Goal: Task Accomplishment & Management: Manage account settings

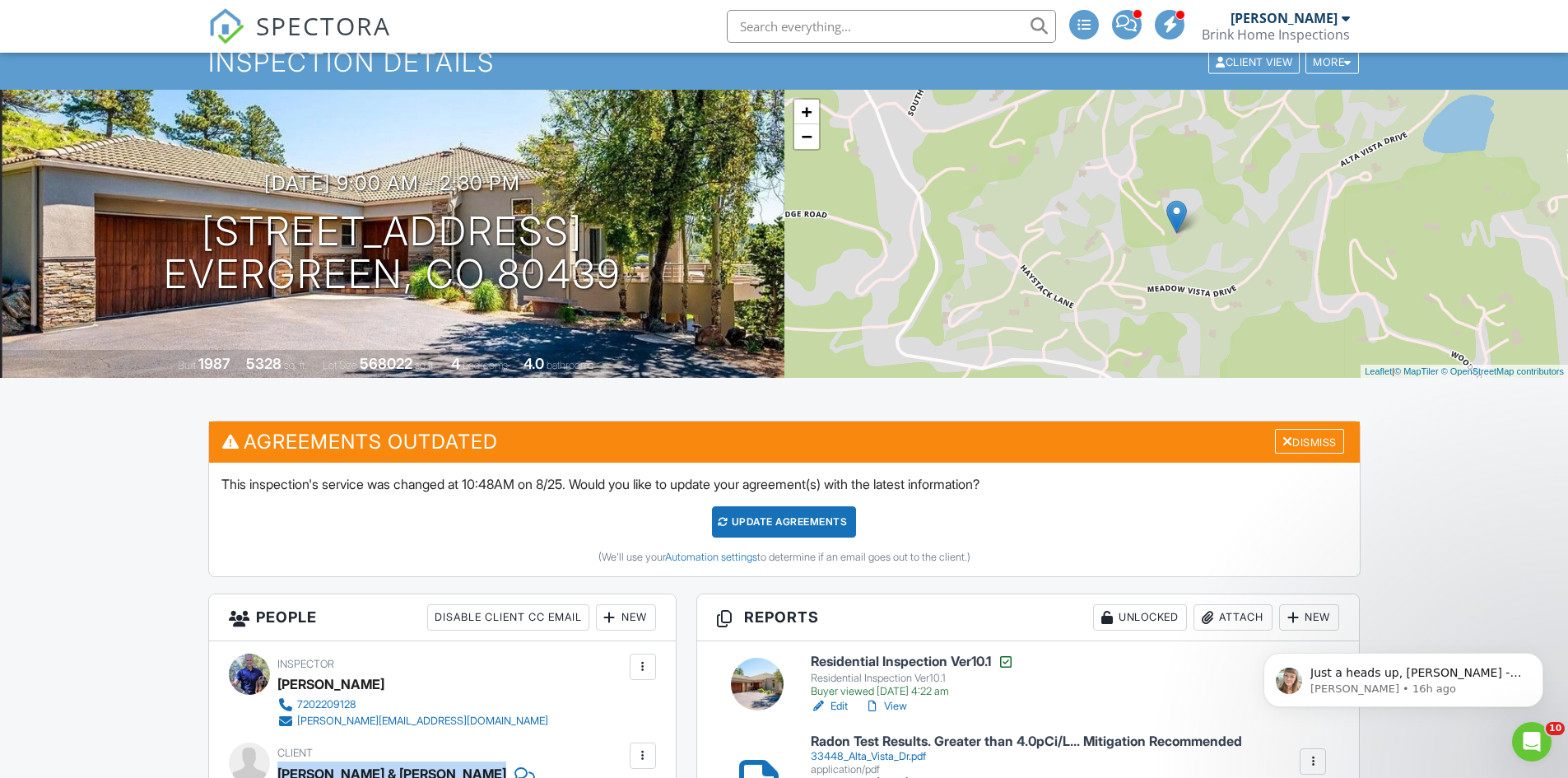
scroll to position [165, 0]
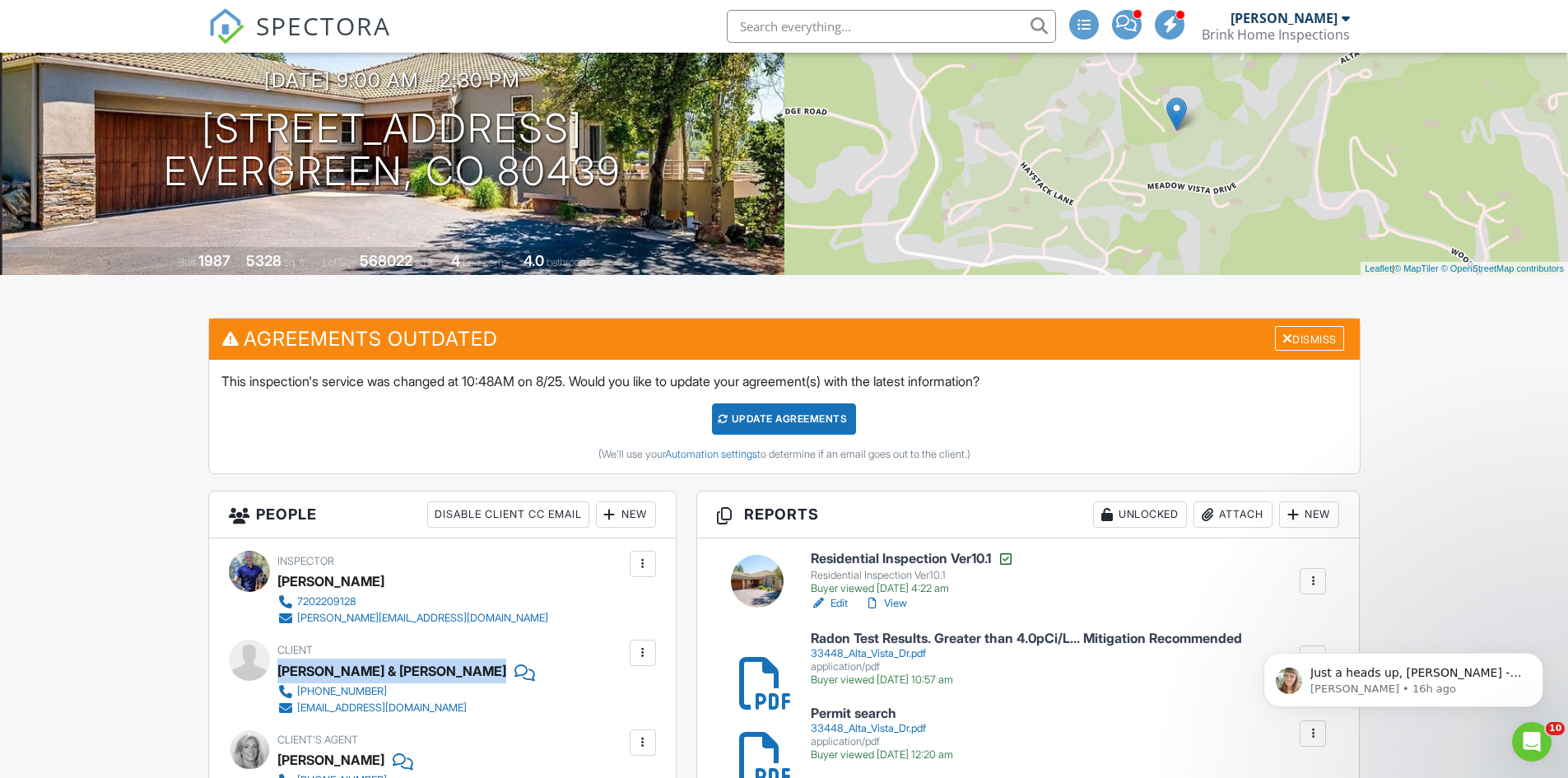
click at [909, 563] on h6 "Residential Inspection Ver10.1" at bounding box center [912, 558] width 203 height 16
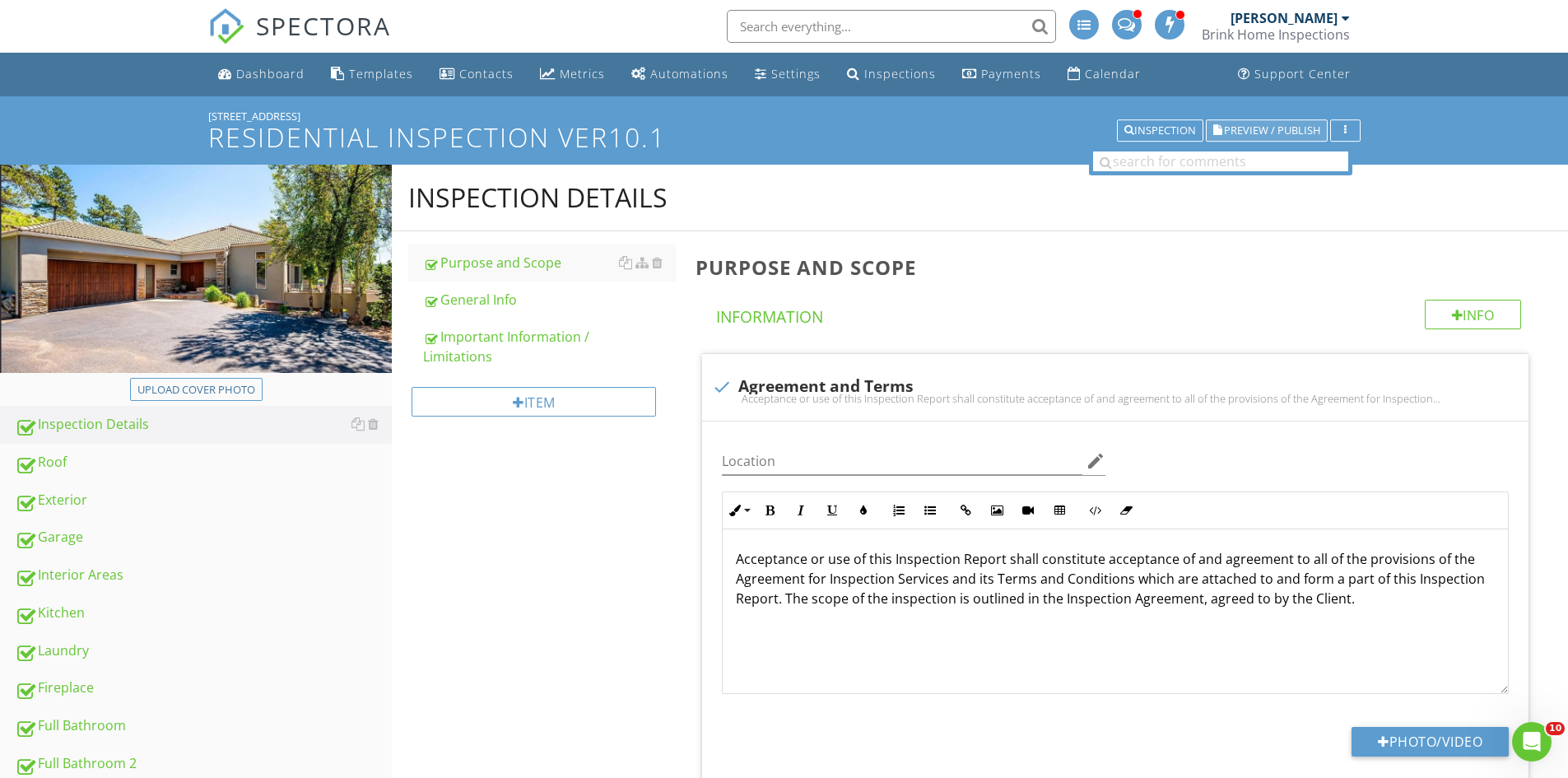
click at [1295, 128] on span "Preview / Publish" at bounding box center [1272, 130] width 97 height 11
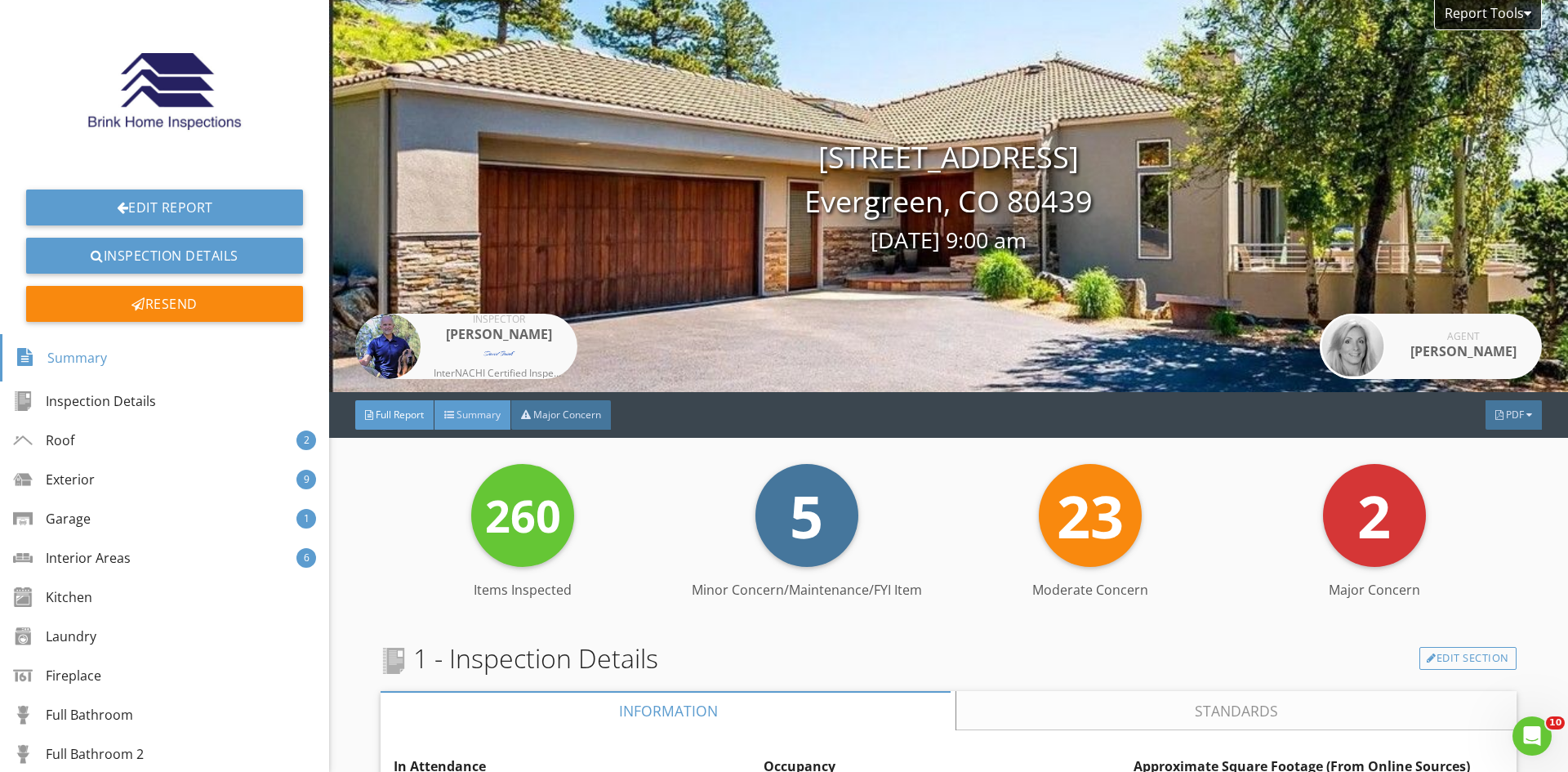
click at [479, 406] on div "Summary" at bounding box center [472, 415] width 77 height 30
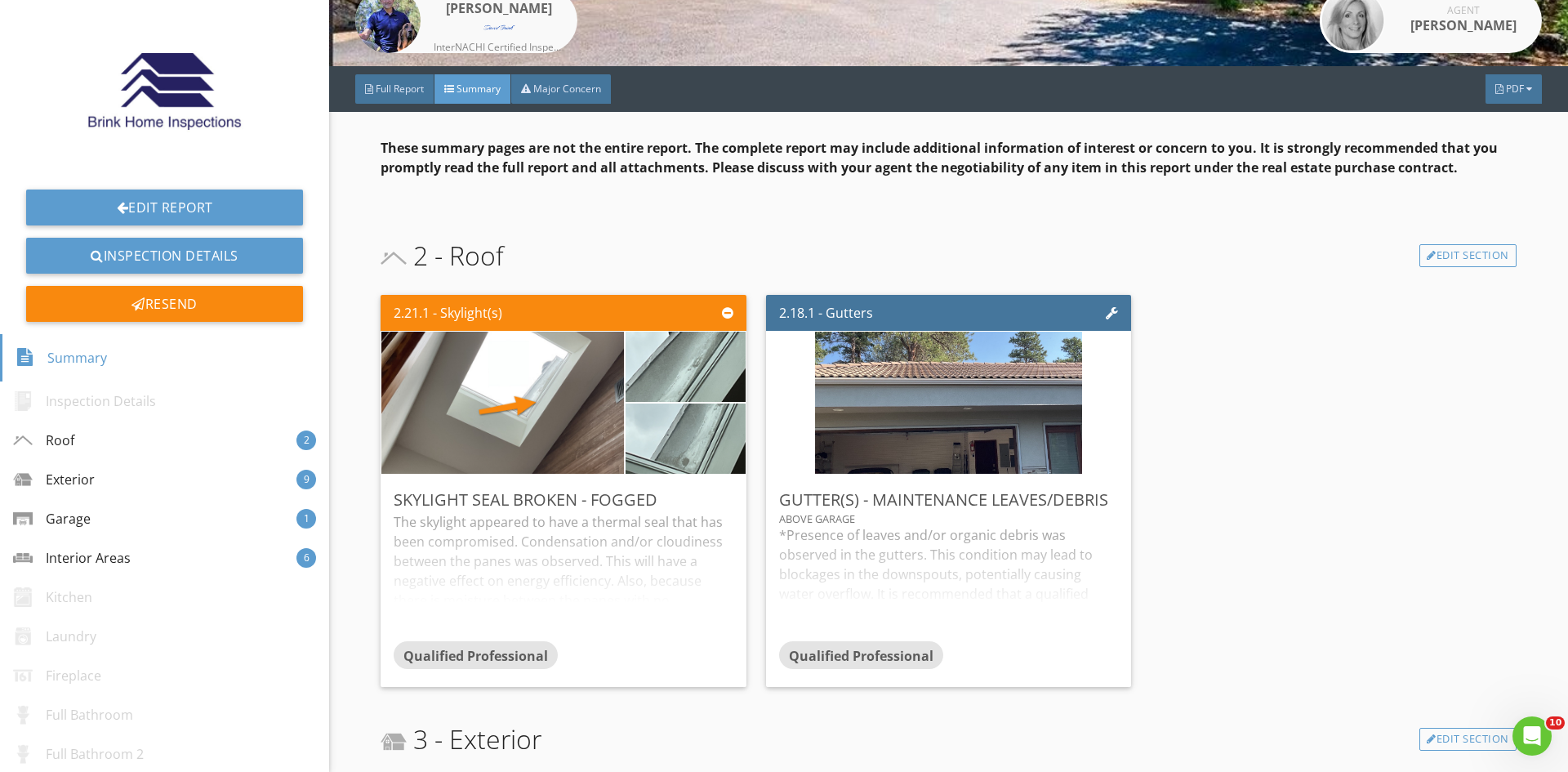
scroll to position [408, 0]
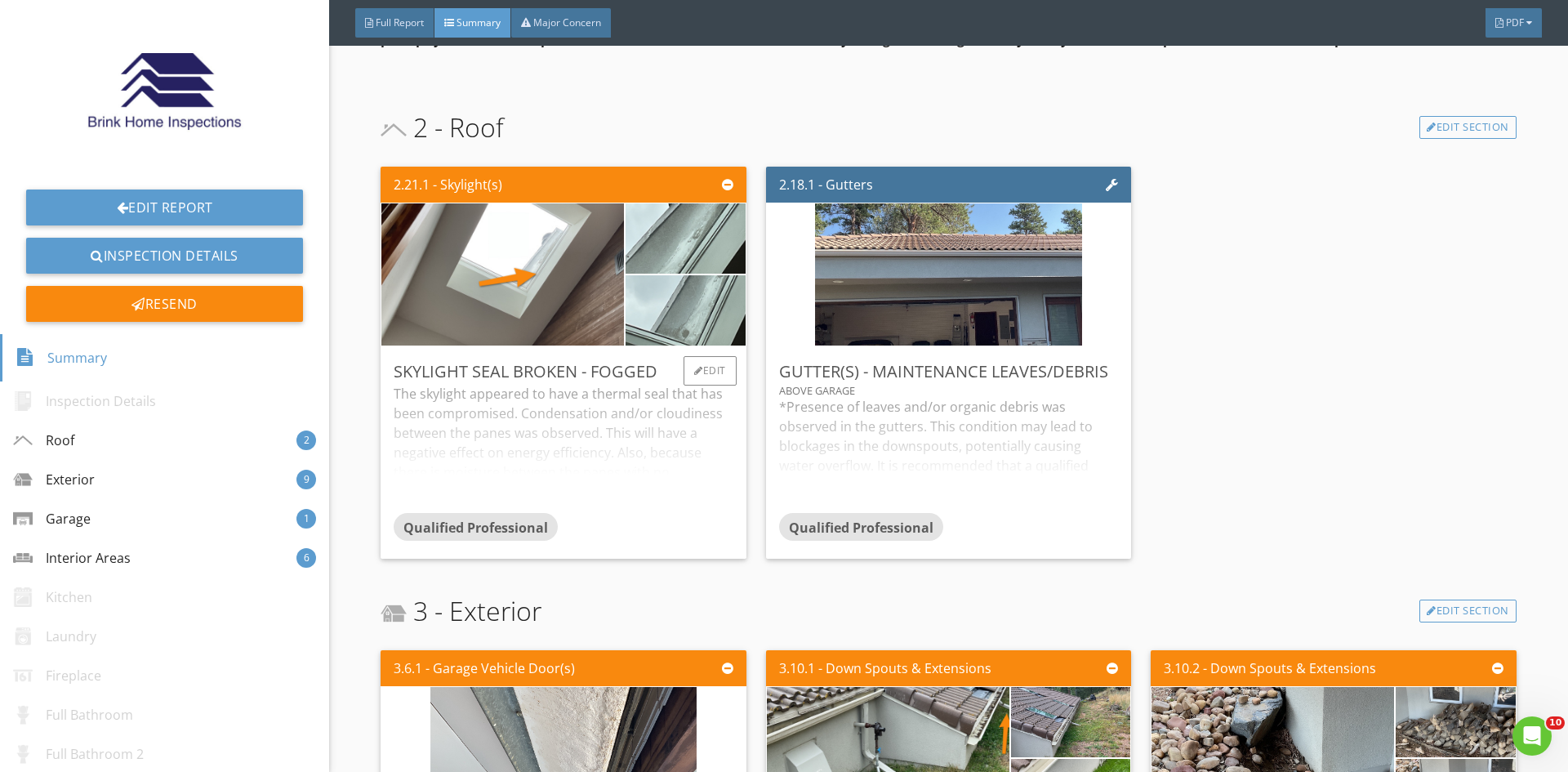
click at [619, 422] on div "The skylight appeared to have a thermal seal that has been compromised. Condens…" at bounding box center [563, 449] width 339 height 129
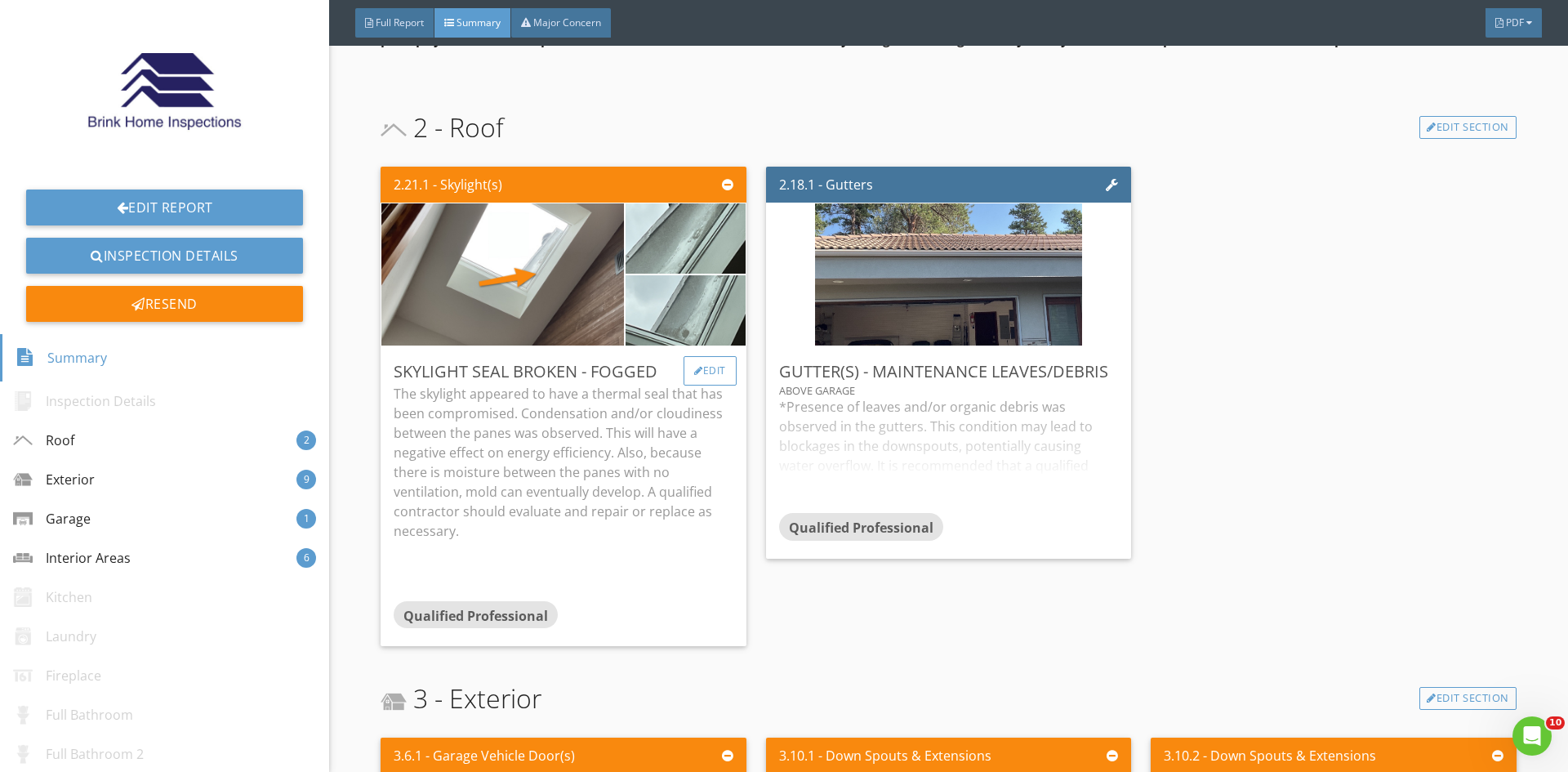
click at [696, 372] on div "Edit" at bounding box center [710, 371] width 53 height 30
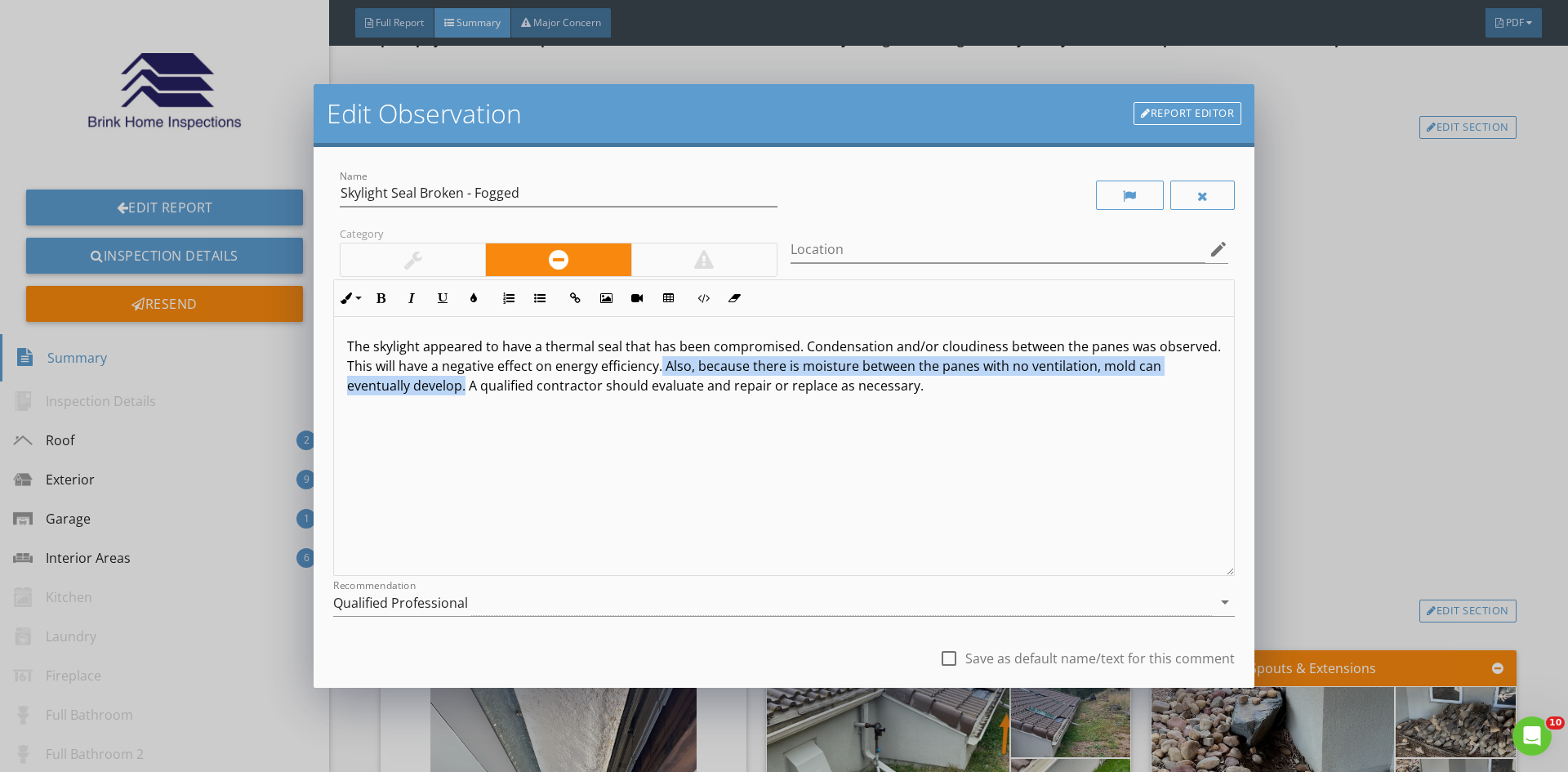
drag, startPoint x: 724, startPoint y: 367, endPoint x: 488, endPoint y: 389, distance: 237.0
click at [488, 389] on p "The skylight appeared to have a thermal seal that has been compromised. Condens…" at bounding box center [784, 366] width 873 height 59
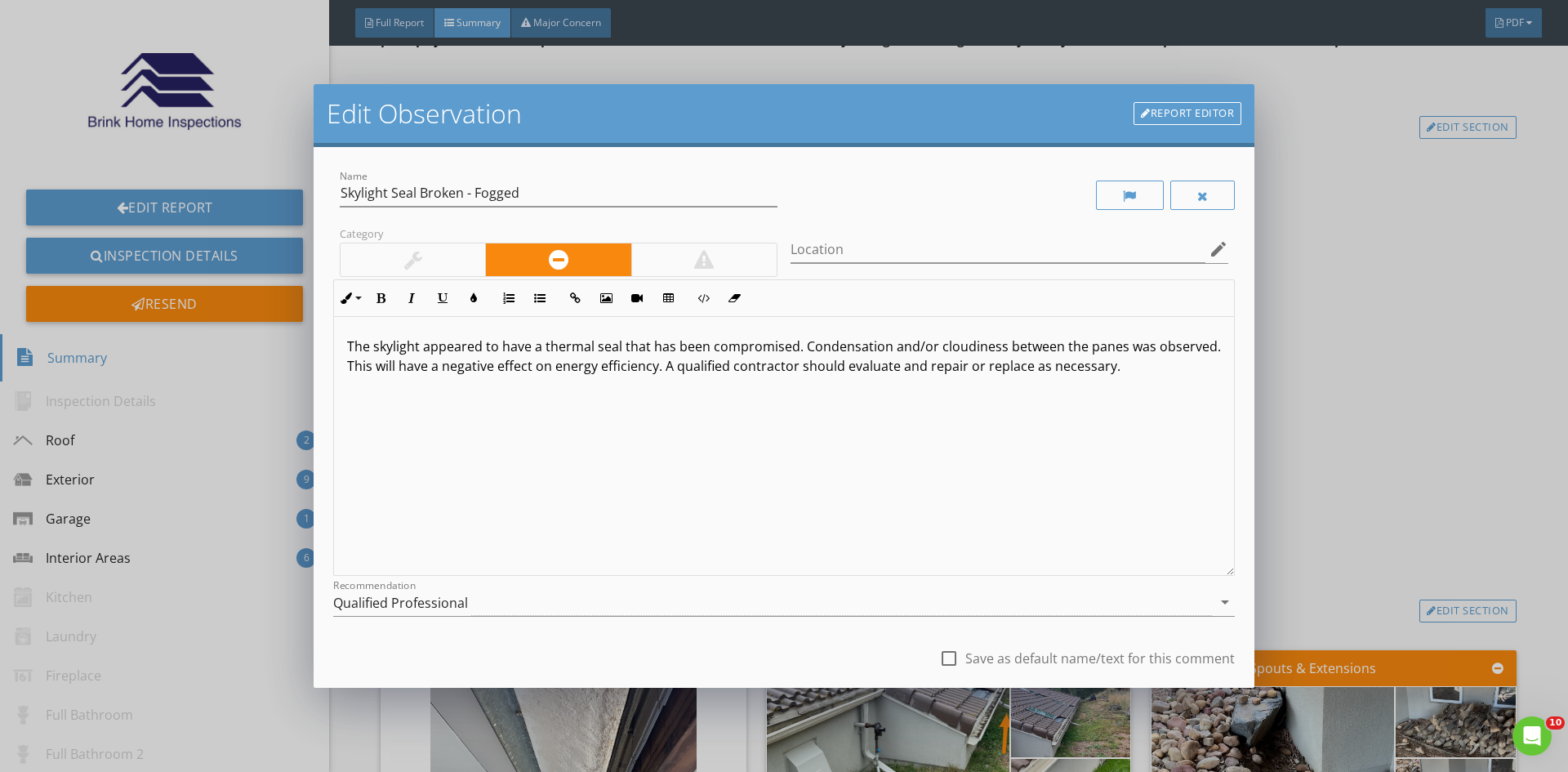
click at [792, 473] on div "The skylight appeared to have a thermal seal that has been compromised. Condens…" at bounding box center [784, 446] width 900 height 259
click at [440, 371] on p "The skylight appeared to have a thermal seal that has been compromised. Condens…" at bounding box center [784, 356] width 873 height 39
click at [500, 367] on p "The skylight appeared to have a thermal seal that has been compromised. Condens…" at bounding box center [784, 356] width 873 height 39
click at [512, 370] on p "The skylight appeared to have a thermal seal that has been compromised. Condens…" at bounding box center [784, 356] width 873 height 39
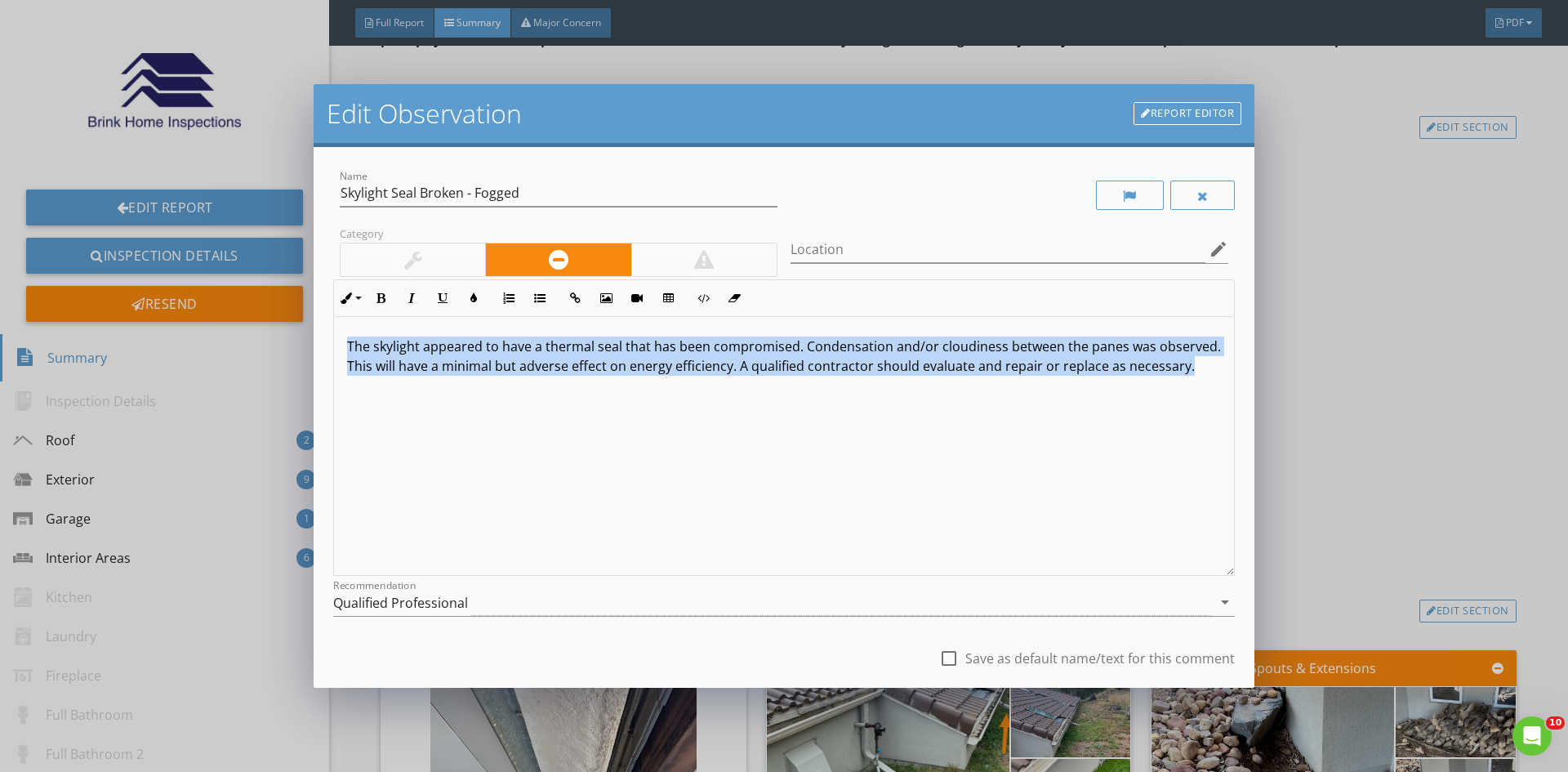
drag, startPoint x: 430, startPoint y: 385, endPoint x: 328, endPoint y: 339, distance: 111.9
click at [328, 339] on div "Name Skylight Seal Broken - Fogged Category Location edit Inline Style XLarge L…" at bounding box center [784, 417] width 940 height 540
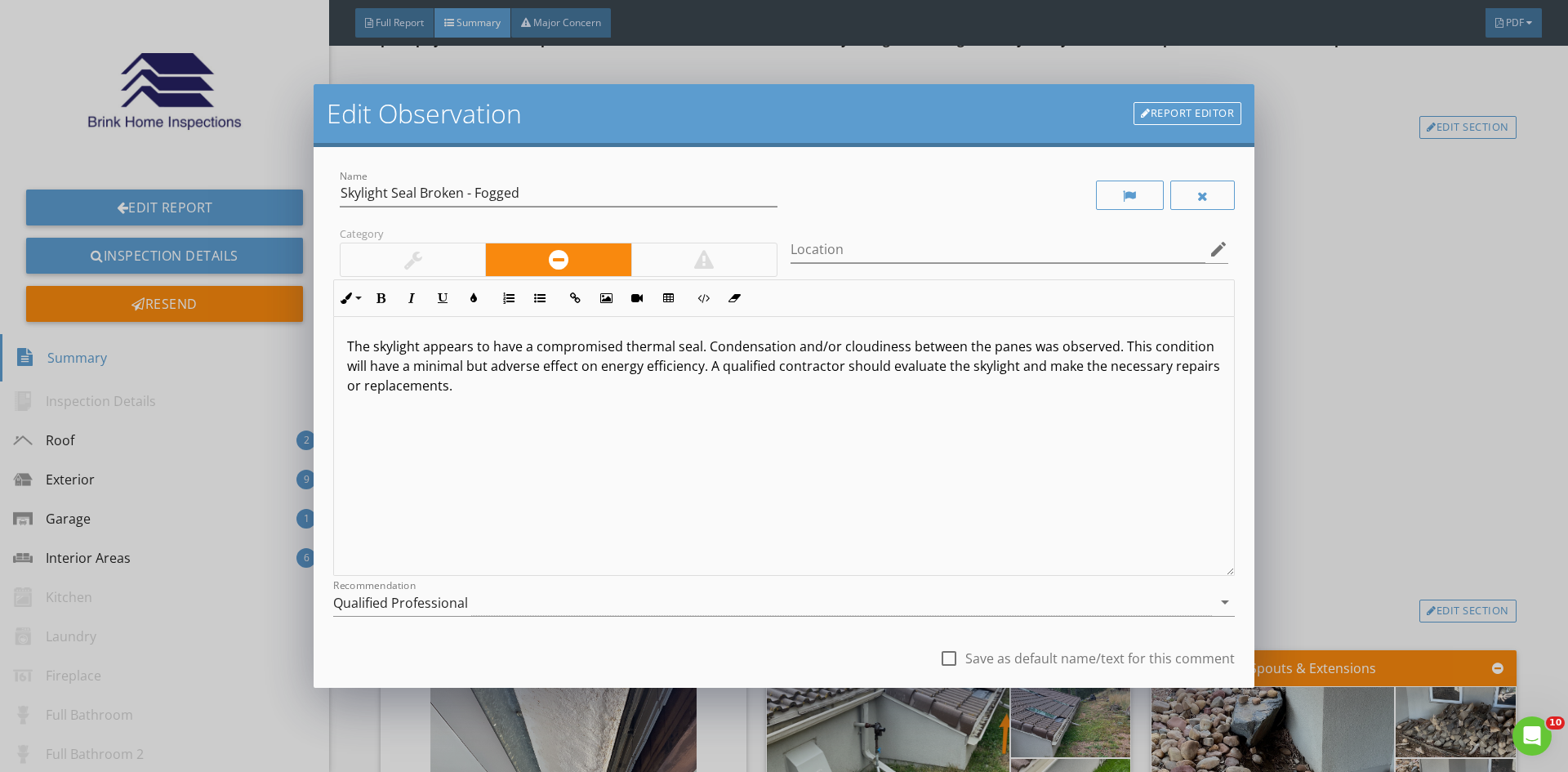
click at [346, 345] on div "The skylight appears to have a compromised thermal seal. Condensation and/or cl…" at bounding box center [784, 446] width 900 height 259
click at [937, 655] on div at bounding box center [948, 658] width 28 height 28
checkbox input "true"
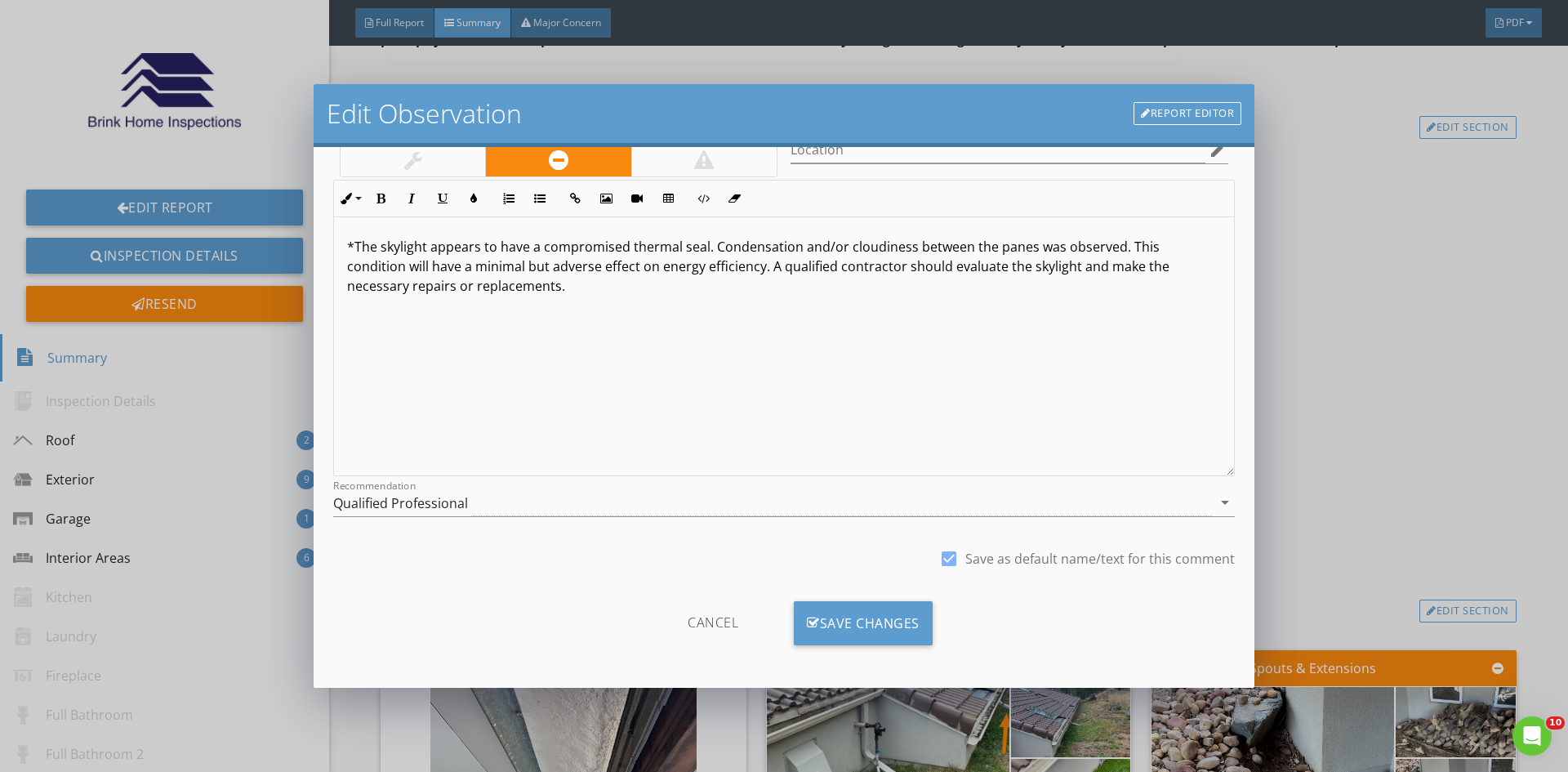
scroll to position [102, 0]
drag, startPoint x: 836, startPoint y: 617, endPoint x: 859, endPoint y: 615, distance: 23.1
click at [837, 617] on div "Save Changes" at bounding box center [863, 621] width 139 height 44
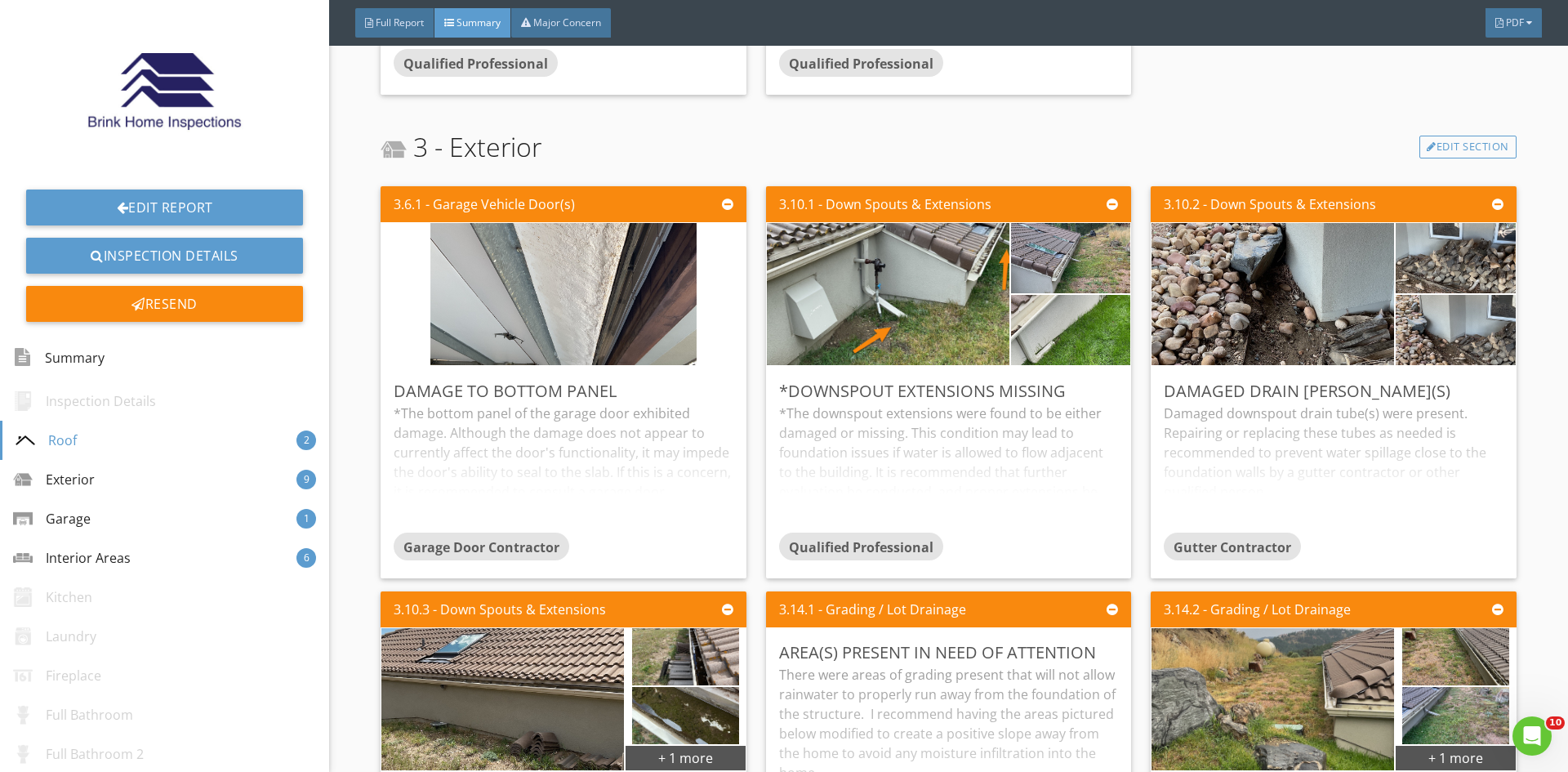
scroll to position [898, 0]
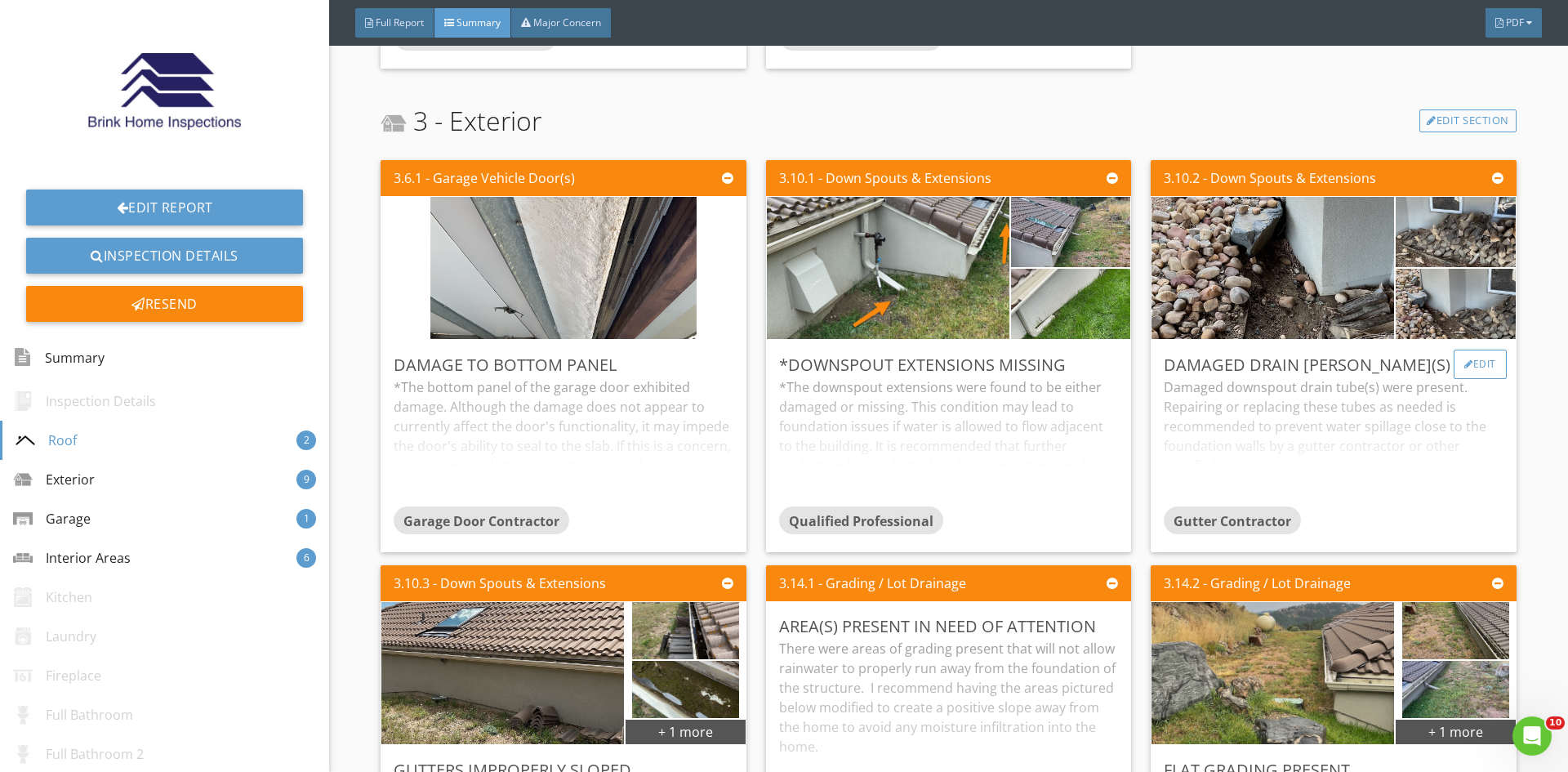
click at [1480, 366] on div "Edit" at bounding box center [1480, 364] width 53 height 30
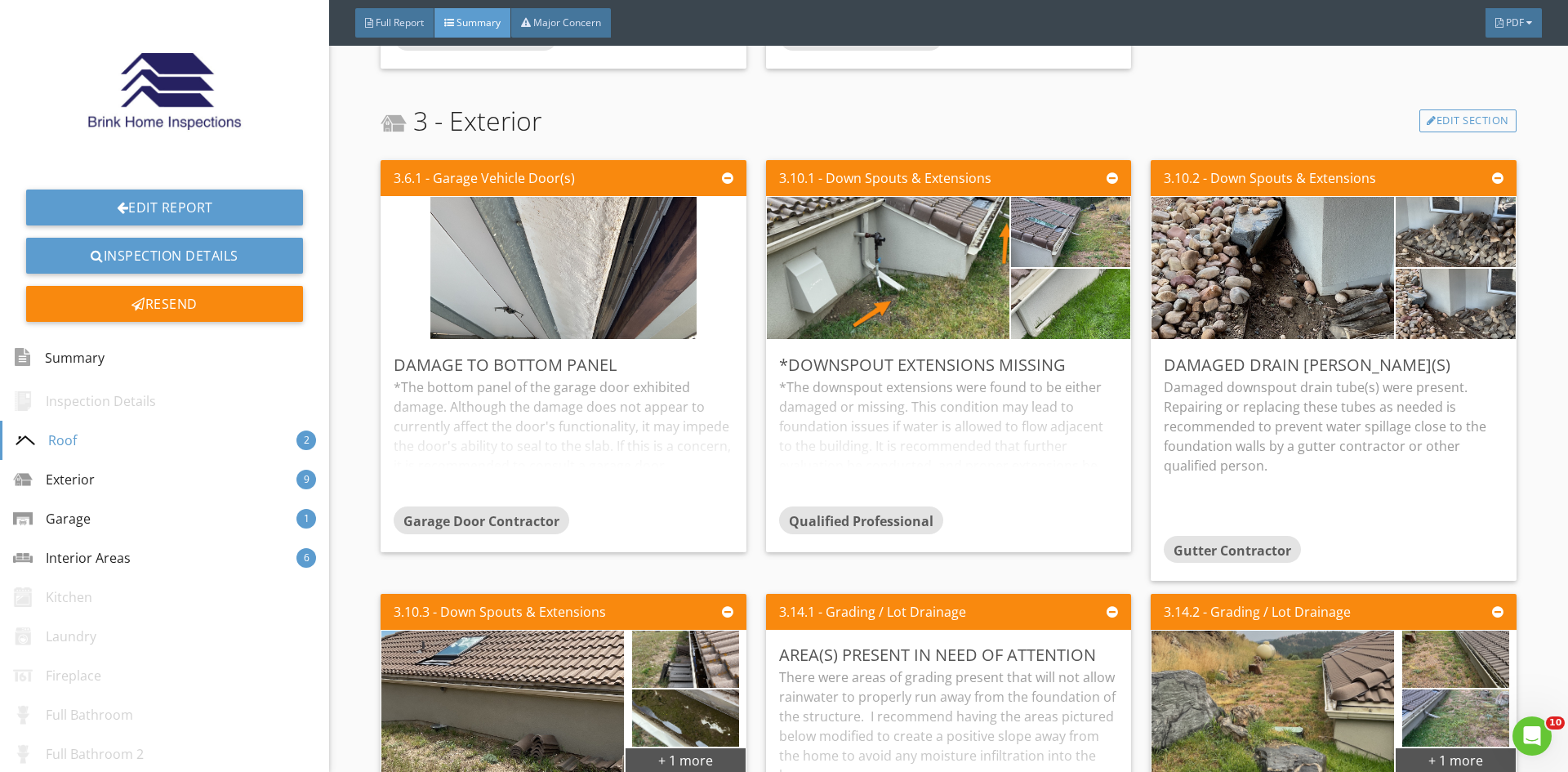
click at [1347, 522] on div at bounding box center [784, 386] width 1568 height 772
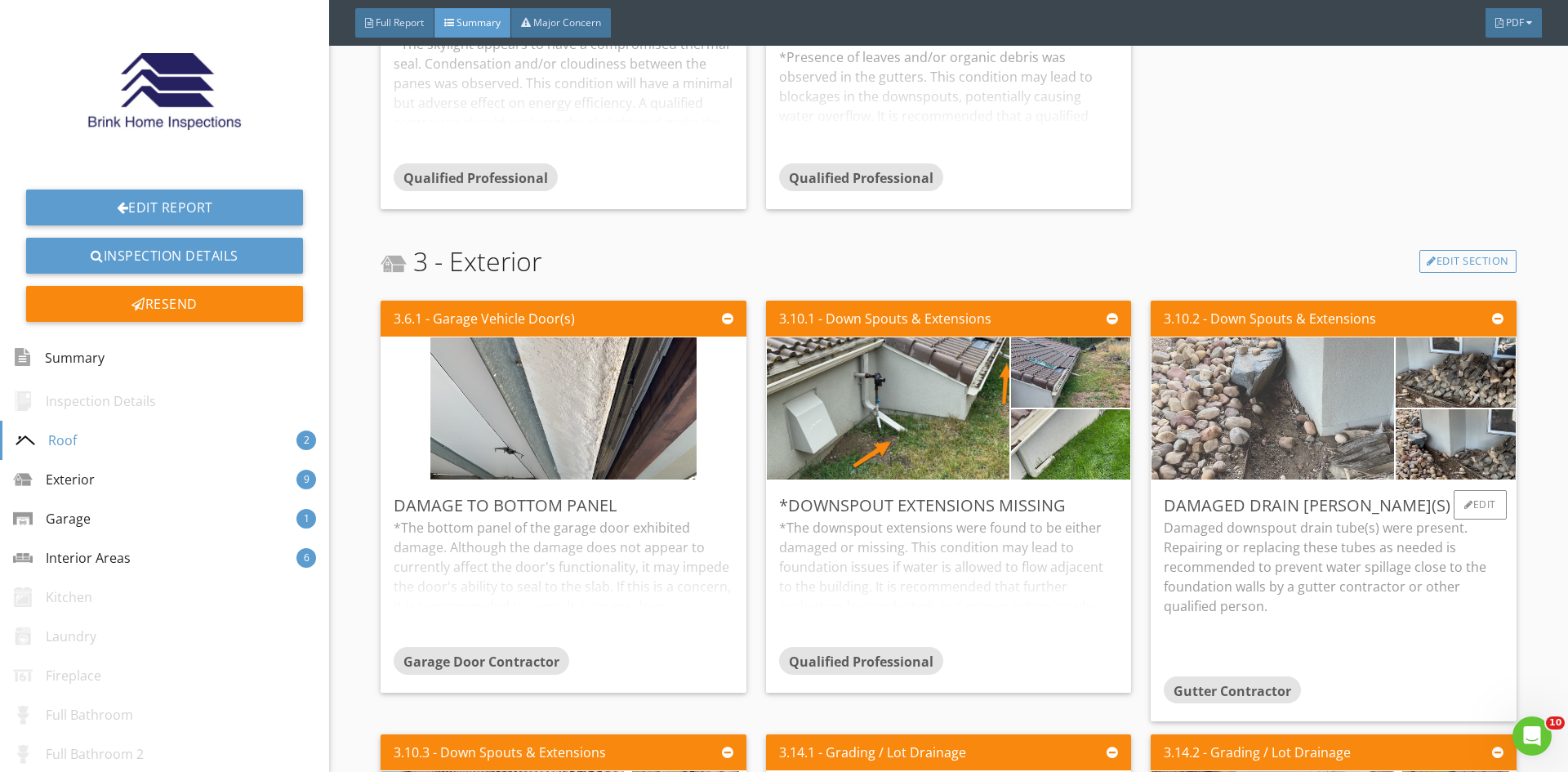
scroll to position [736, 0]
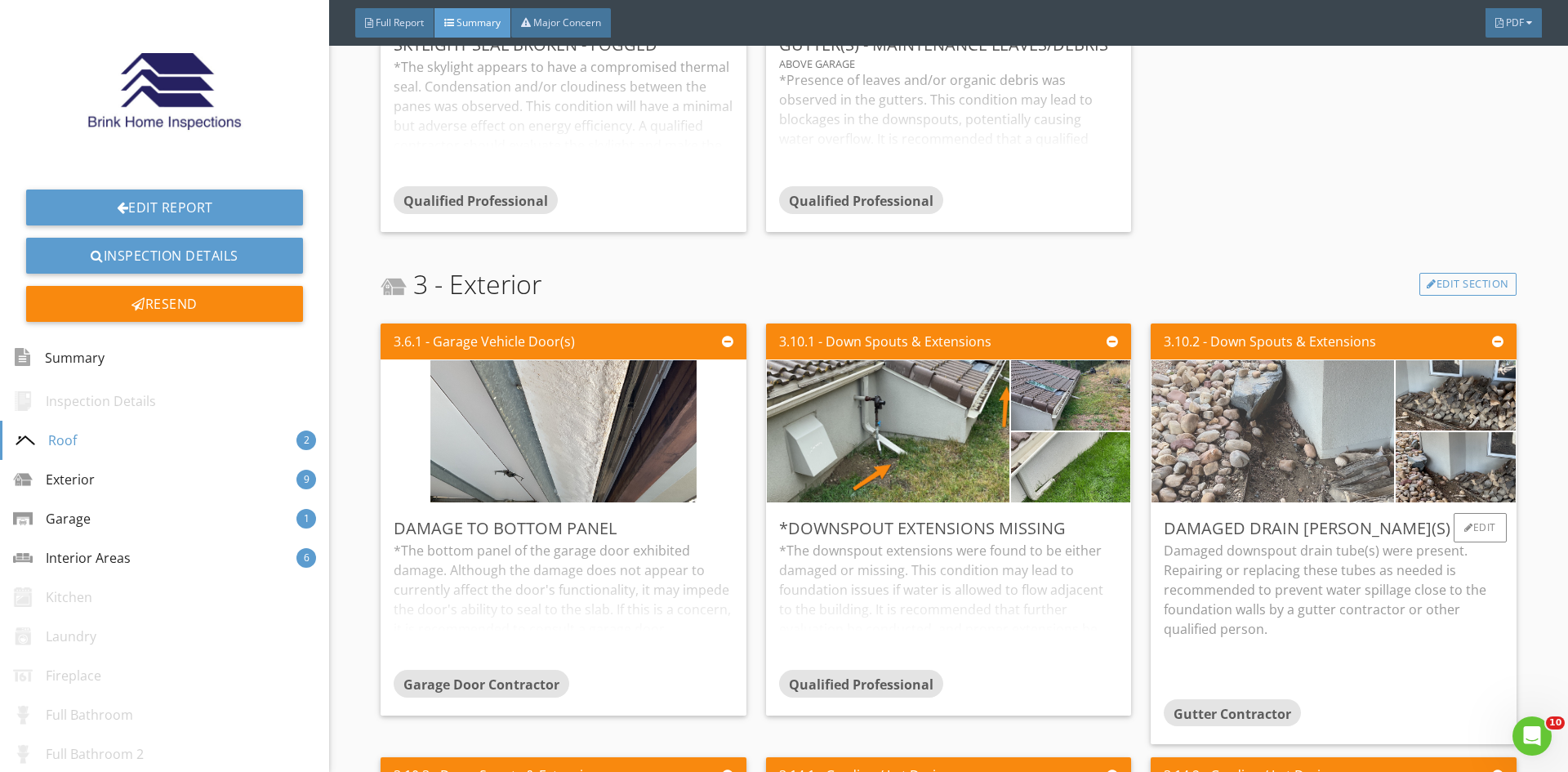
click at [1264, 410] on img at bounding box center [1273, 431] width 266 height 355
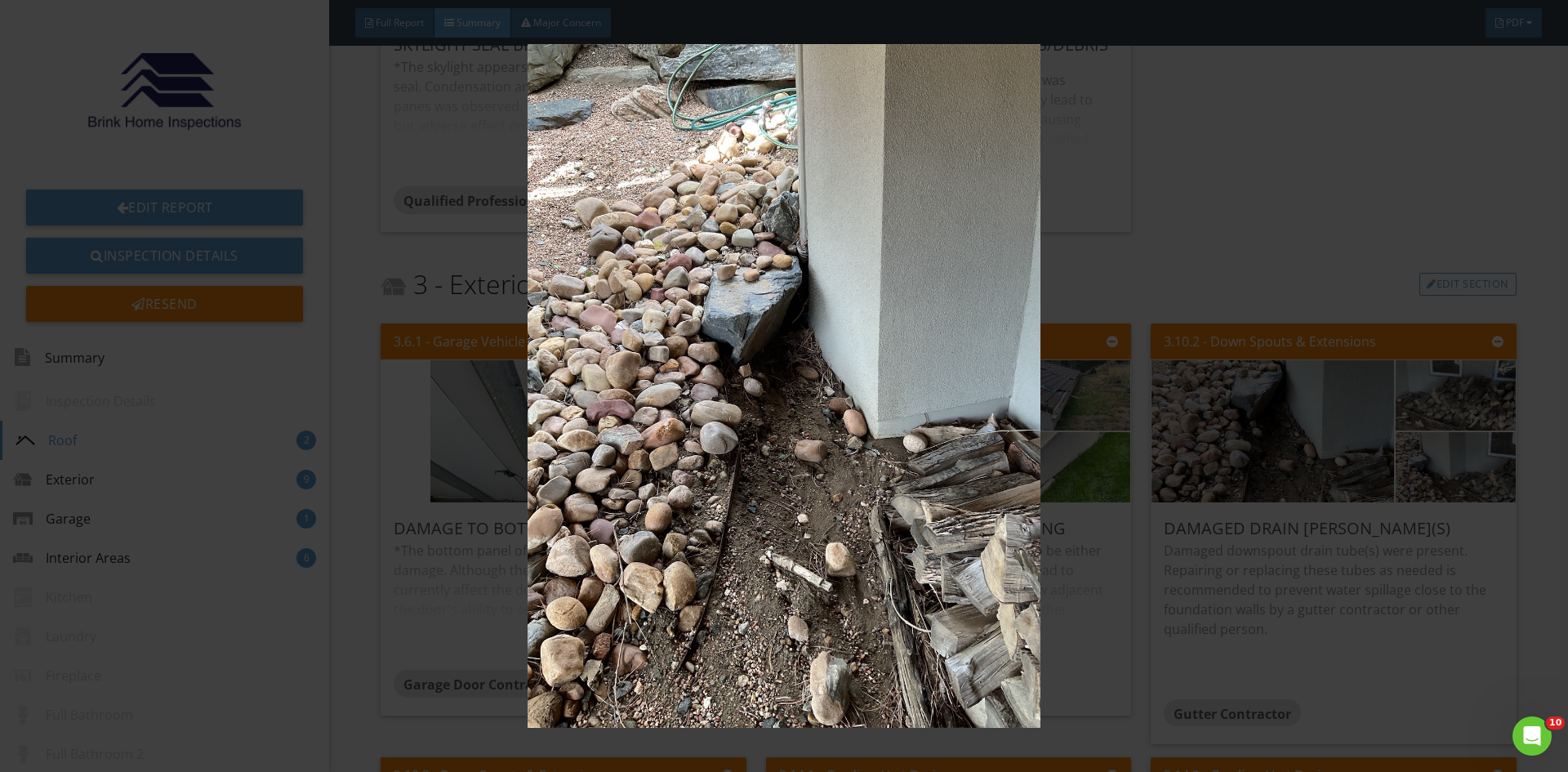
click at [802, 424] on img at bounding box center [784, 386] width 1440 height 684
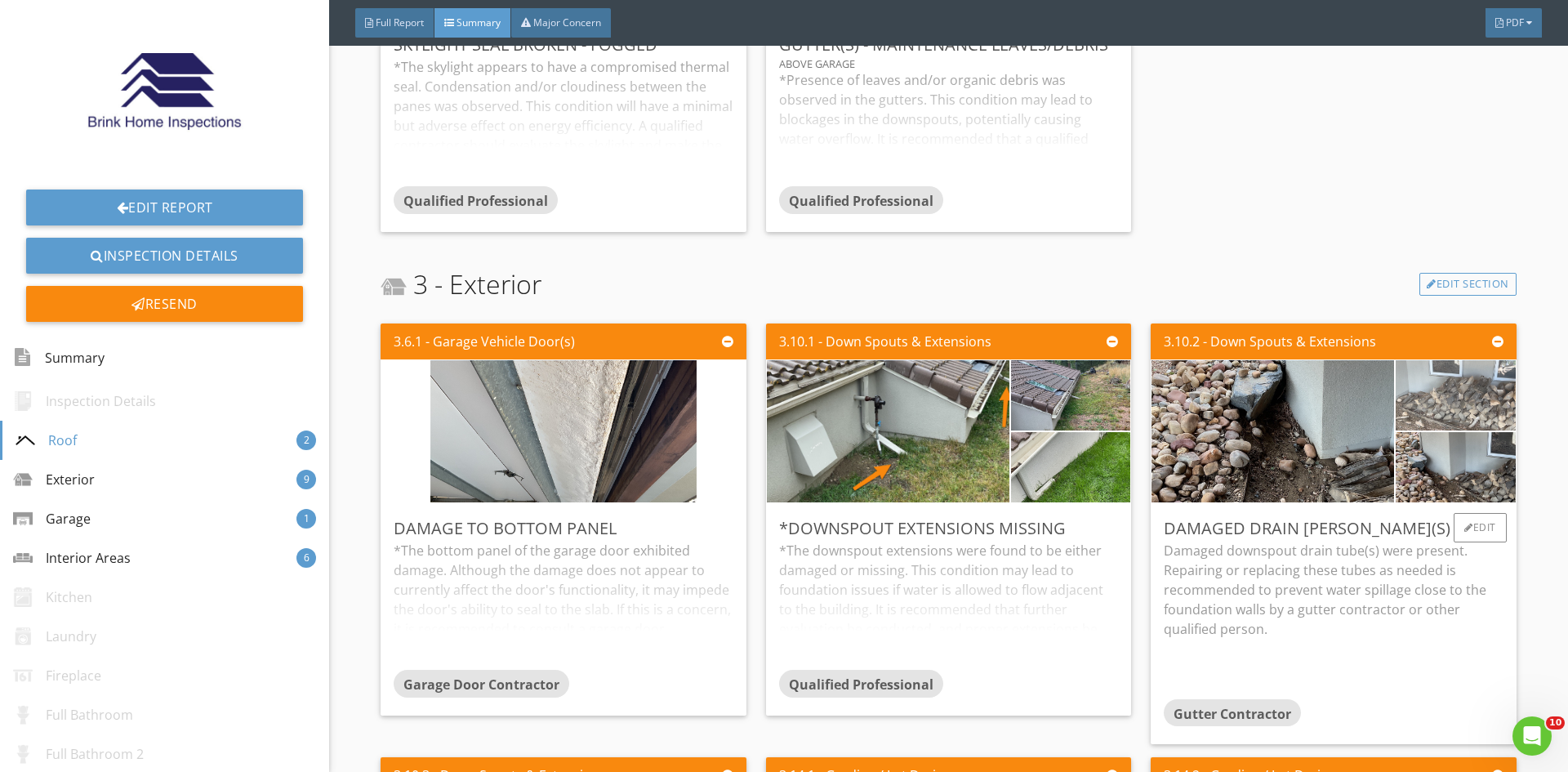
click at [1445, 389] on img at bounding box center [1455, 395] width 131 height 176
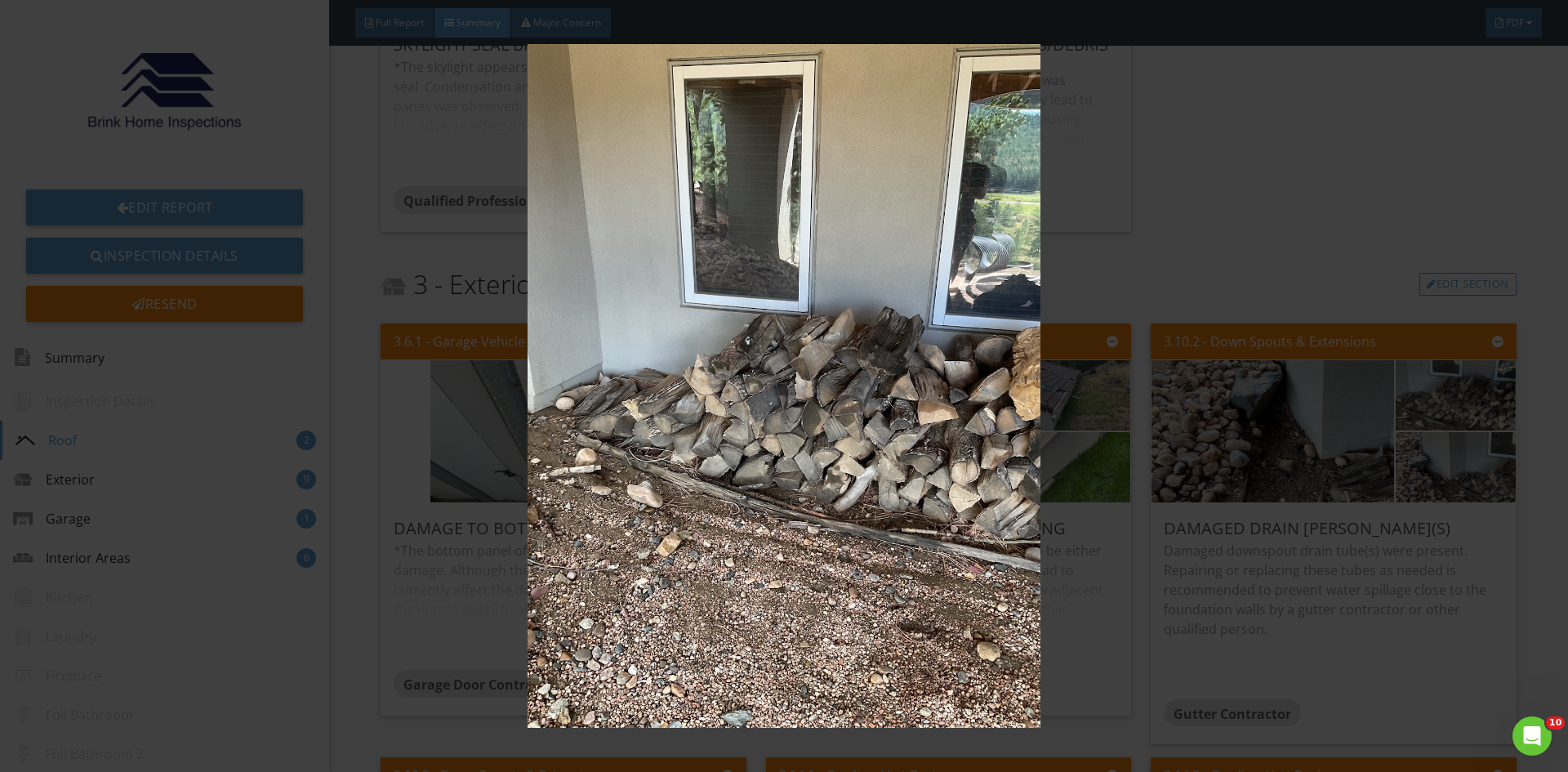
click at [1435, 459] on img at bounding box center [784, 386] width 1440 height 684
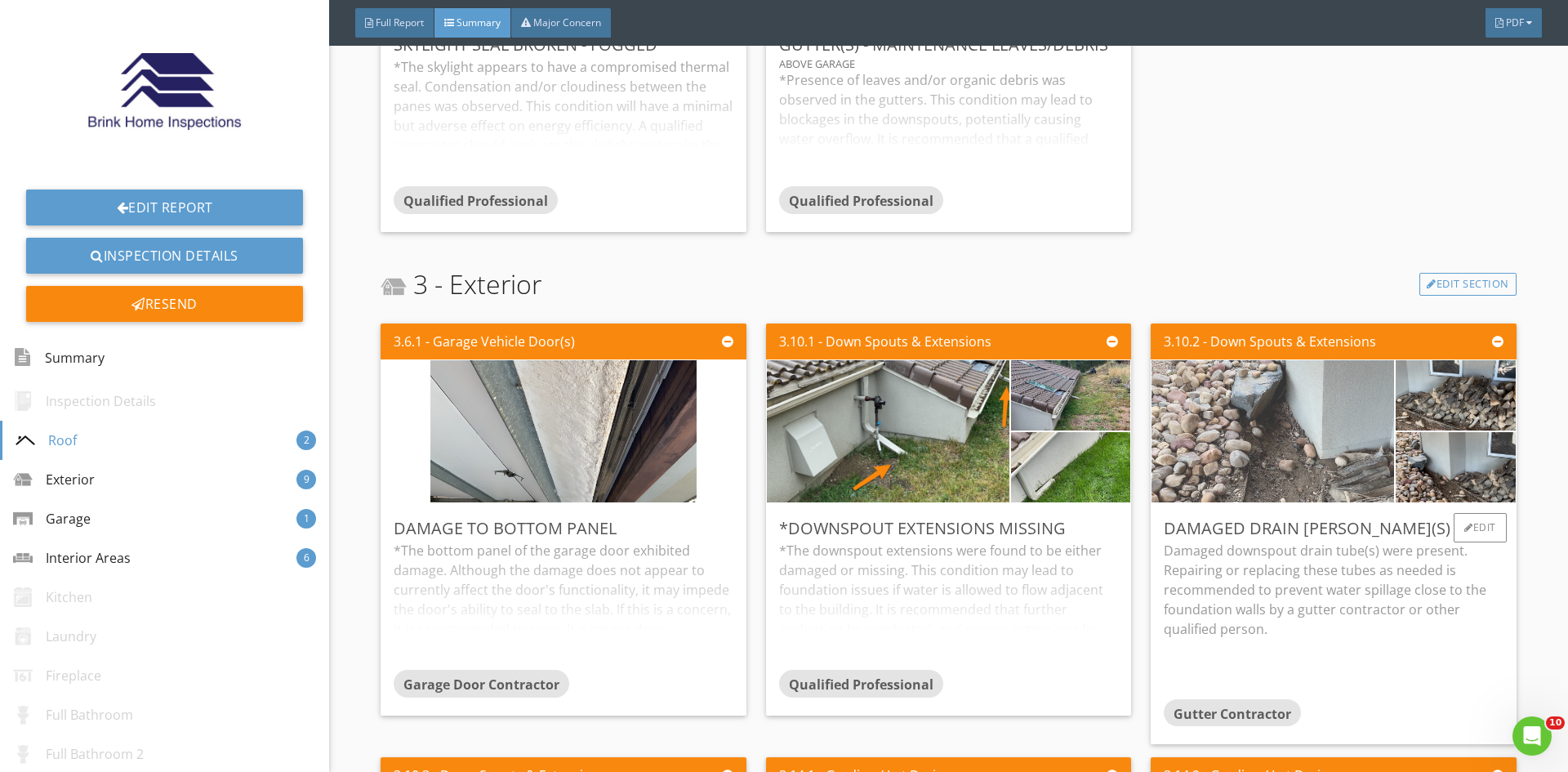
click at [1263, 445] on img at bounding box center [1273, 431] width 266 height 355
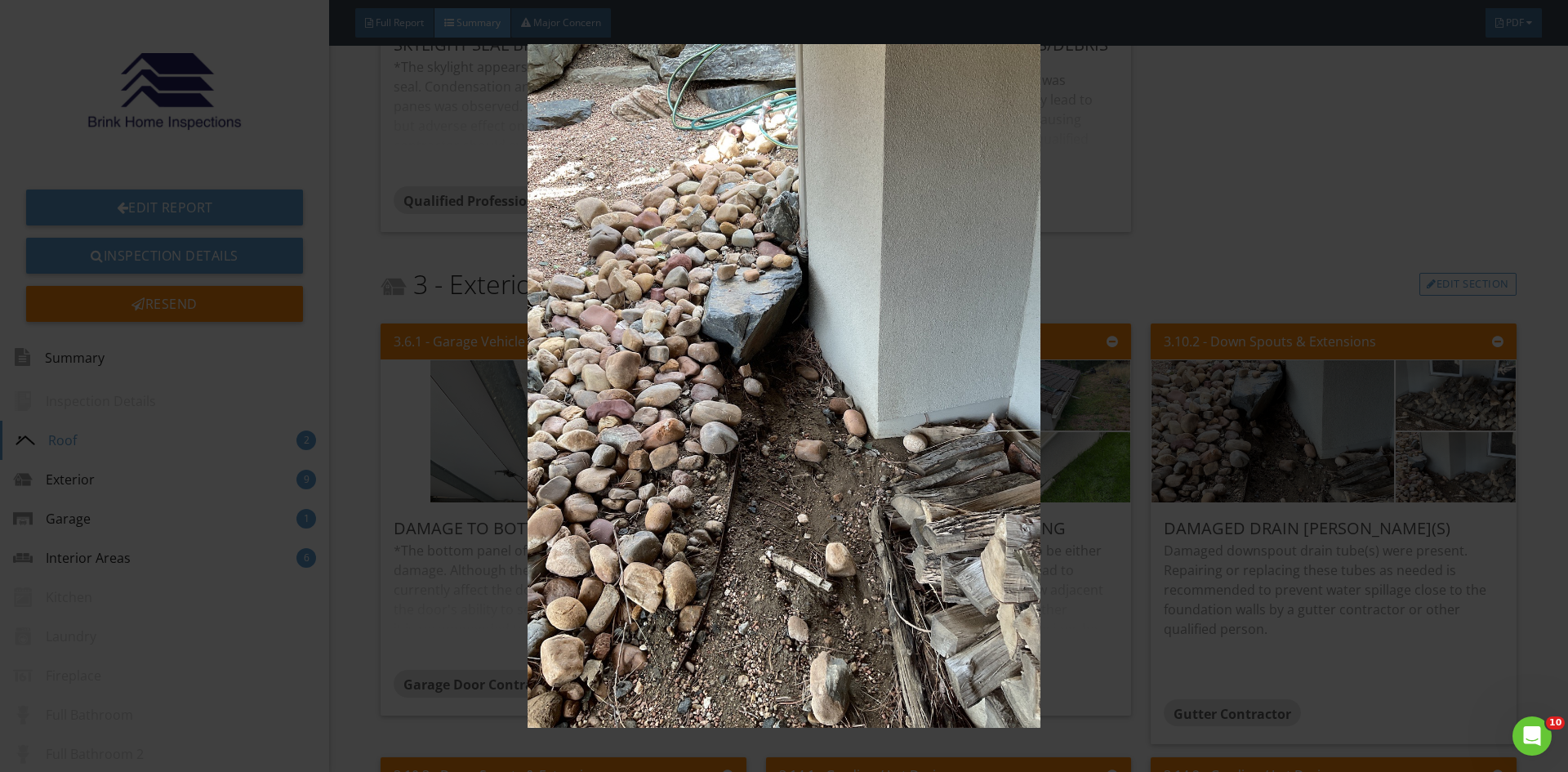
click at [1334, 197] on img at bounding box center [784, 386] width 1440 height 684
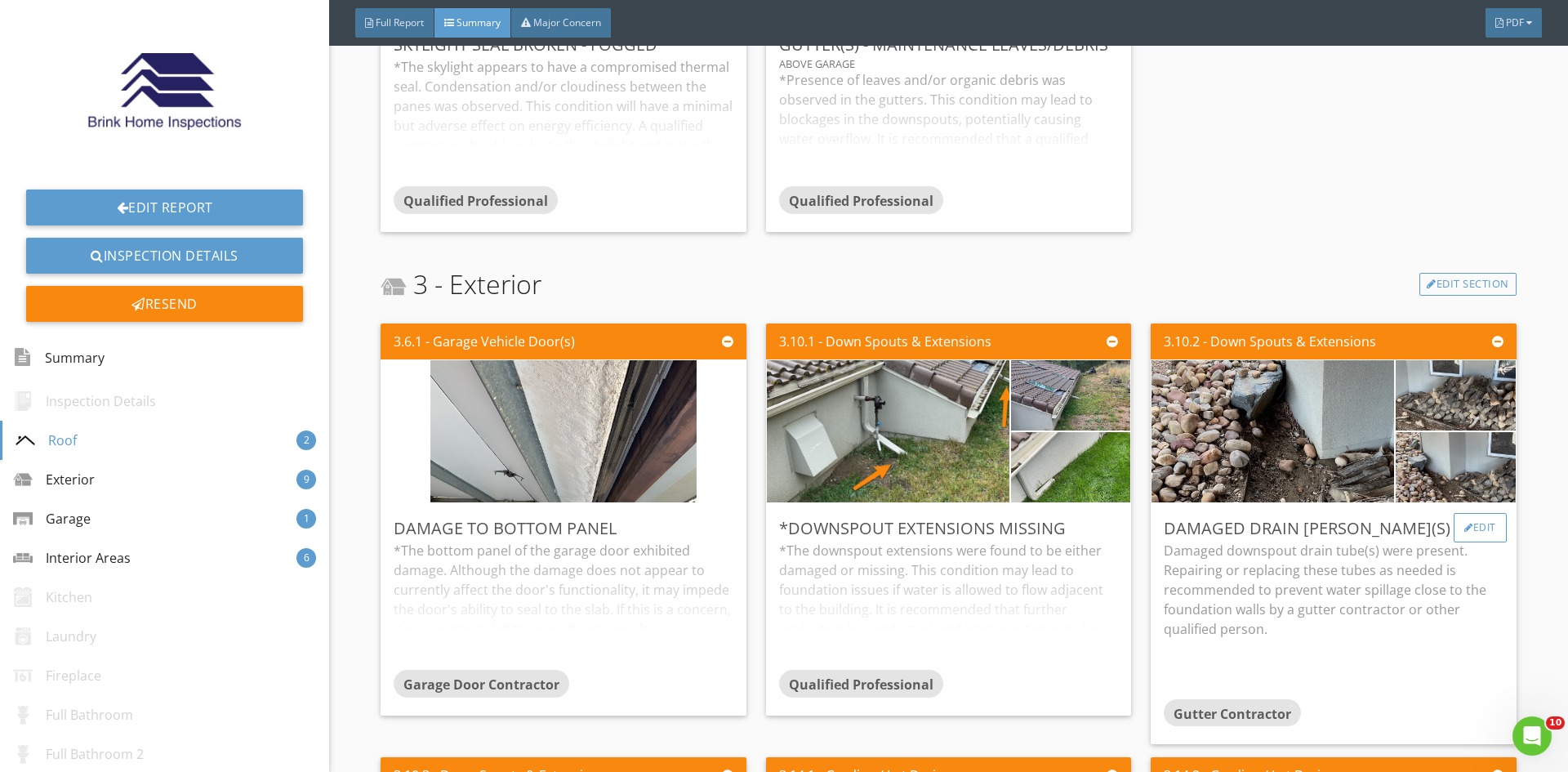
click at [1479, 532] on div "Edit" at bounding box center [1480, 528] width 53 height 30
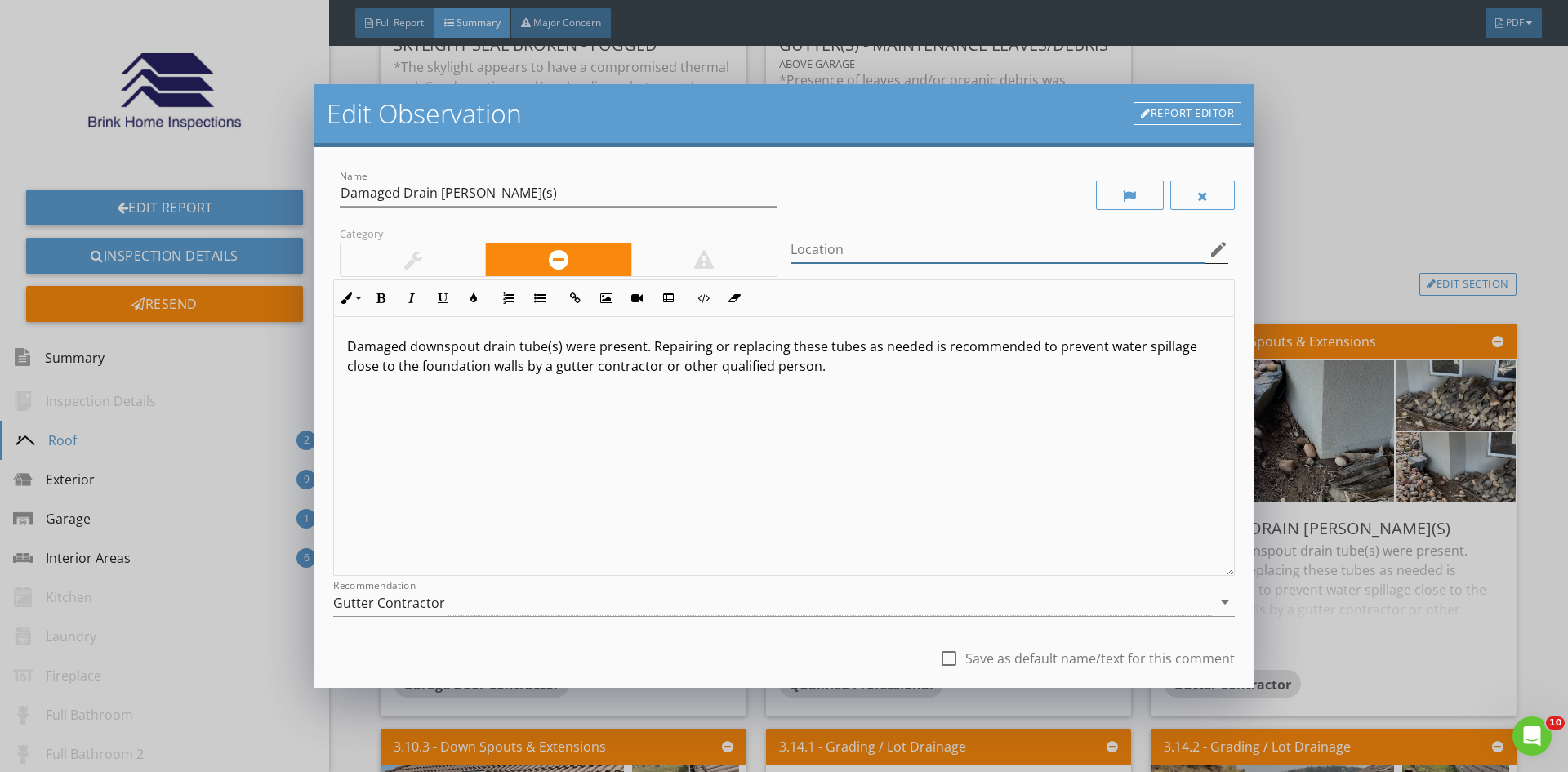
click at [829, 251] on input "Location" at bounding box center [997, 249] width 415 height 27
type input "underground drain tubes appear to be blocked and not moving water away from the…"
click at [902, 445] on div "Damaged downspout drain tube(s) were present. Repairing or replacing these tube…" at bounding box center [784, 446] width 900 height 259
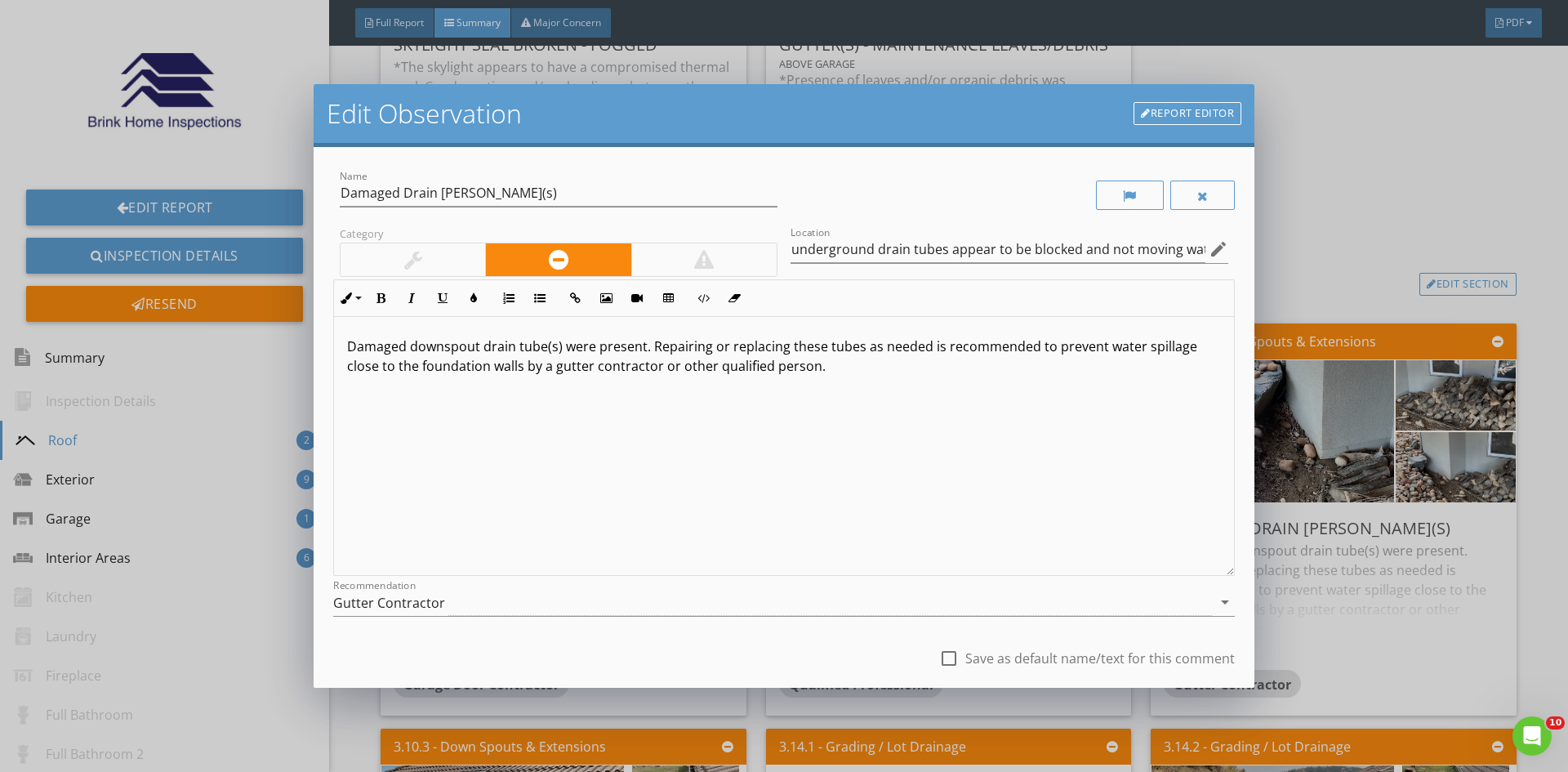
click at [935, 659] on div at bounding box center [948, 658] width 28 height 28
checkbox input "true"
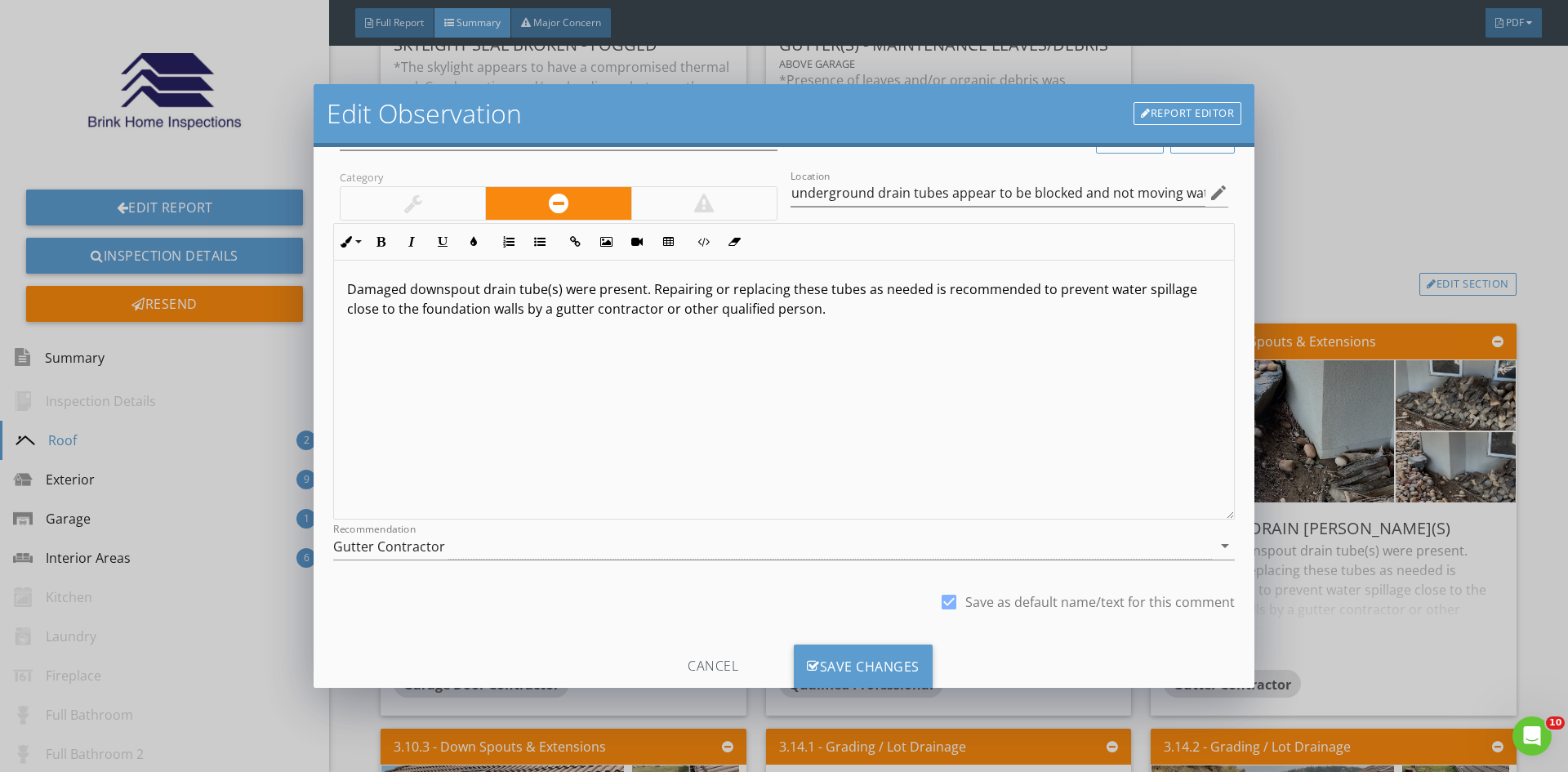
scroll to position [102, 0]
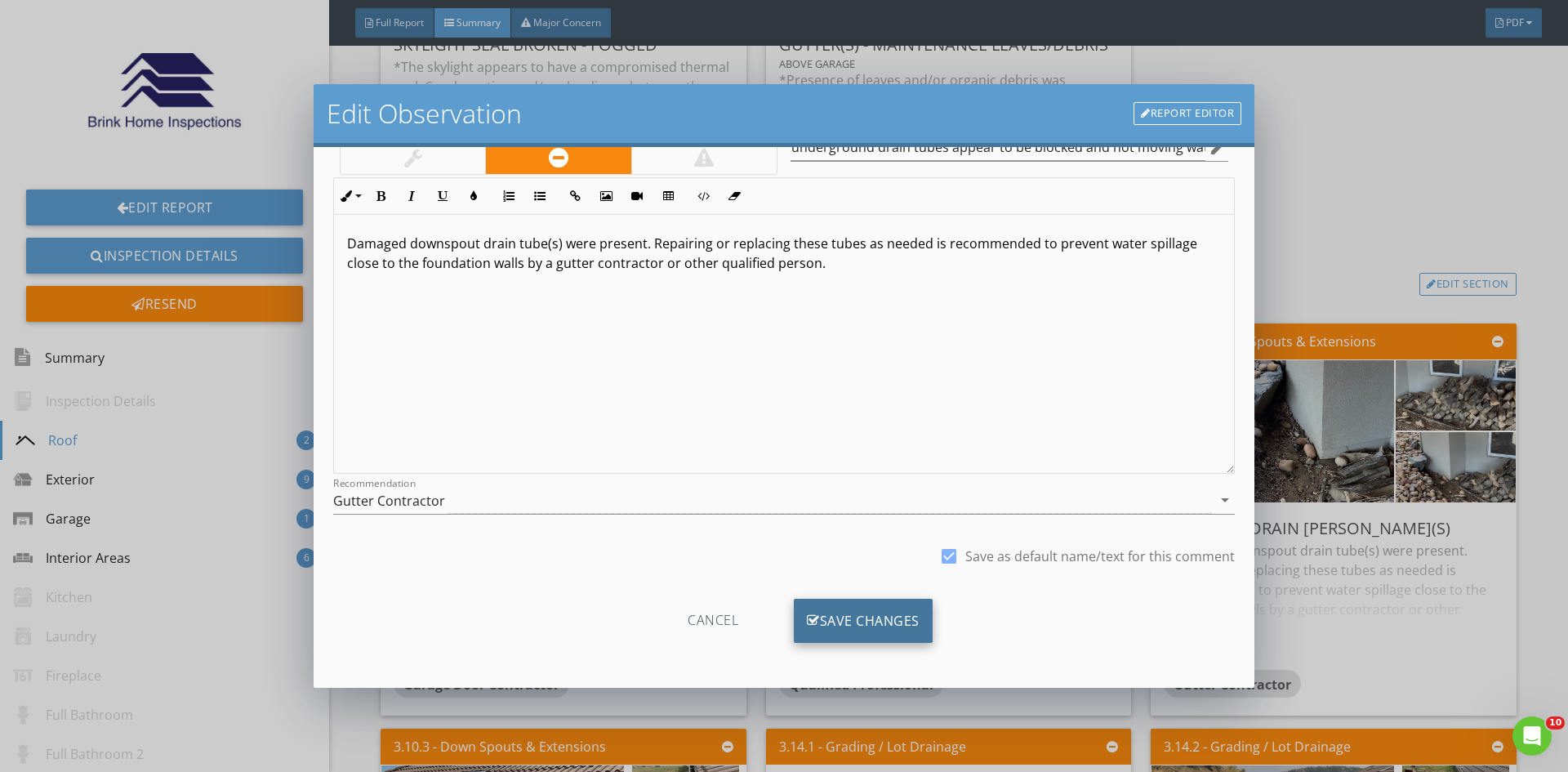
click at [863, 619] on div "Save Changes" at bounding box center [863, 621] width 139 height 44
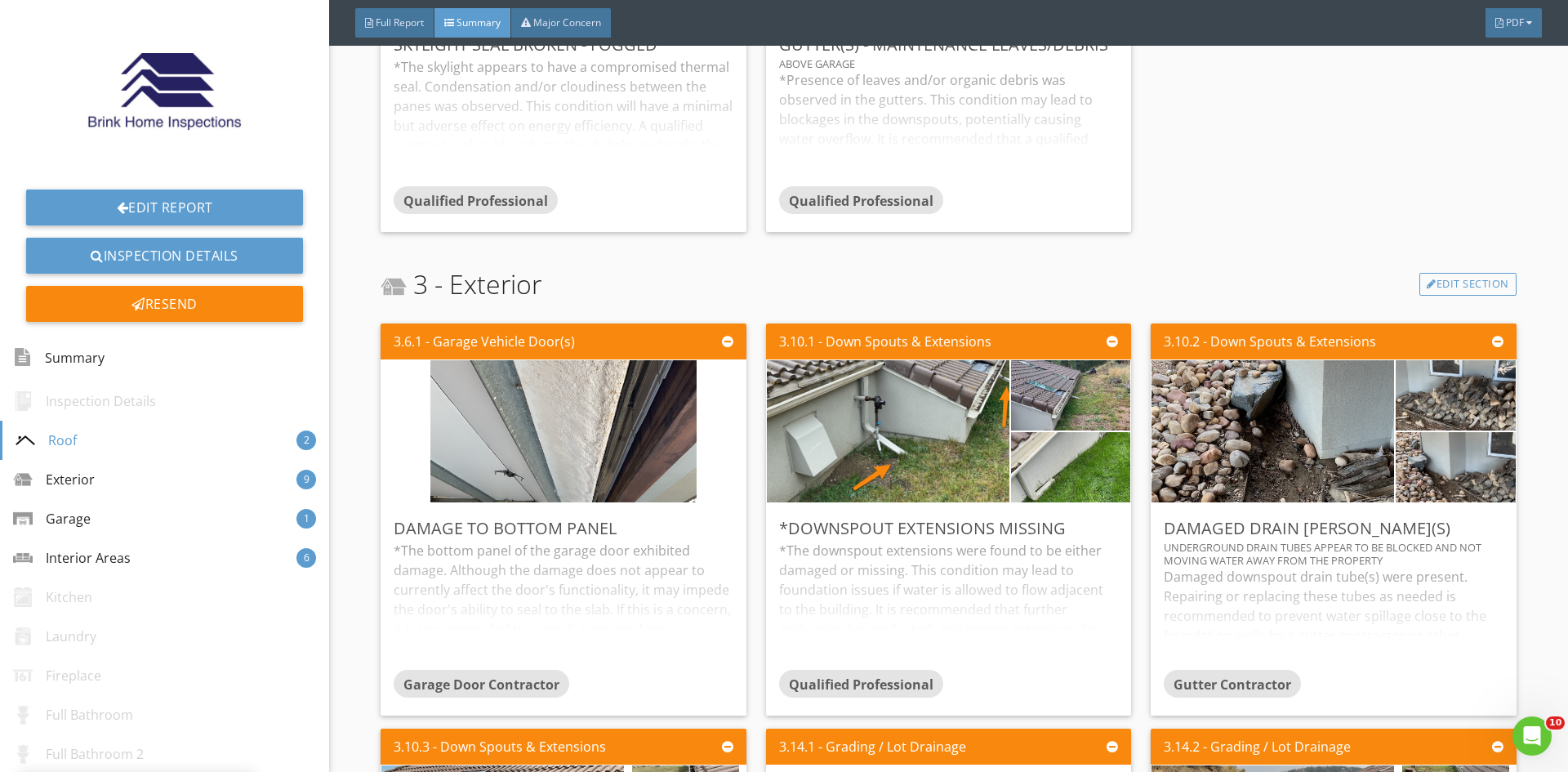
scroll to position [0, 0]
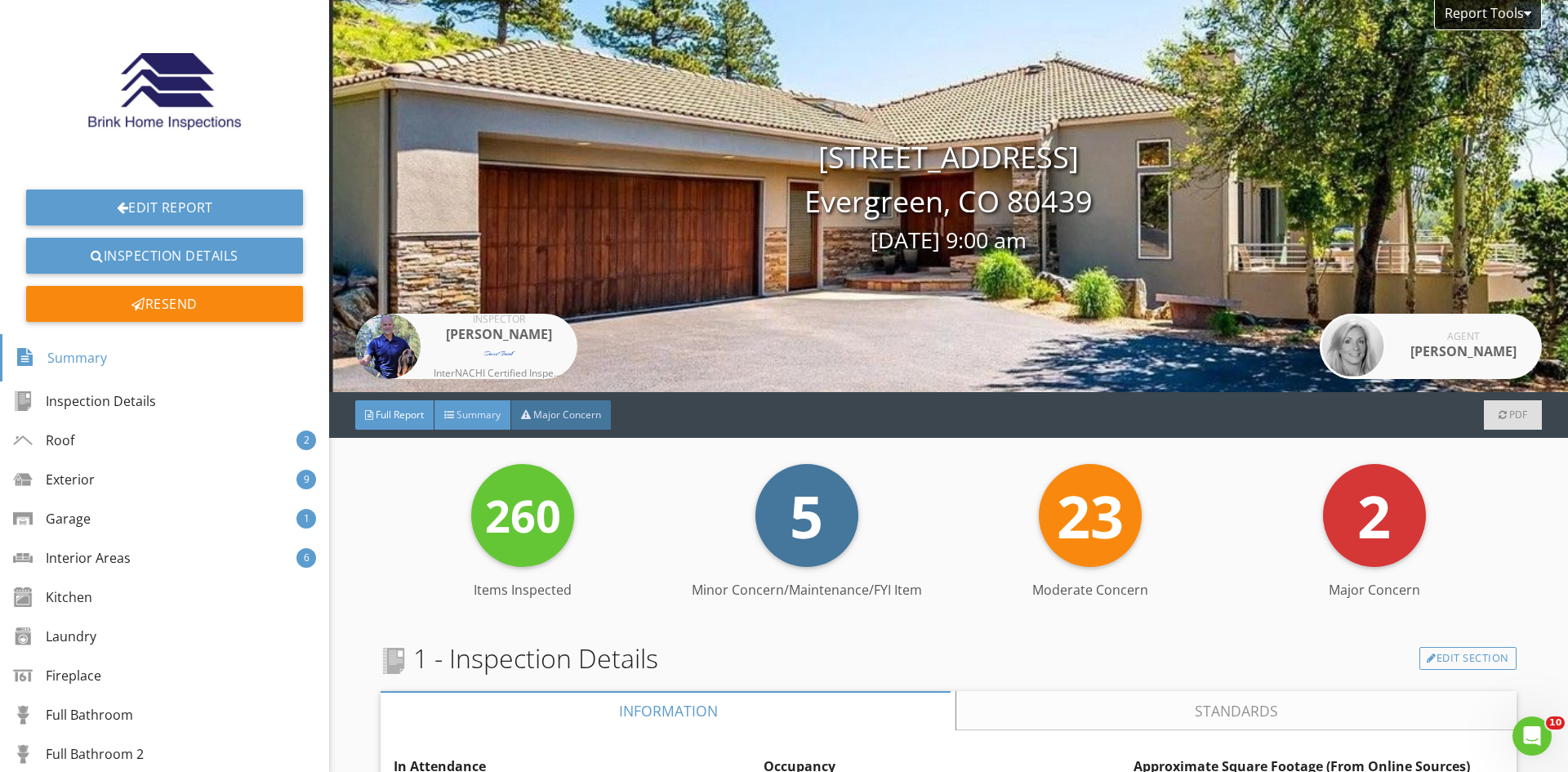
click at [486, 411] on span "Summary" at bounding box center [478, 414] width 44 height 14
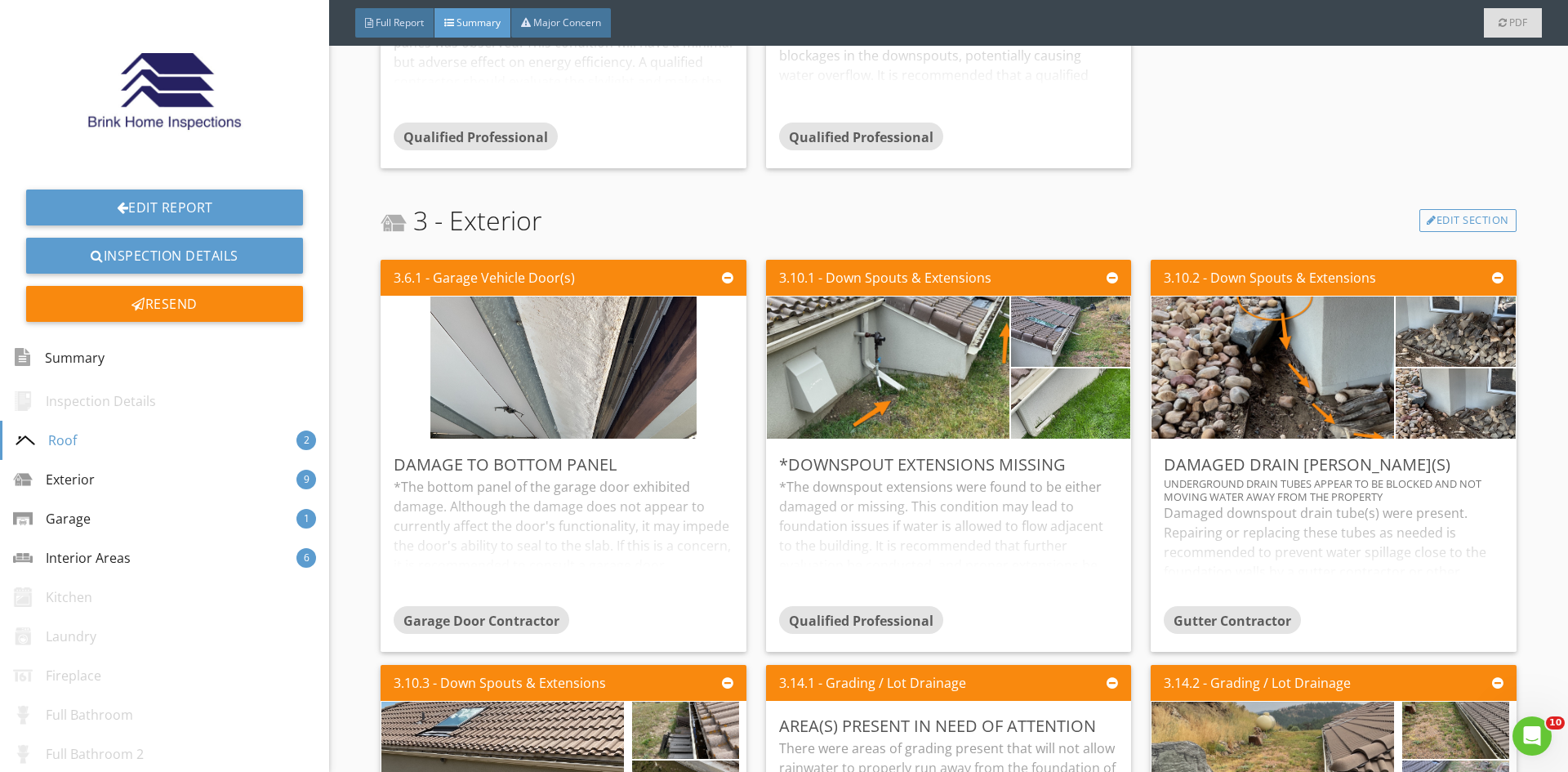
scroll to position [817, 0]
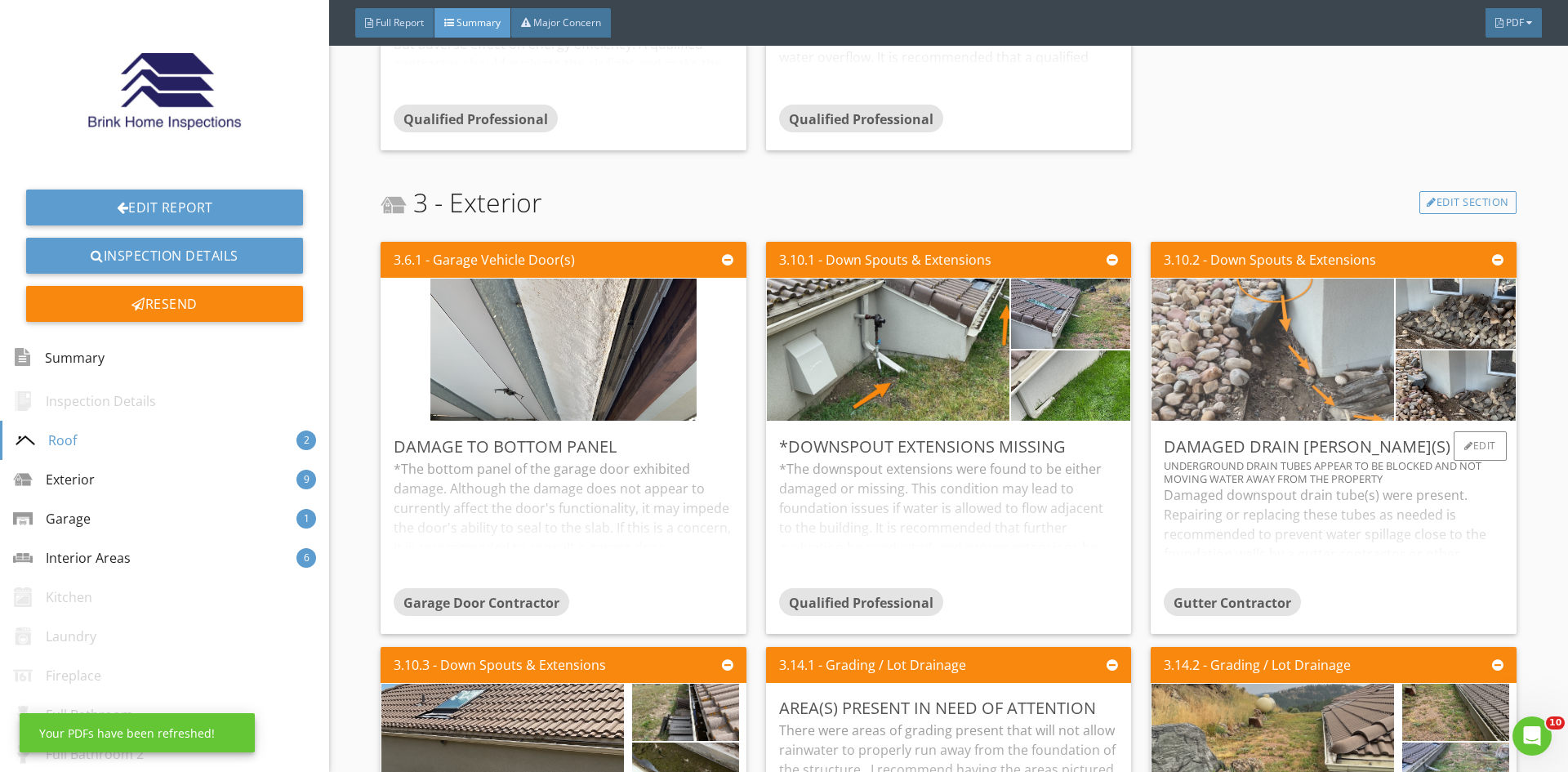
click at [1284, 319] on img at bounding box center [1273, 350] width 266 height 355
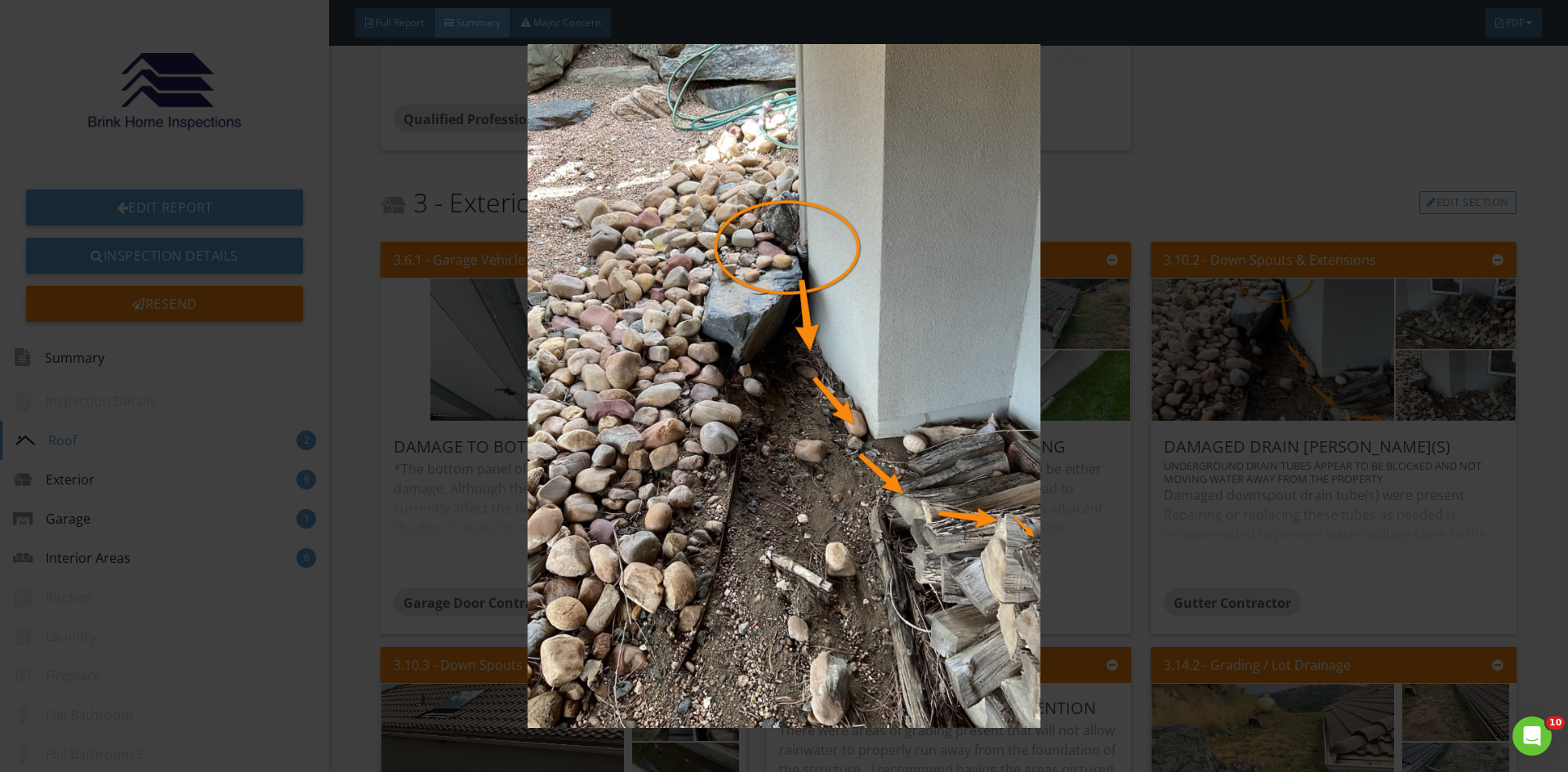
drag, startPoint x: 1138, startPoint y: 187, endPoint x: 1110, endPoint y: 184, distance: 28.2
click at [1110, 184] on img at bounding box center [784, 386] width 1440 height 684
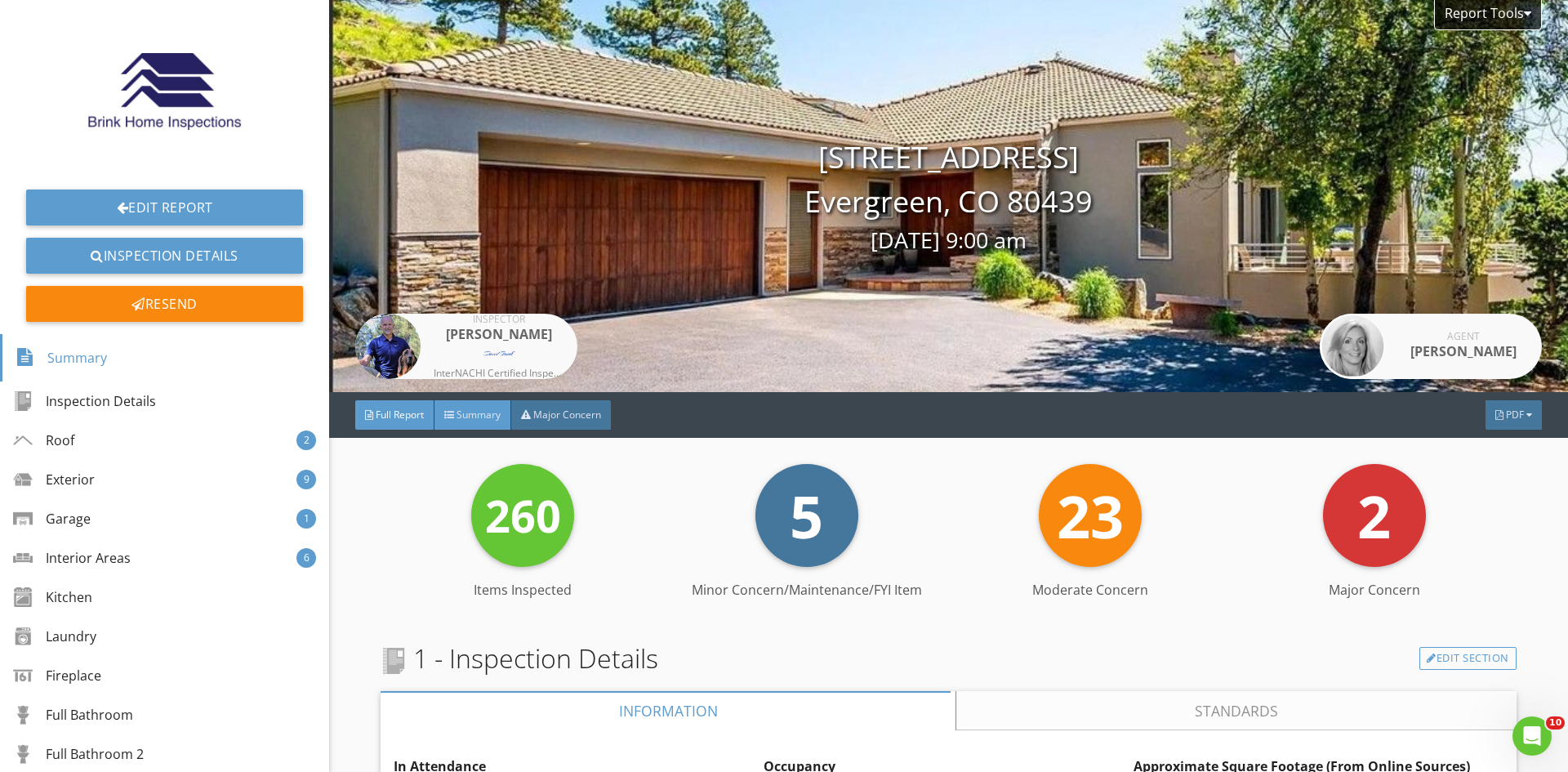
click at [480, 416] on span "Summary" at bounding box center [478, 414] width 44 height 14
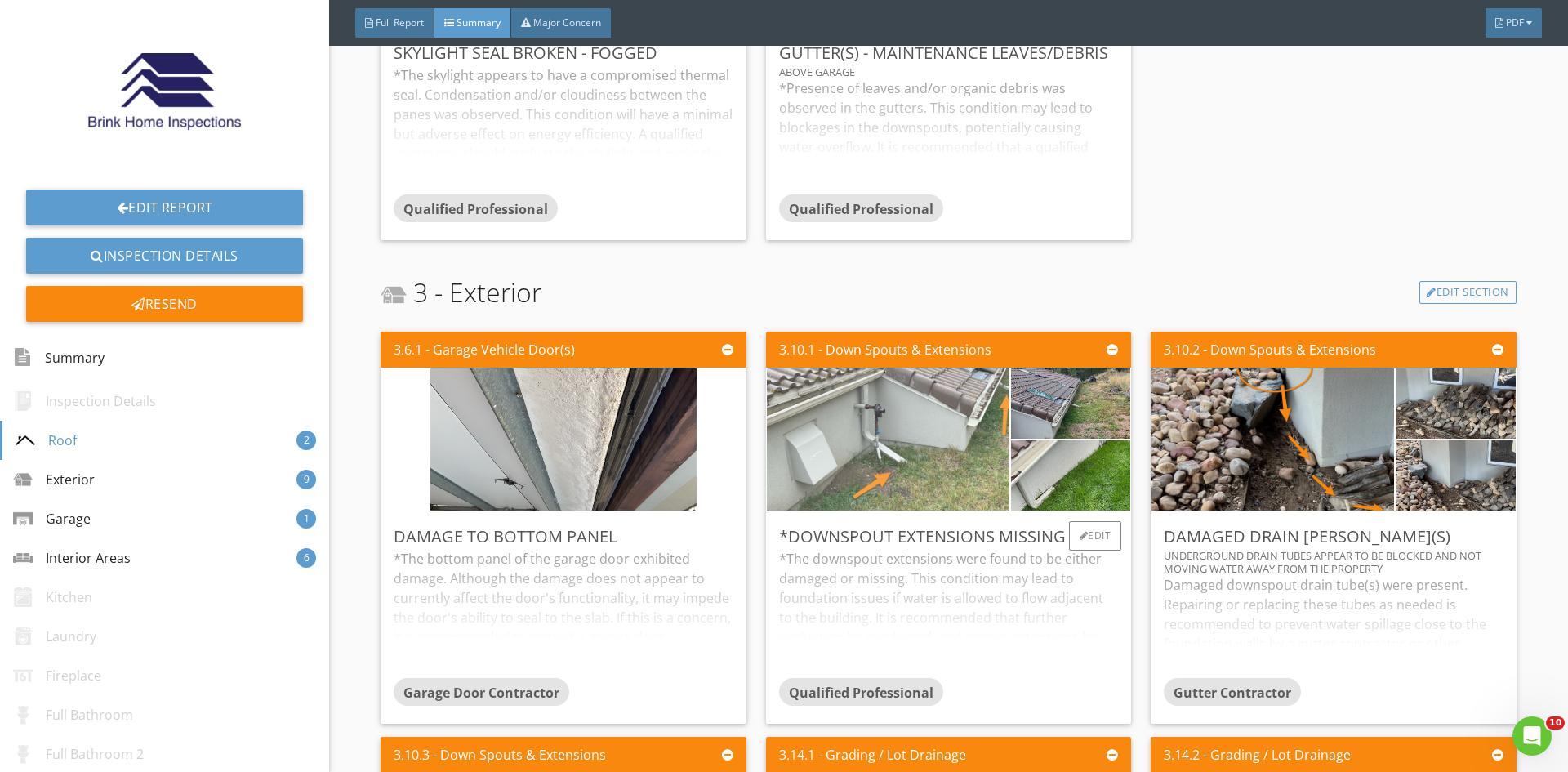
scroll to position [817, 0]
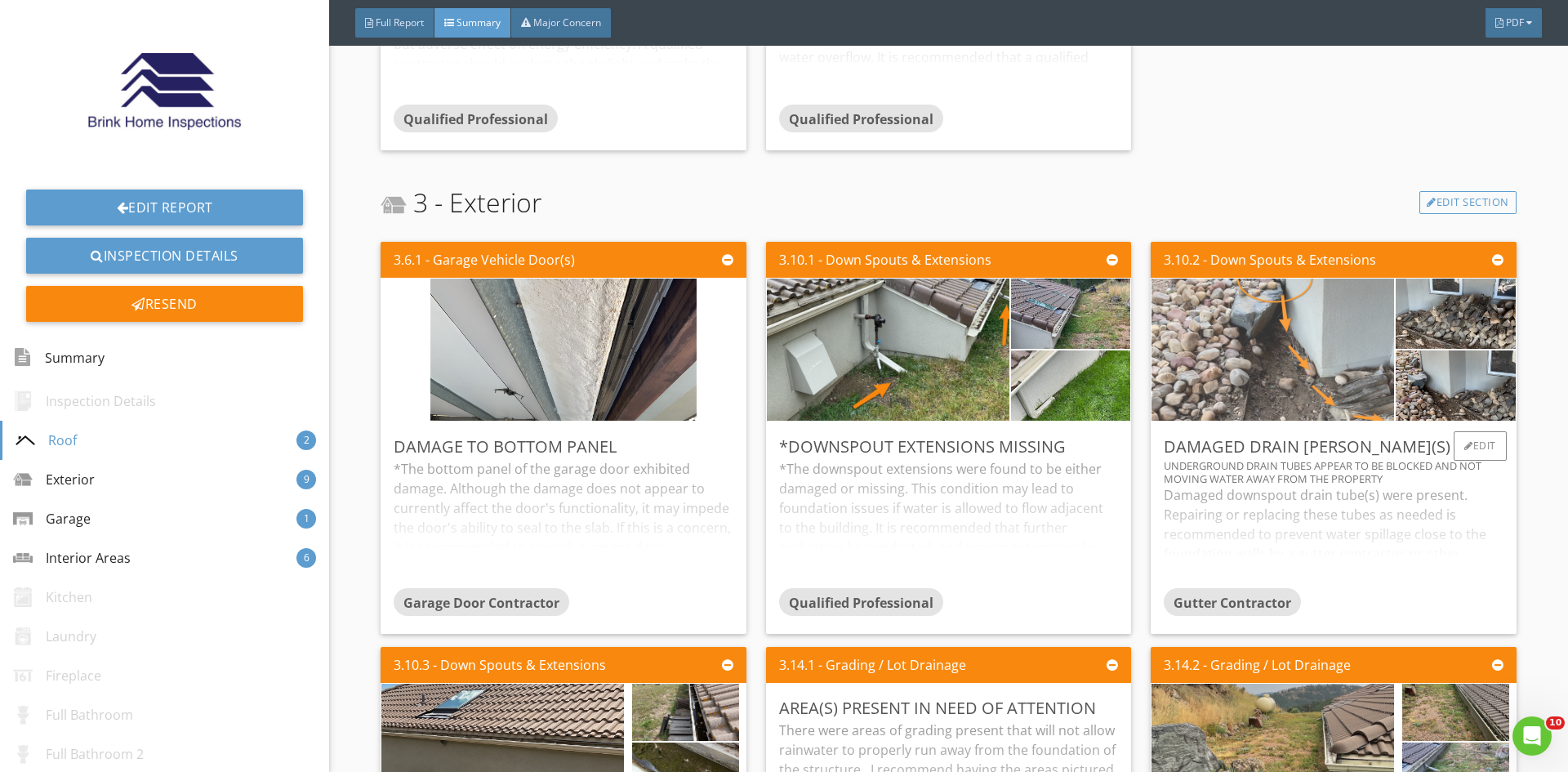
click at [1242, 331] on img at bounding box center [1273, 350] width 266 height 355
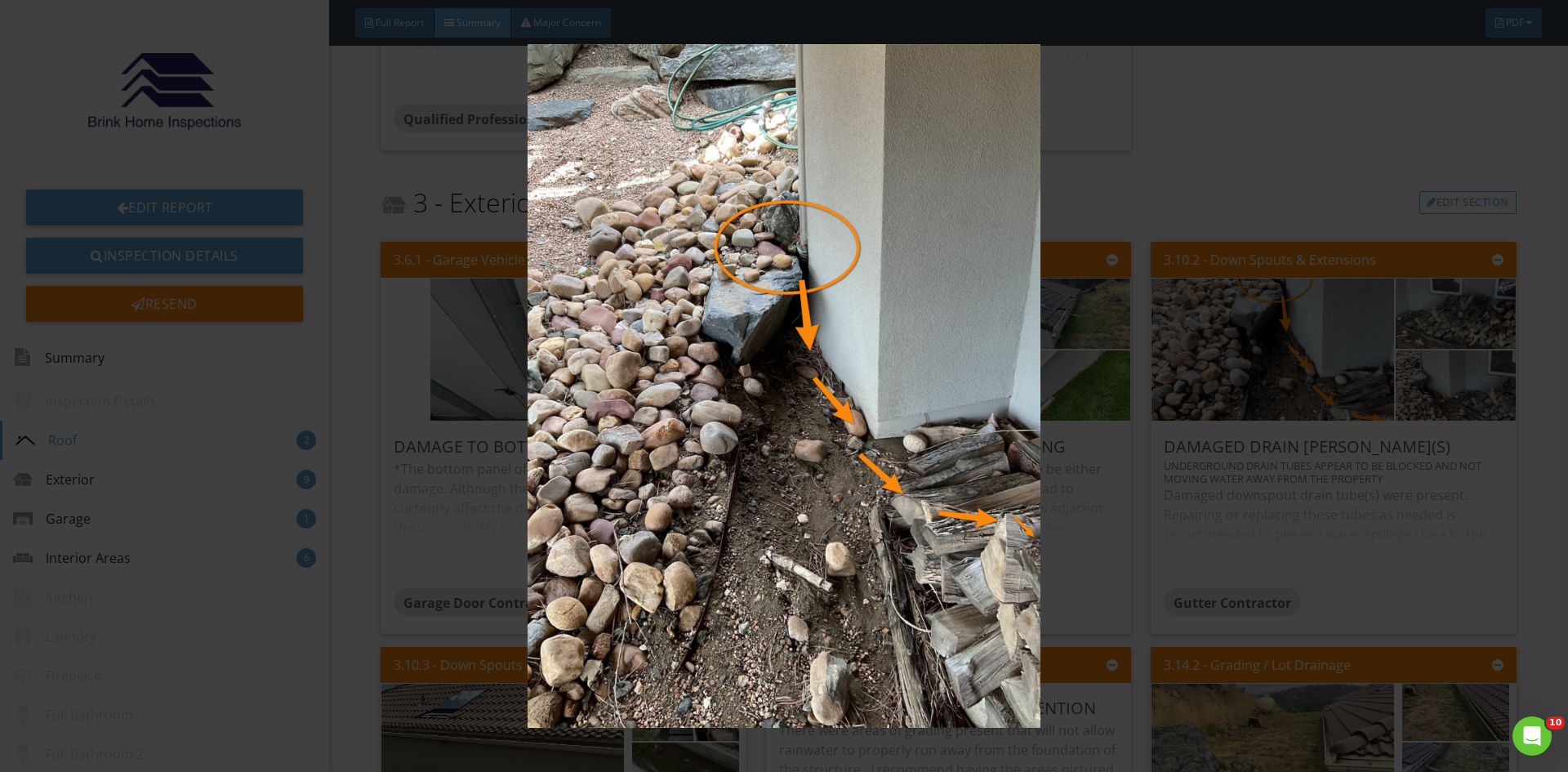
click at [1297, 181] on img at bounding box center [784, 386] width 1440 height 684
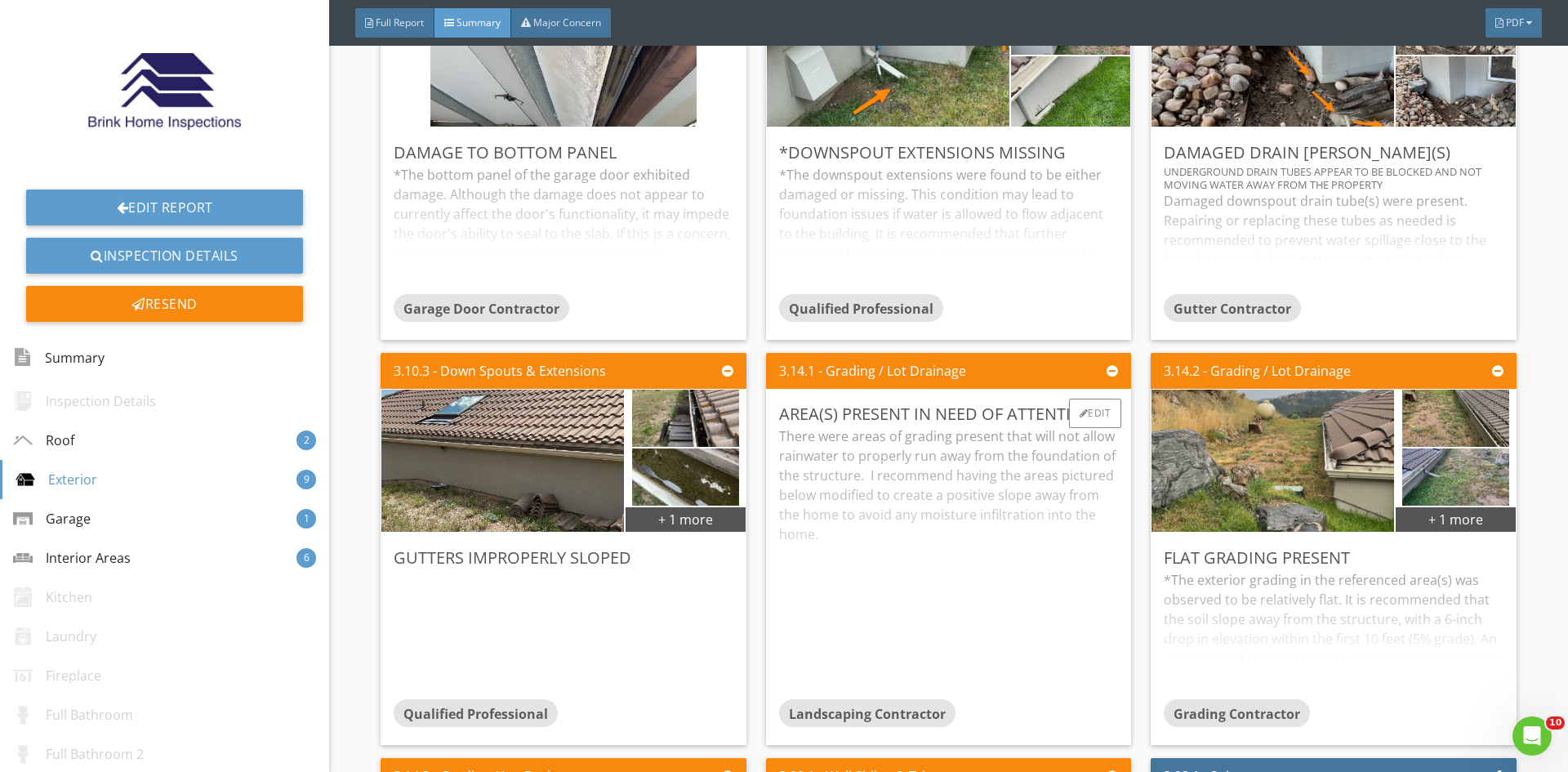
scroll to position [1144, 0]
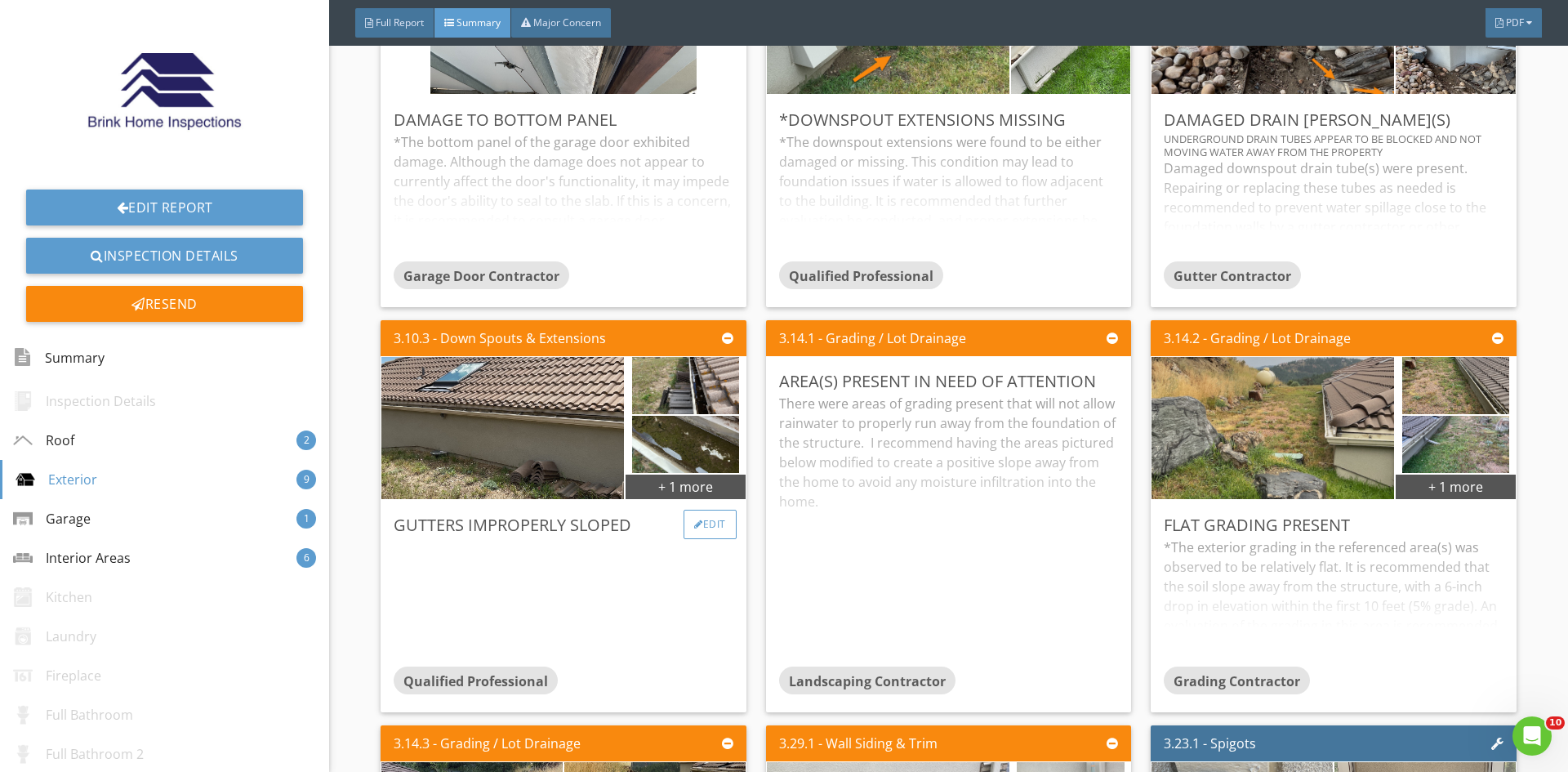
click at [707, 520] on div "Edit" at bounding box center [710, 524] width 53 height 30
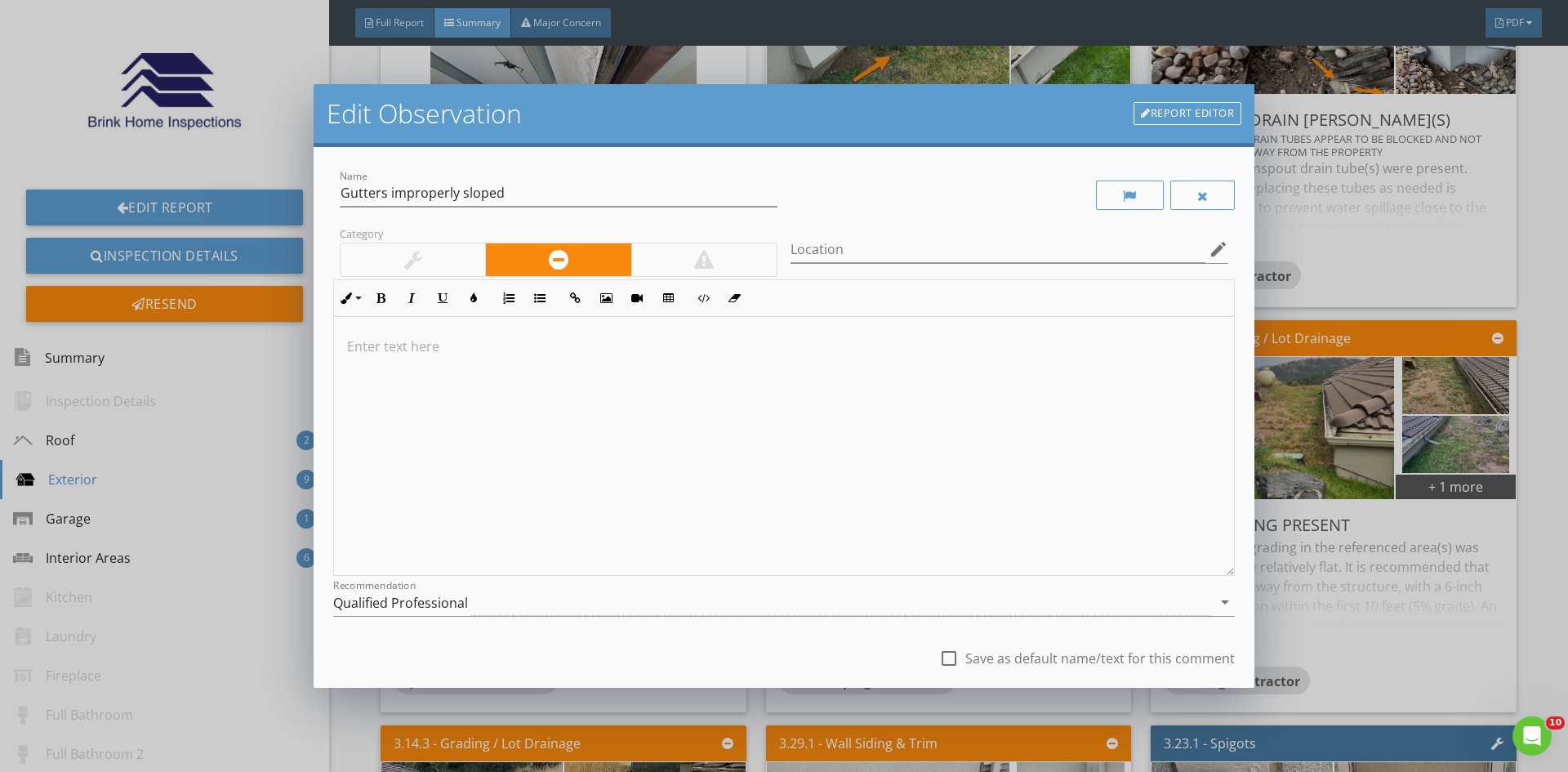
click at [342, 357] on div at bounding box center [784, 446] width 900 height 259
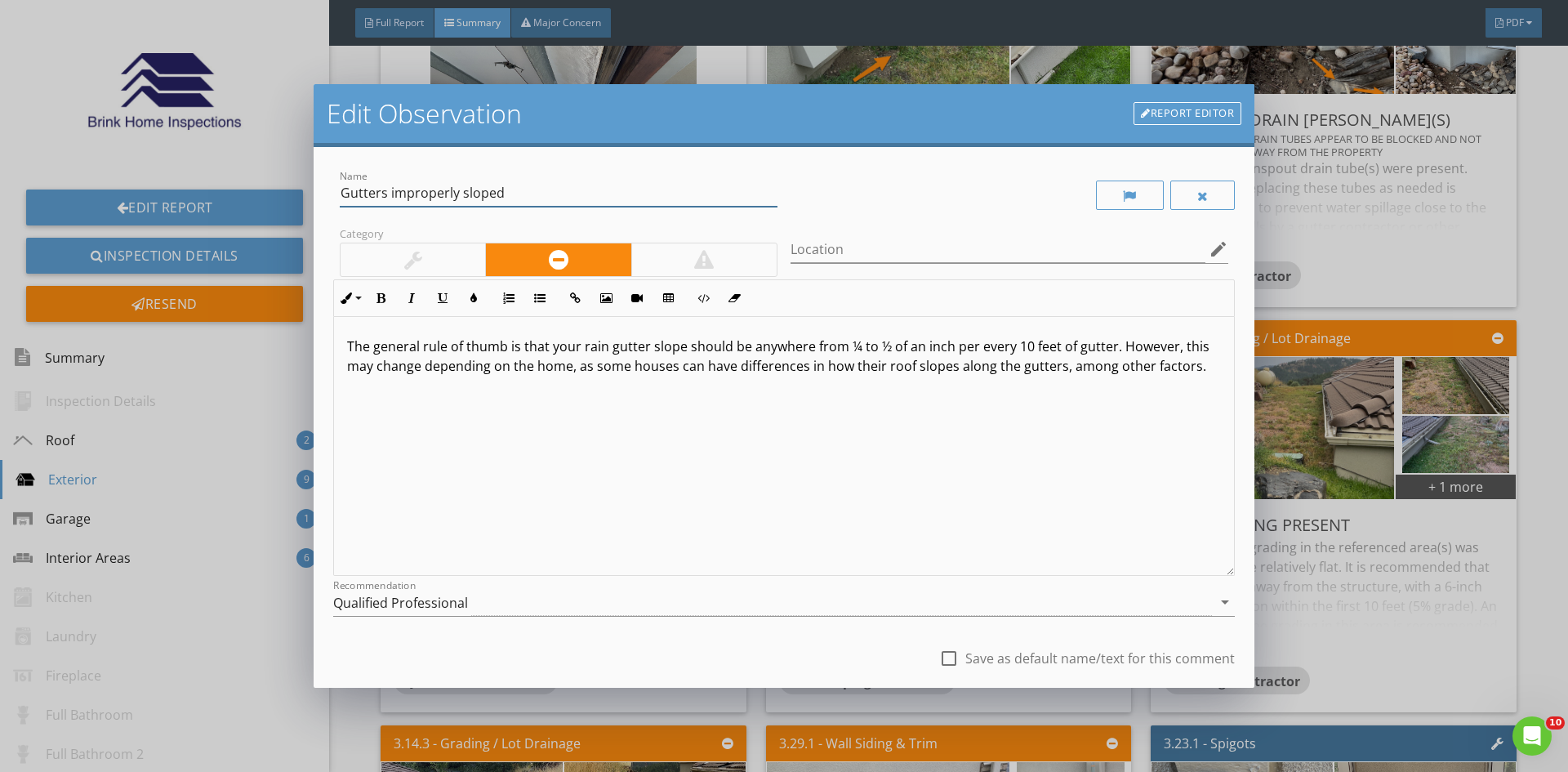
click at [544, 192] on input "Gutters improperly sloped" at bounding box center [559, 193] width 438 height 27
type input "Gutters improperly sloped or standing water"
click at [347, 349] on p "The general rule of thumb is that your rain gutter slope should be anywhere fro…" at bounding box center [784, 356] width 873 height 39
click at [854, 388] on p "The gutters were noted to be improperly pitched or having standing water. The g…" at bounding box center [784, 366] width 873 height 59
click at [883, 387] on p "The gutters were noted to be improperly pitched or having standing water. The g…" at bounding box center [784, 366] width 873 height 59
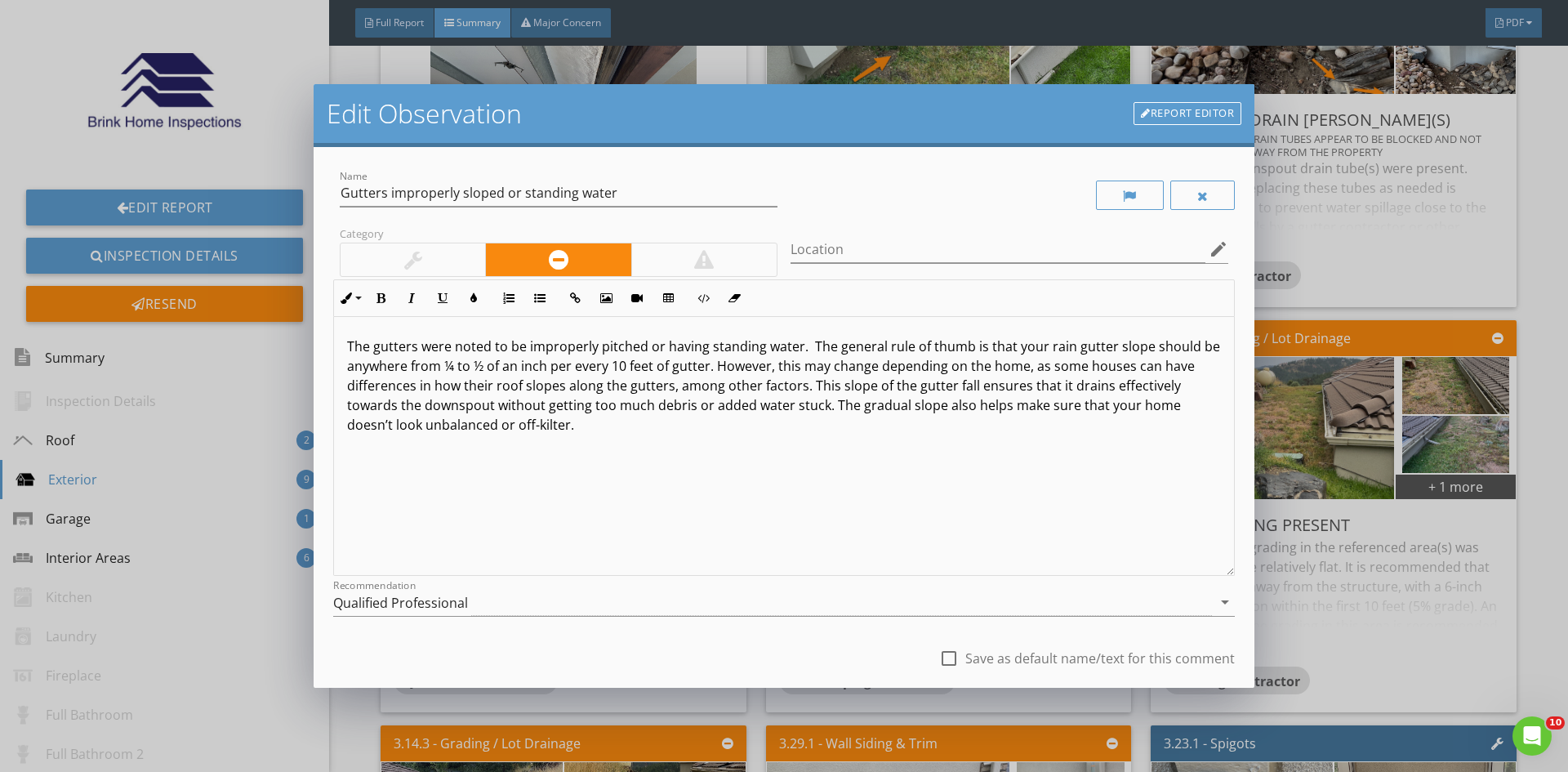
click at [1031, 536] on div "The gutters were noted to be improperly pitched or having standing water. The g…" at bounding box center [784, 446] width 900 height 259
click at [1215, 599] on icon "arrow_drop_down" at bounding box center [1225, 601] width 20 height 20
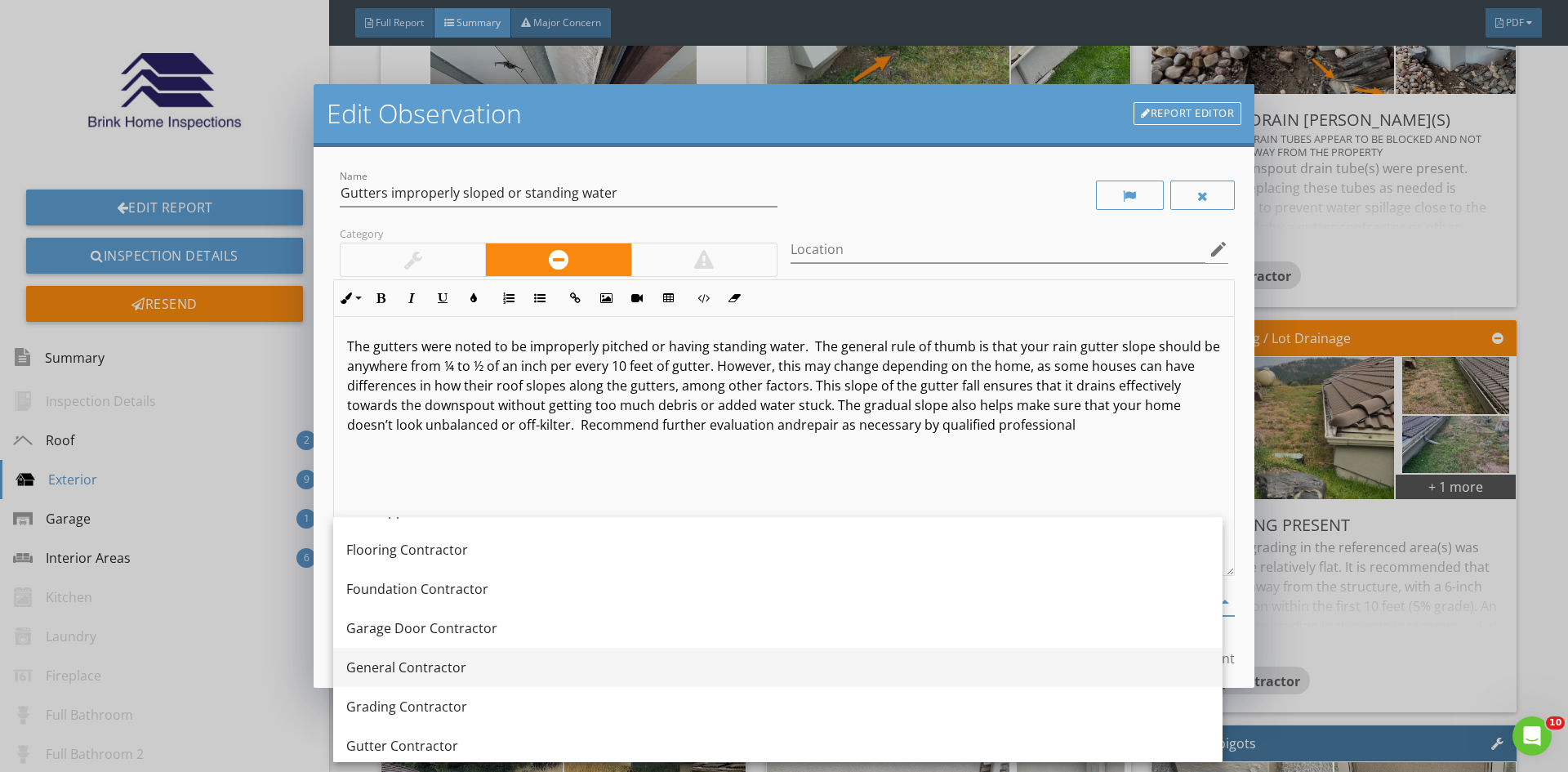
scroll to position [898, 0]
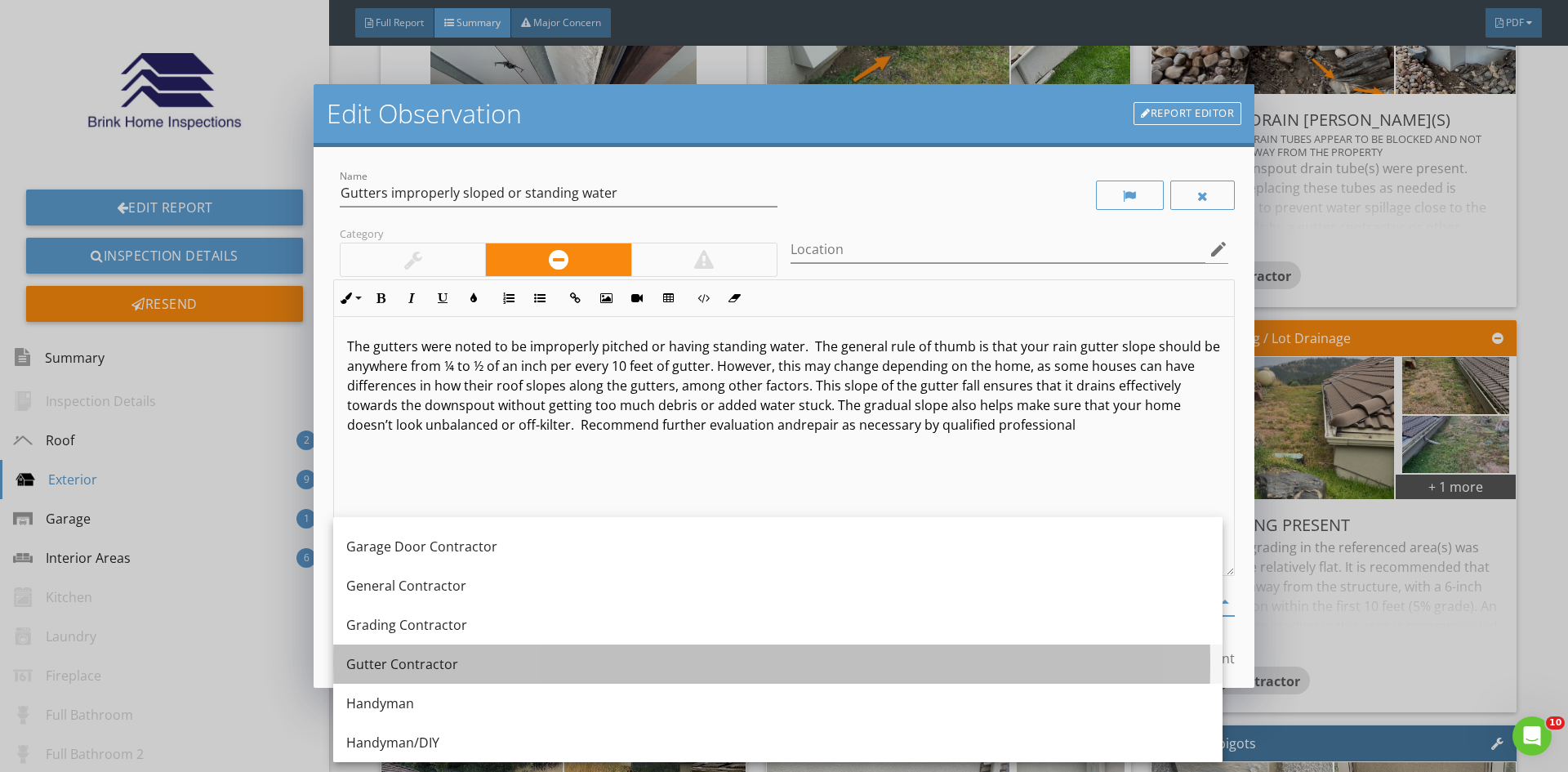
click at [440, 664] on div "Gutter Contractor" at bounding box center [778, 663] width 863 height 20
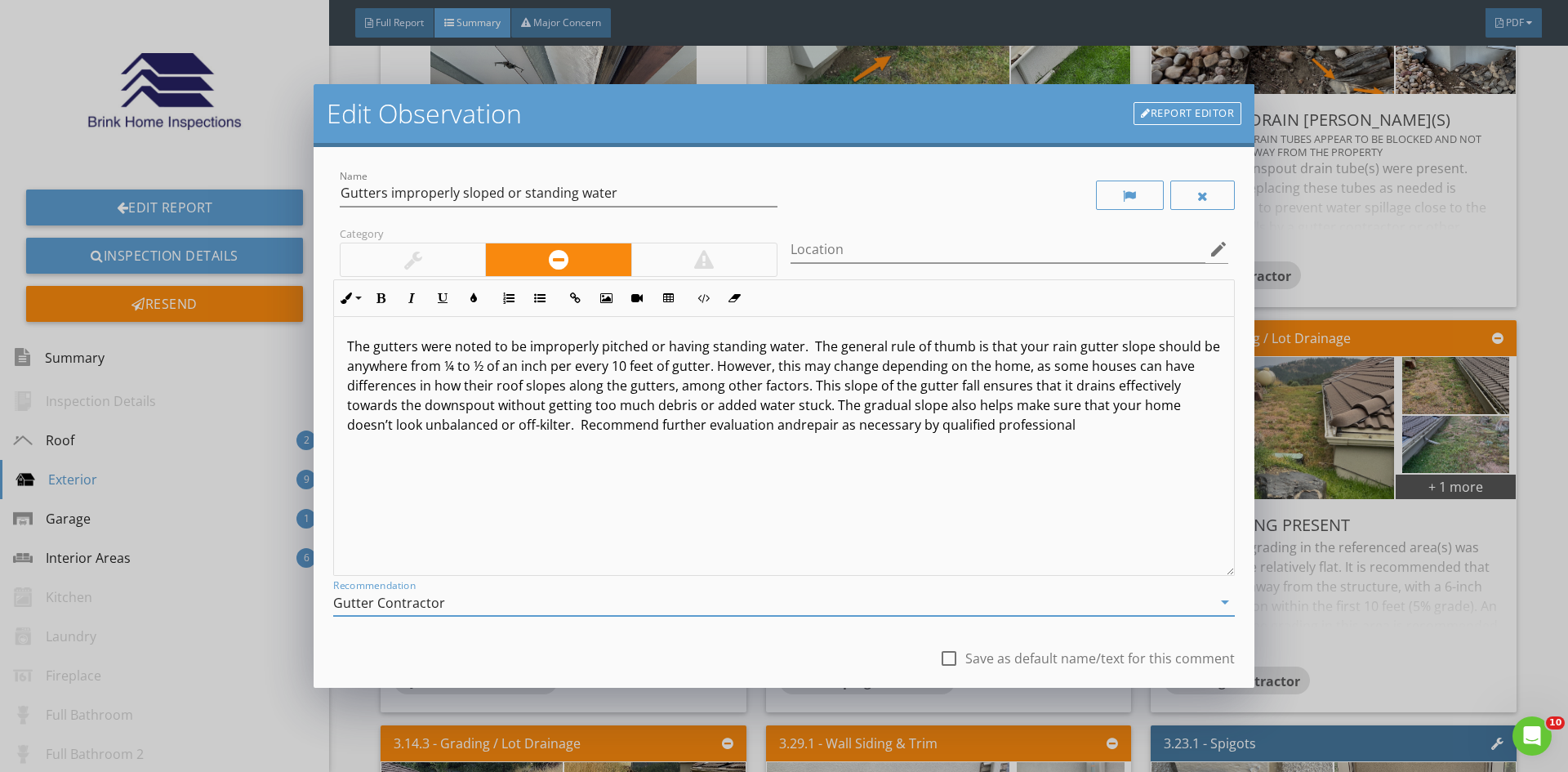
click at [935, 651] on div at bounding box center [948, 658] width 28 height 28
checkbox input "true"
drag, startPoint x: 1069, startPoint y: 428, endPoint x: 405, endPoint y: 347, distance: 668.9
click at [322, 337] on div "Name Gutters improperly sloped or standing water Category Location edit Inline …" at bounding box center [784, 417] width 940 height 540
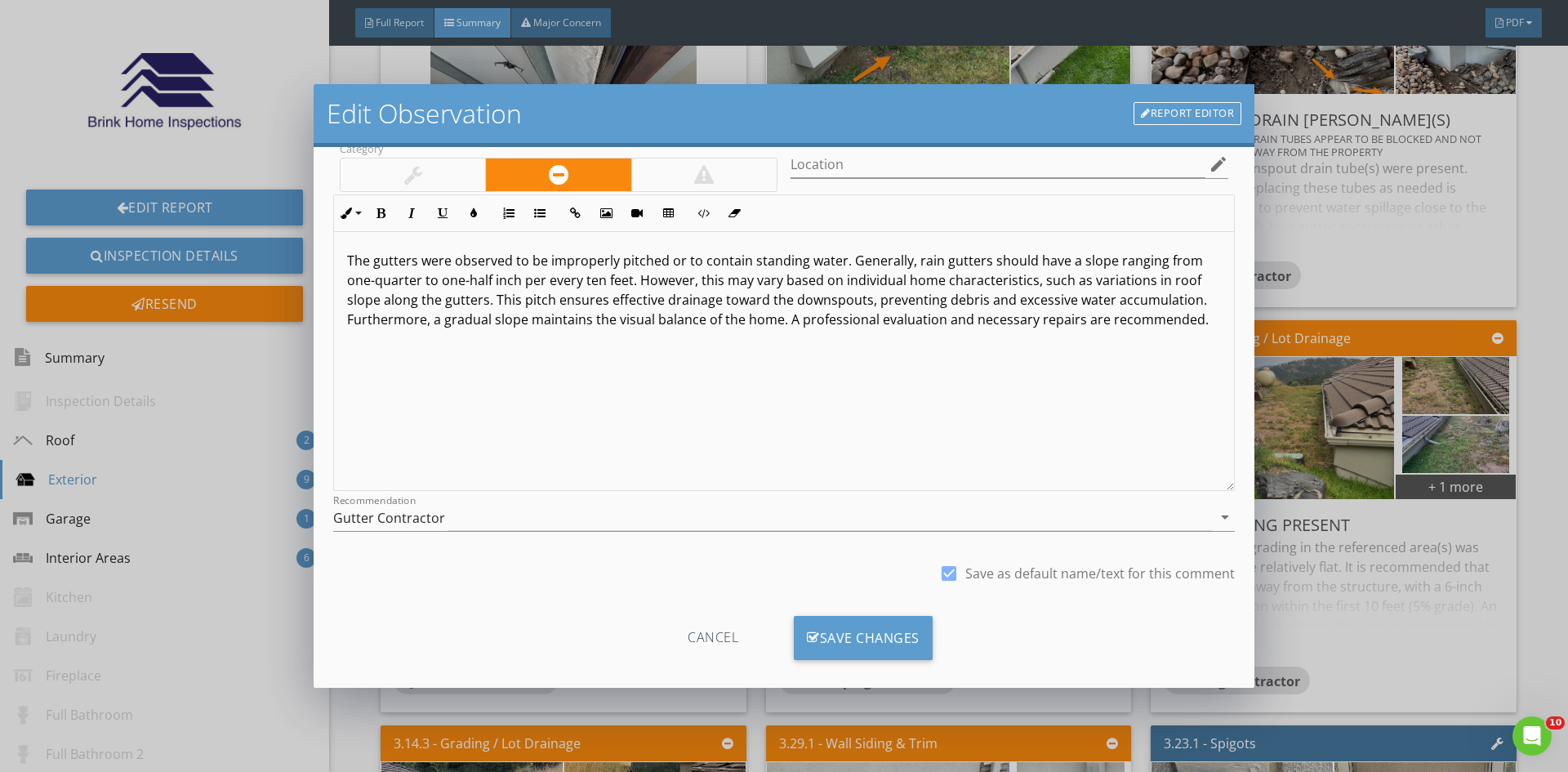
scroll to position [102, 0]
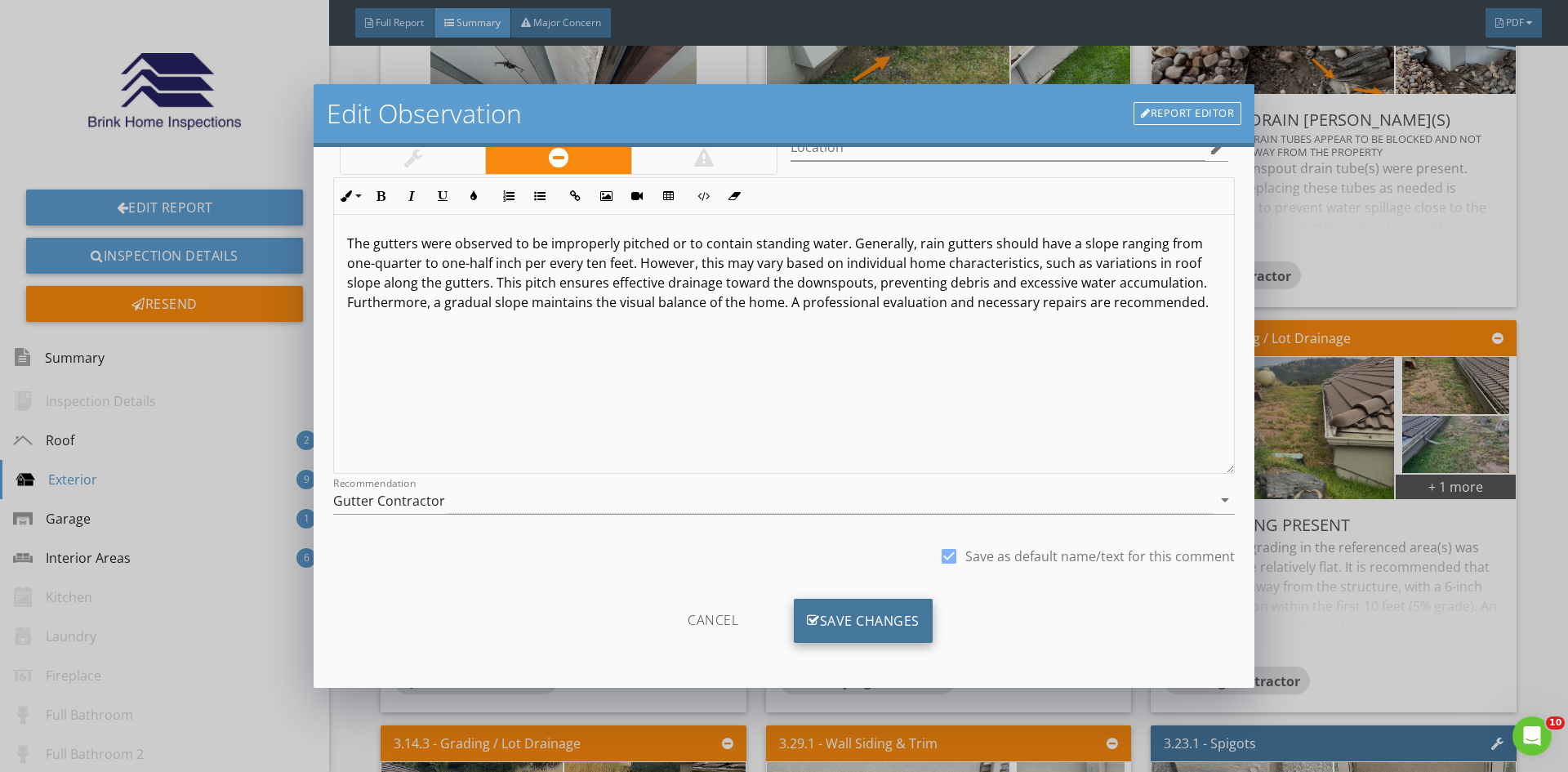
click at [892, 636] on div "Save Changes" at bounding box center [863, 621] width 139 height 44
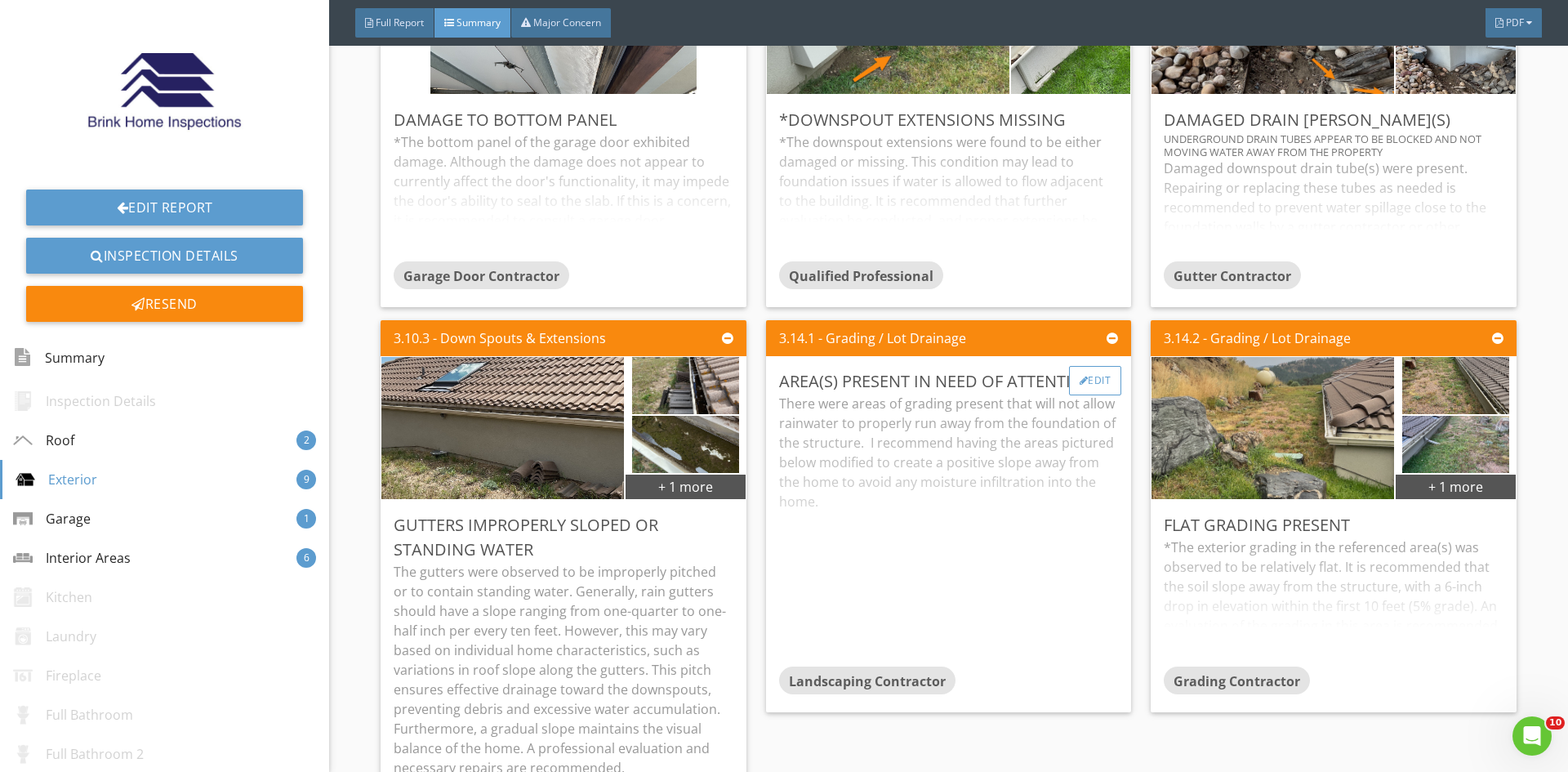
click at [1103, 371] on div "Edit" at bounding box center [1095, 380] width 53 height 30
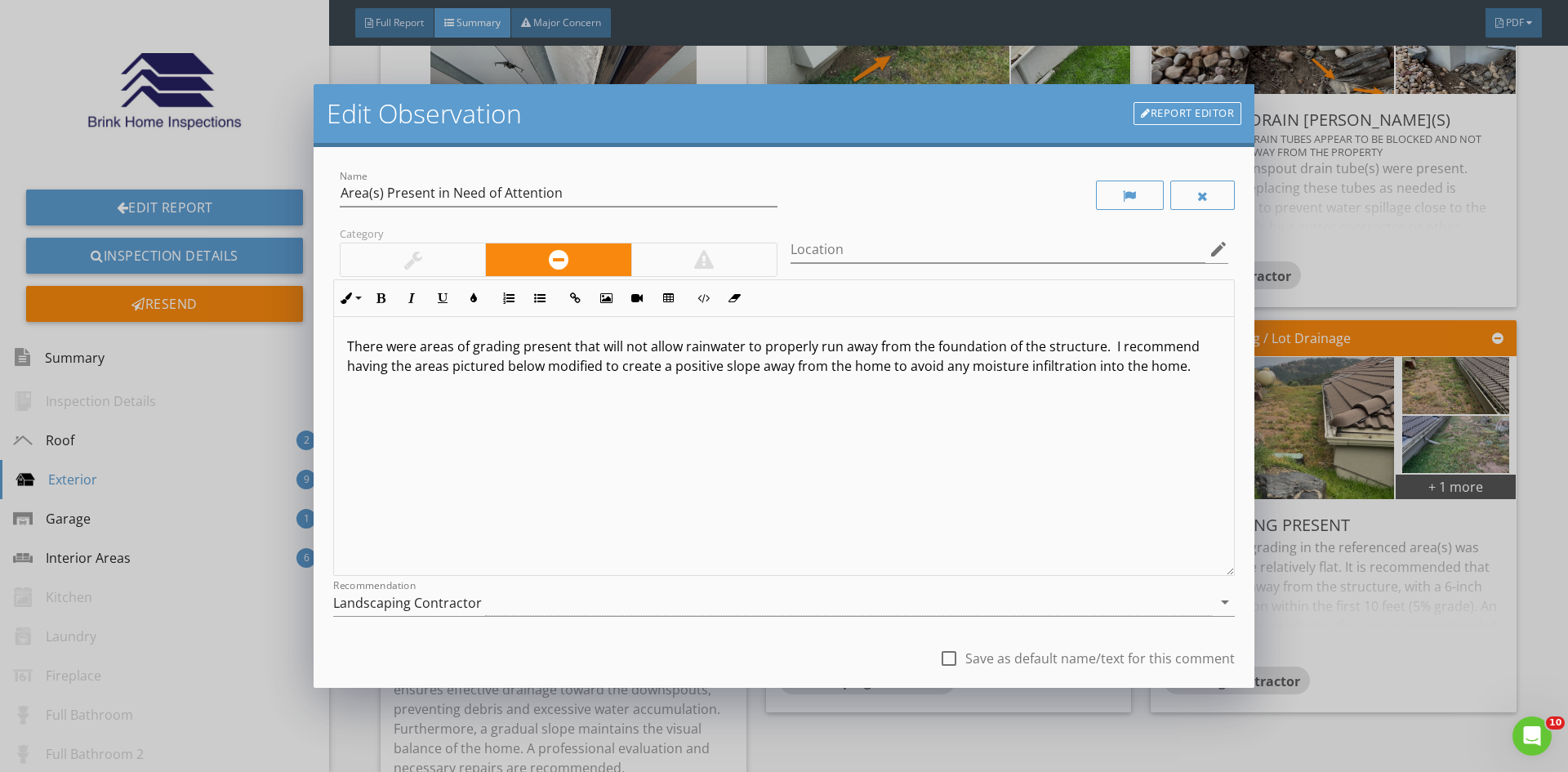
click at [1554, 593] on div "Edit Observation Report Editor Name Area(s) Present in Need of Attention Catego…" at bounding box center [784, 386] width 1568 height 772
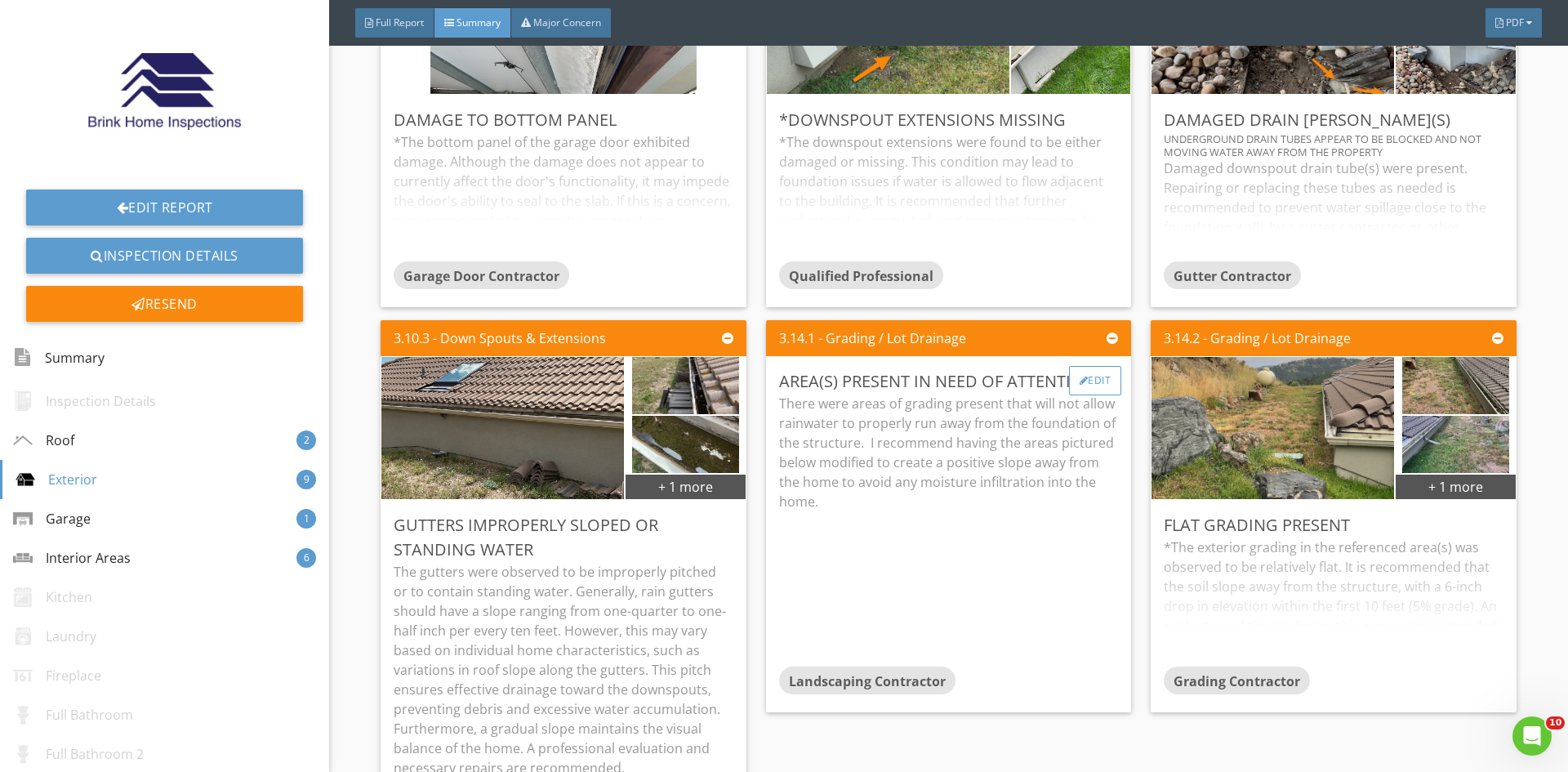
click at [1093, 376] on div "Edit" at bounding box center [1095, 380] width 53 height 30
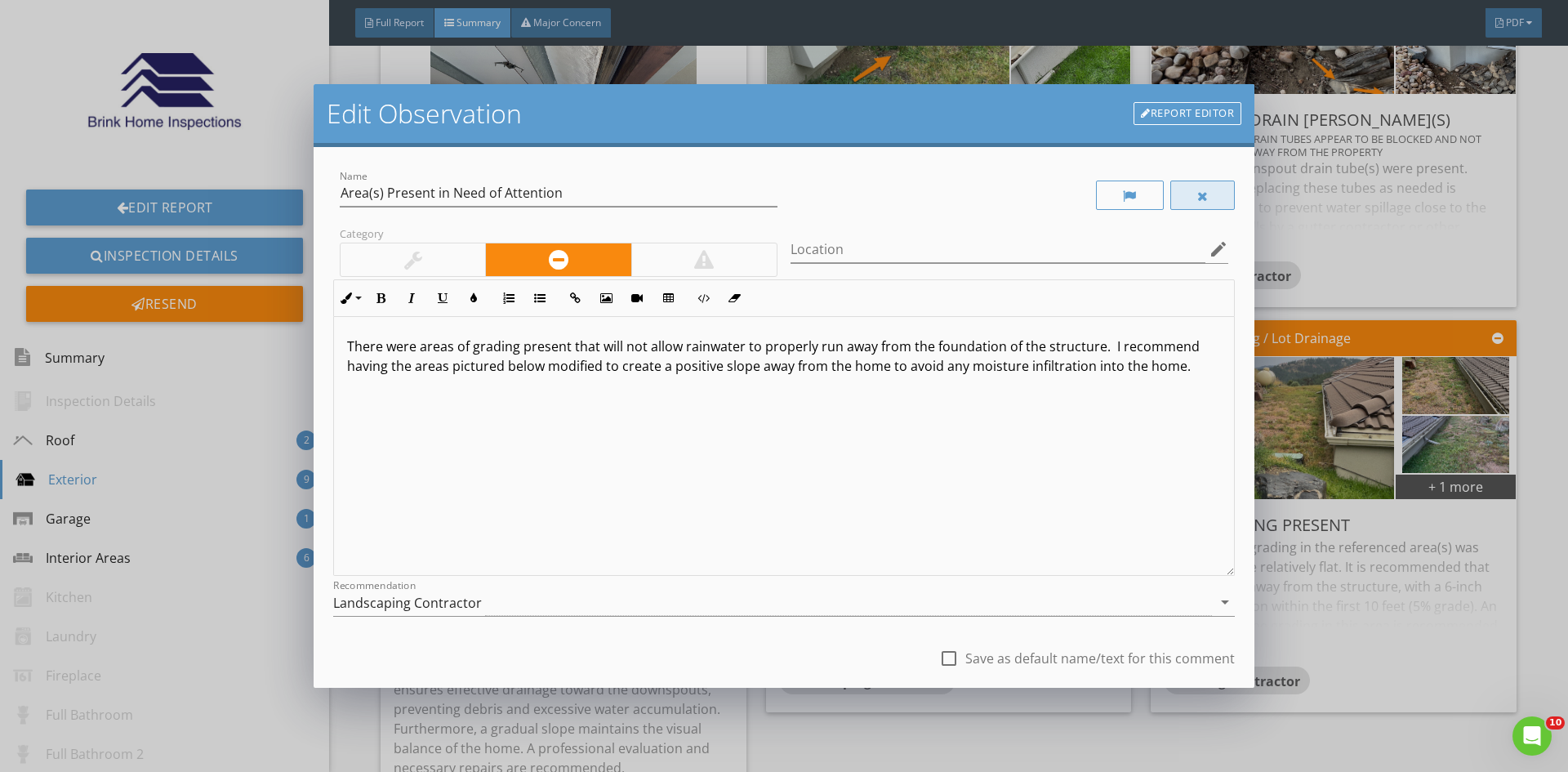
click at [1197, 195] on div at bounding box center [1203, 195] width 11 height 13
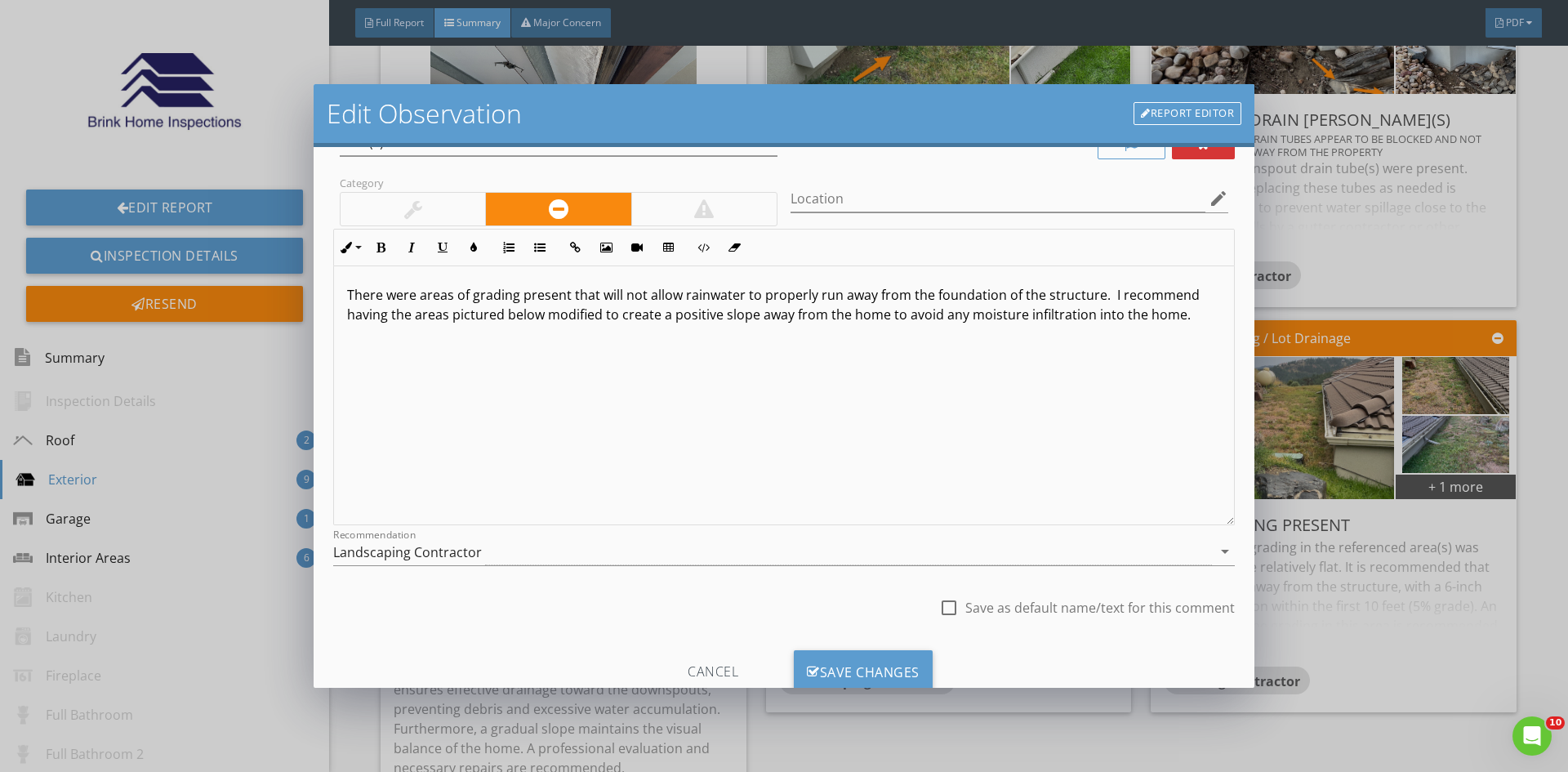
scroll to position [102, 0]
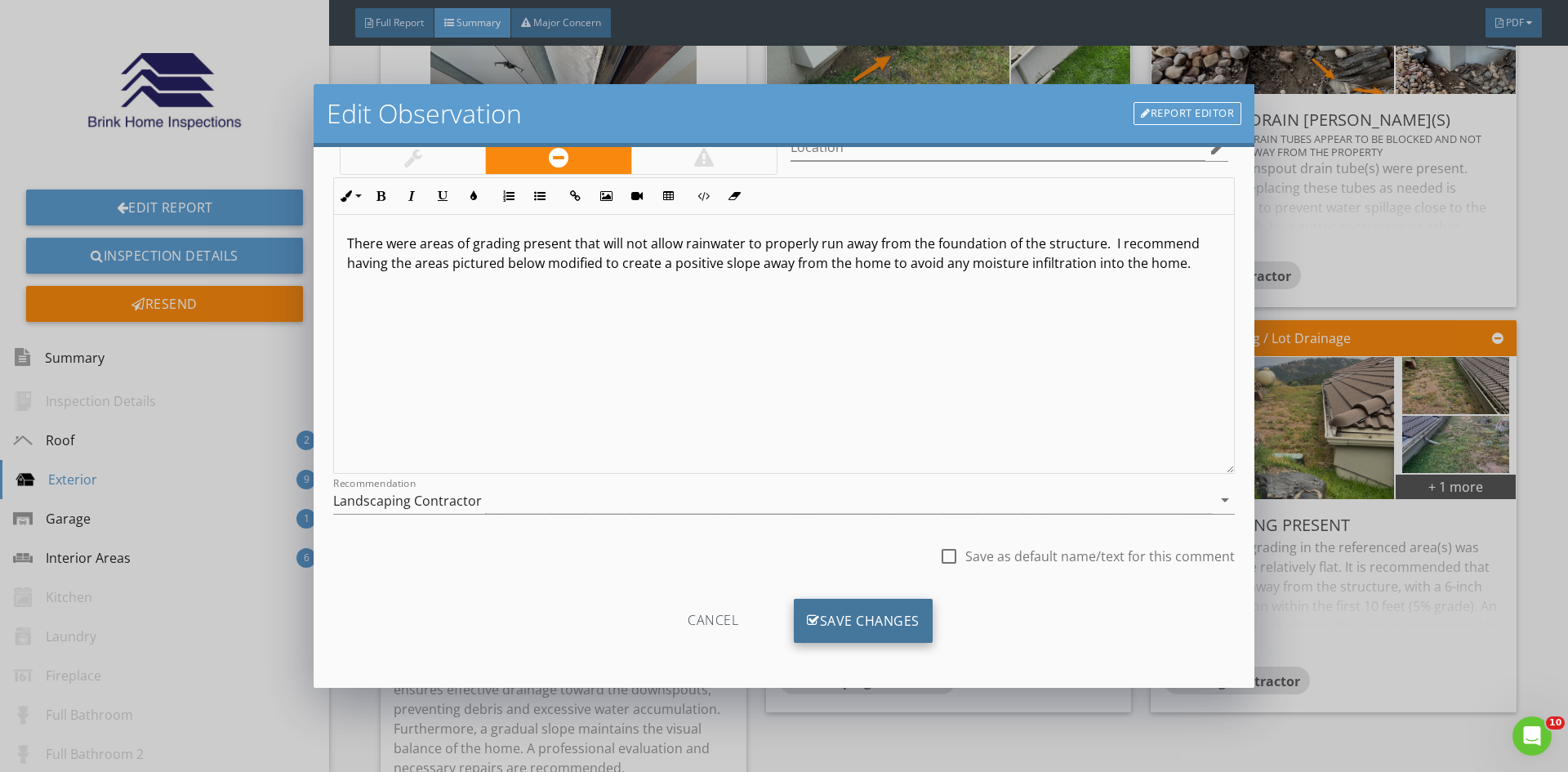
click at [868, 607] on div "Save Changes" at bounding box center [863, 621] width 139 height 44
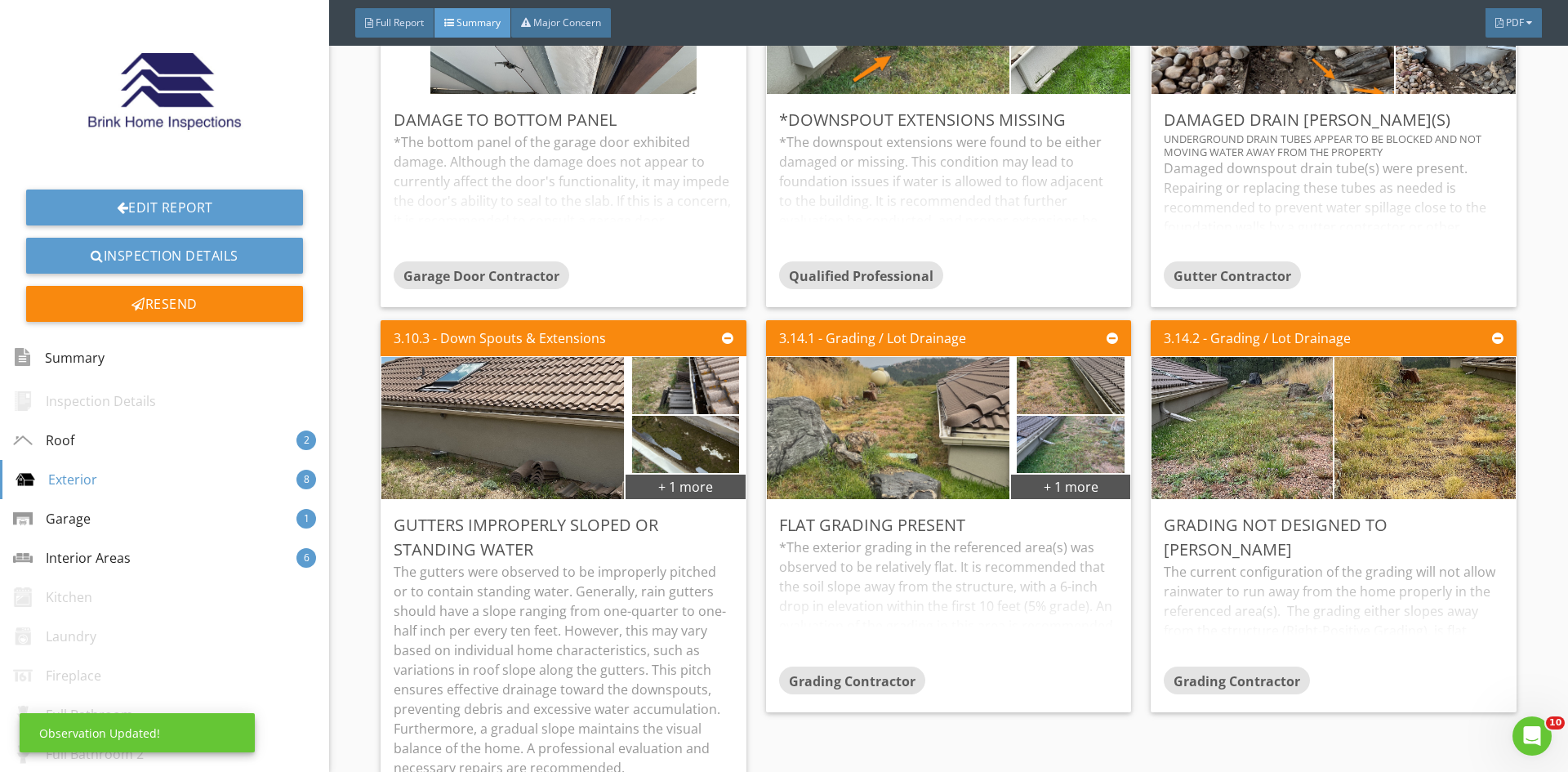
scroll to position [0, 0]
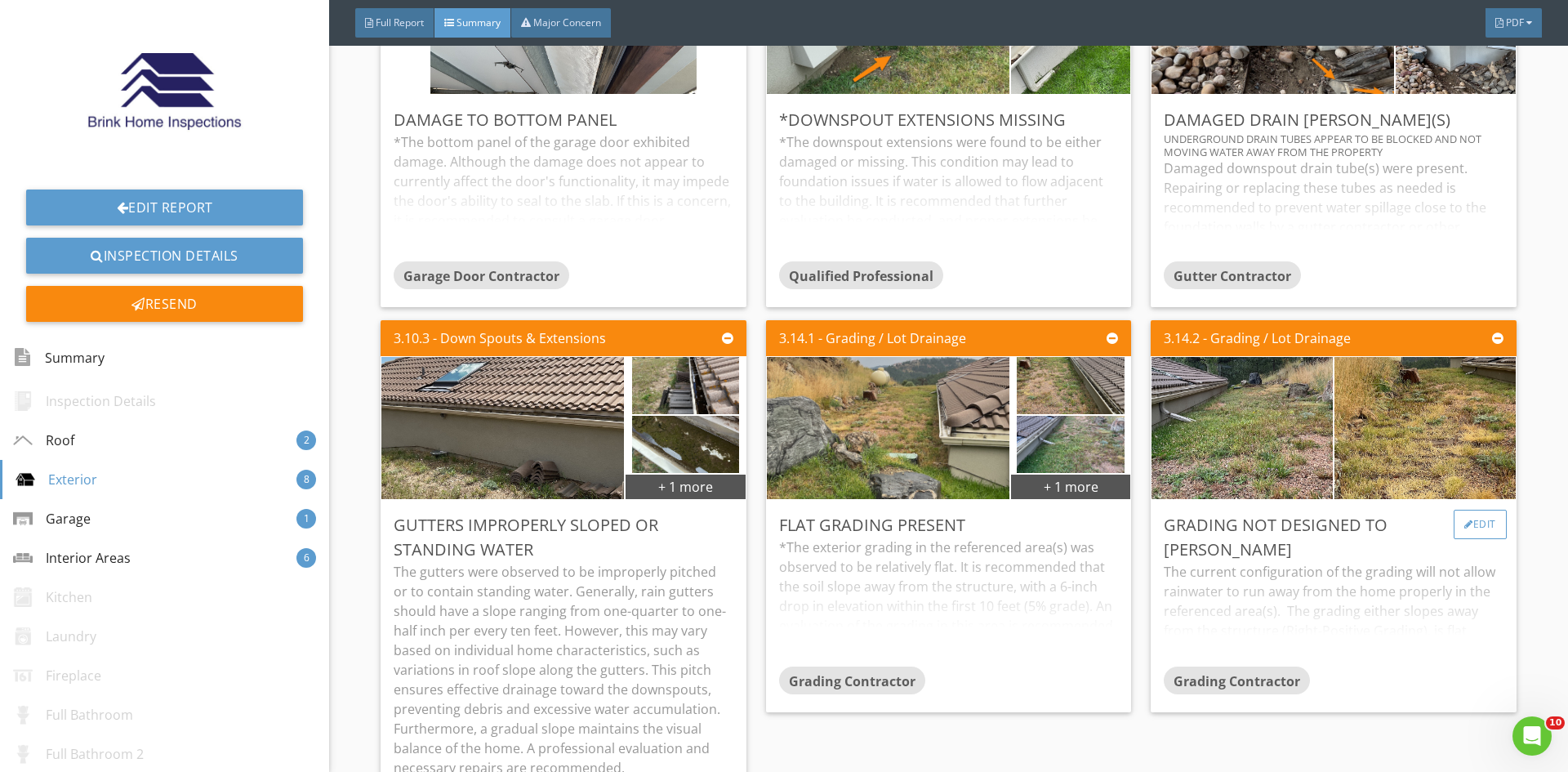
click at [1482, 516] on div "Edit" at bounding box center [1480, 524] width 53 height 30
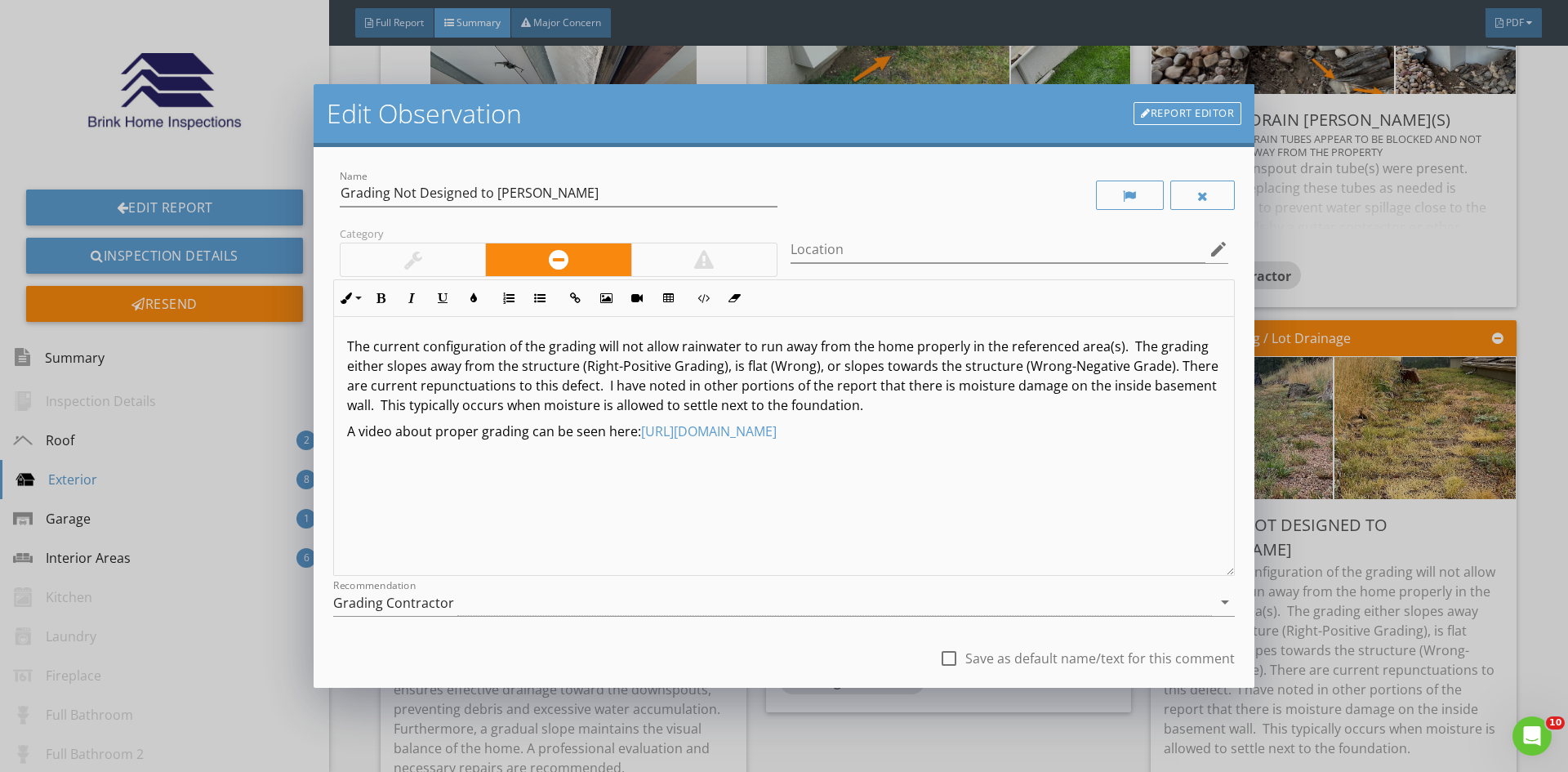
drag, startPoint x: 974, startPoint y: 401, endPoint x: 370, endPoint y: 340, distance: 607.1
click at [329, 344] on div "Name Grading Not Designed to Manage Rainwater Category Location edit Inline Sty…" at bounding box center [784, 417] width 940 height 540
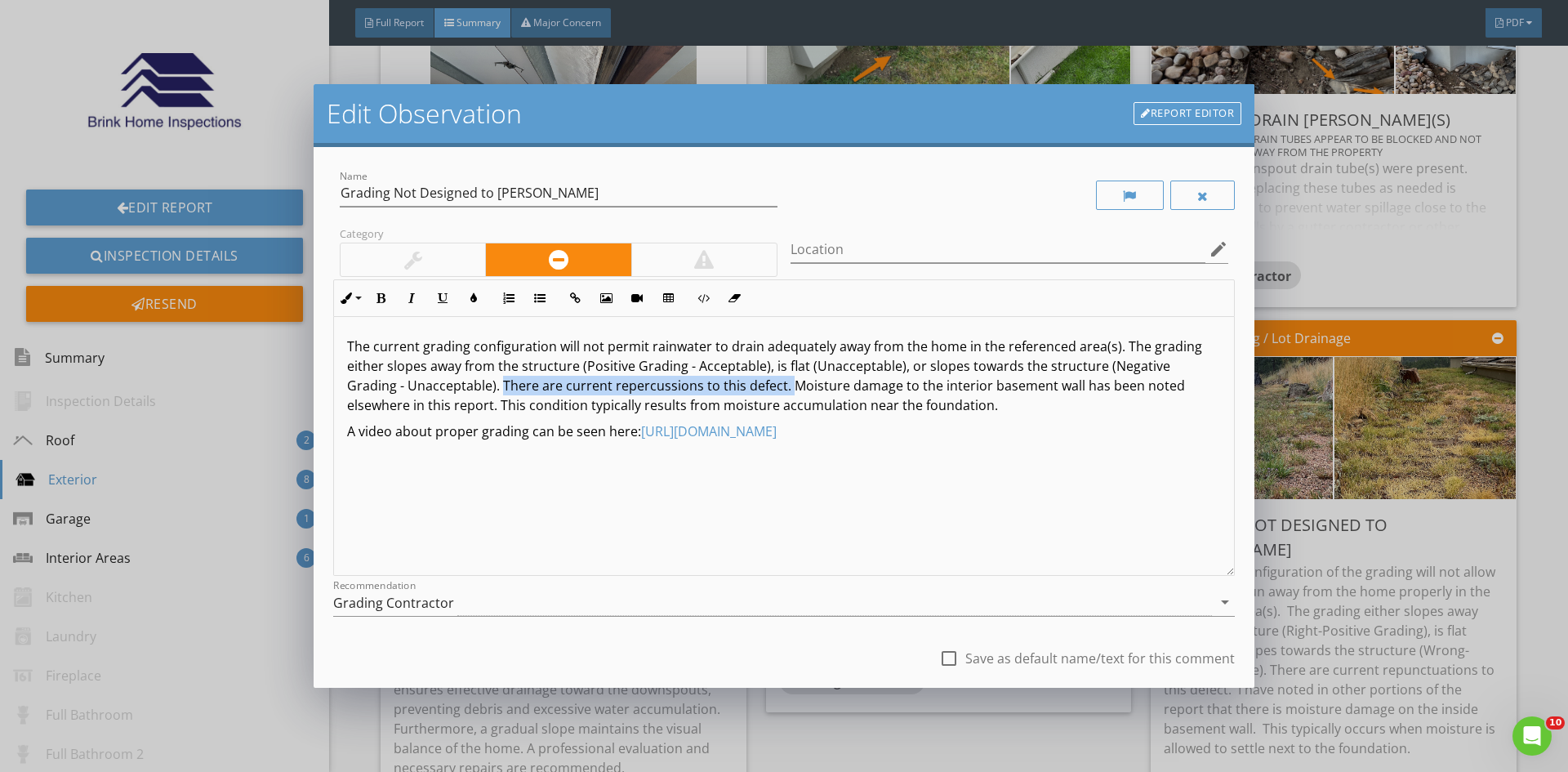
drag, startPoint x: 785, startPoint y: 386, endPoint x: 500, endPoint y: 381, distance: 285.0
click at [500, 381] on p "The current grading configuration will not permit rainwater to drain adequately…" at bounding box center [784, 376] width 873 height 78
click at [649, 197] on input "Grading Not Designed to Manage Rainwater" at bounding box center [559, 193] width 438 height 27
type input "Grading Not Designed to Manage Rainwater"
click at [346, 344] on div "The current grading configuration will not permit rainwater to drain adequately…" at bounding box center [784, 446] width 900 height 259
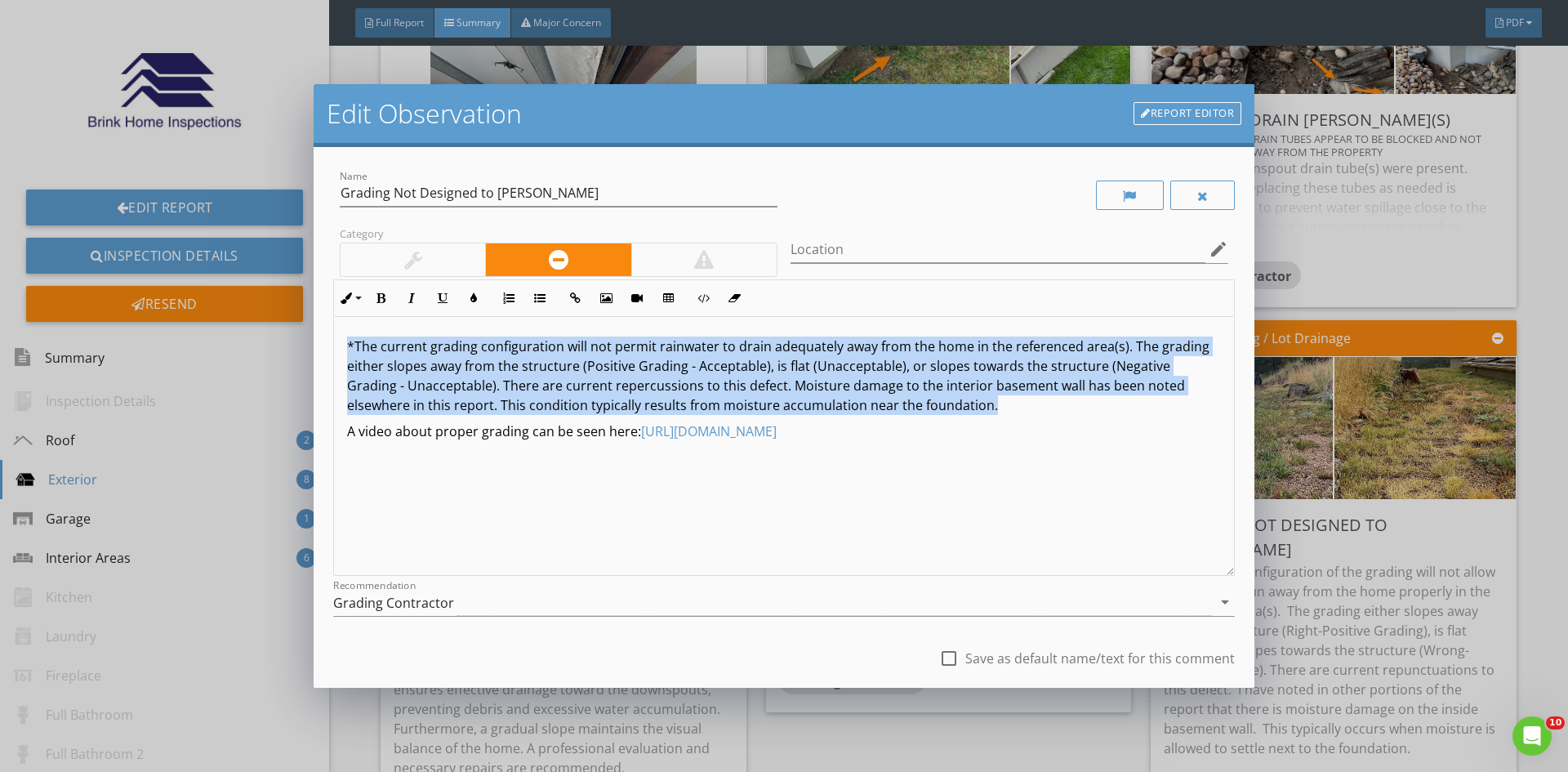
drag, startPoint x: 1025, startPoint y: 408, endPoint x: 338, endPoint y: 351, distance: 689.4
click at [338, 351] on div "*The current grading configuration will not permit rainwater to drain adequatel…" at bounding box center [784, 446] width 900 height 259
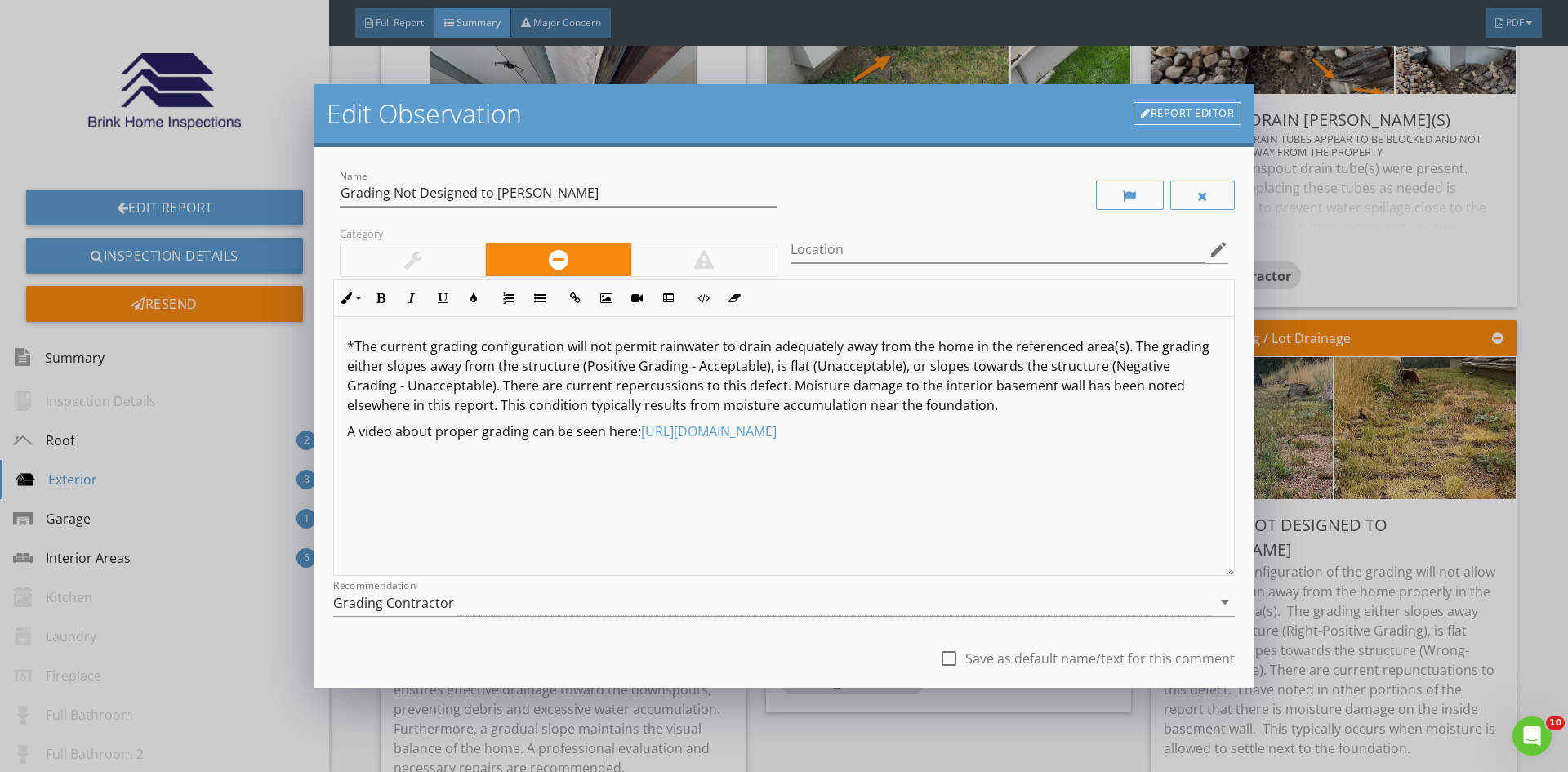
click at [744, 514] on div "*The current grading configuration will not permit rainwater to drain adequatel…" at bounding box center [784, 446] width 900 height 259
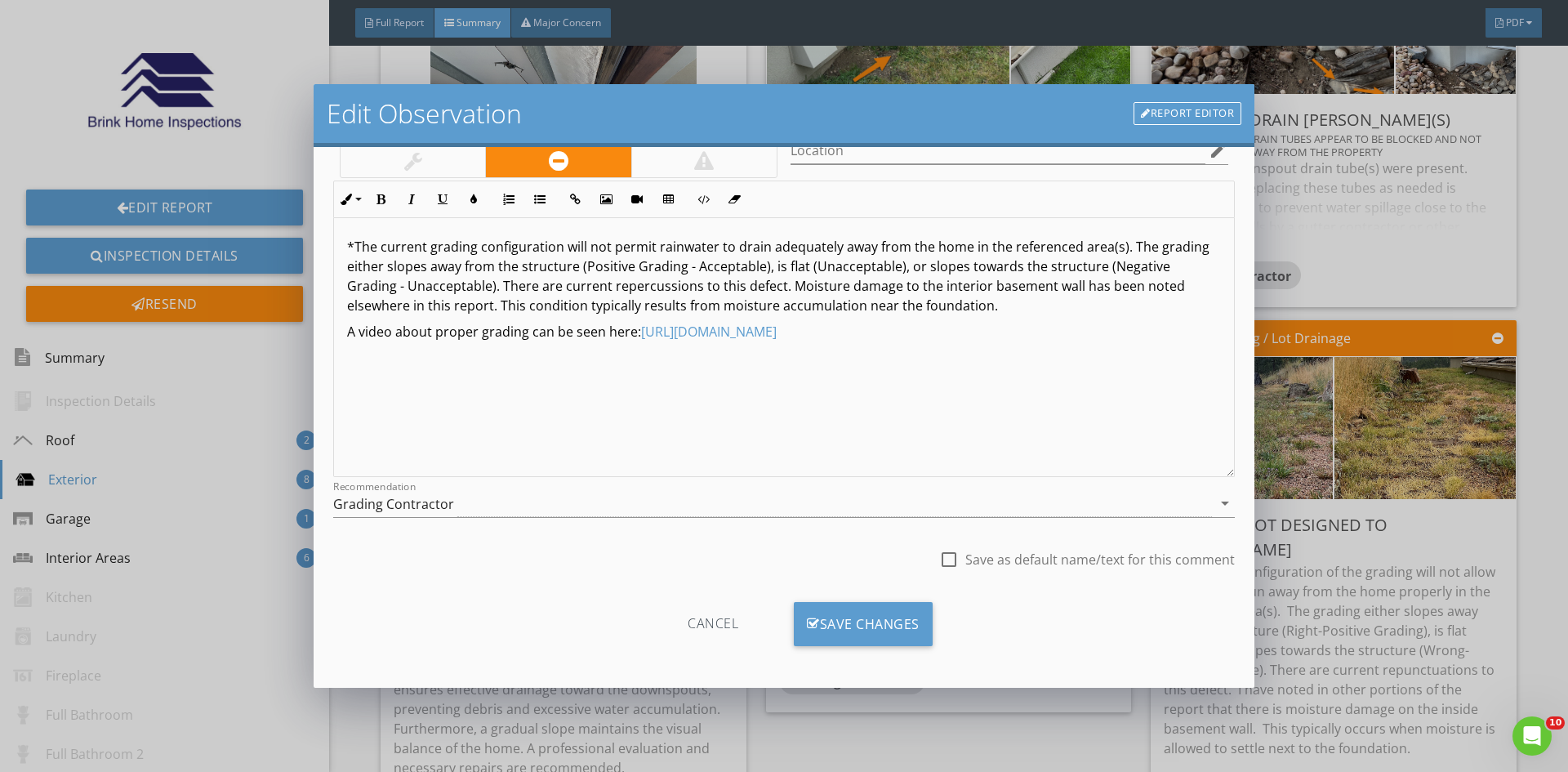
scroll to position [102, 0]
click at [937, 558] on div at bounding box center [948, 556] width 28 height 28
checkbox input "true"
click at [873, 619] on div "Save Changes" at bounding box center [863, 621] width 139 height 44
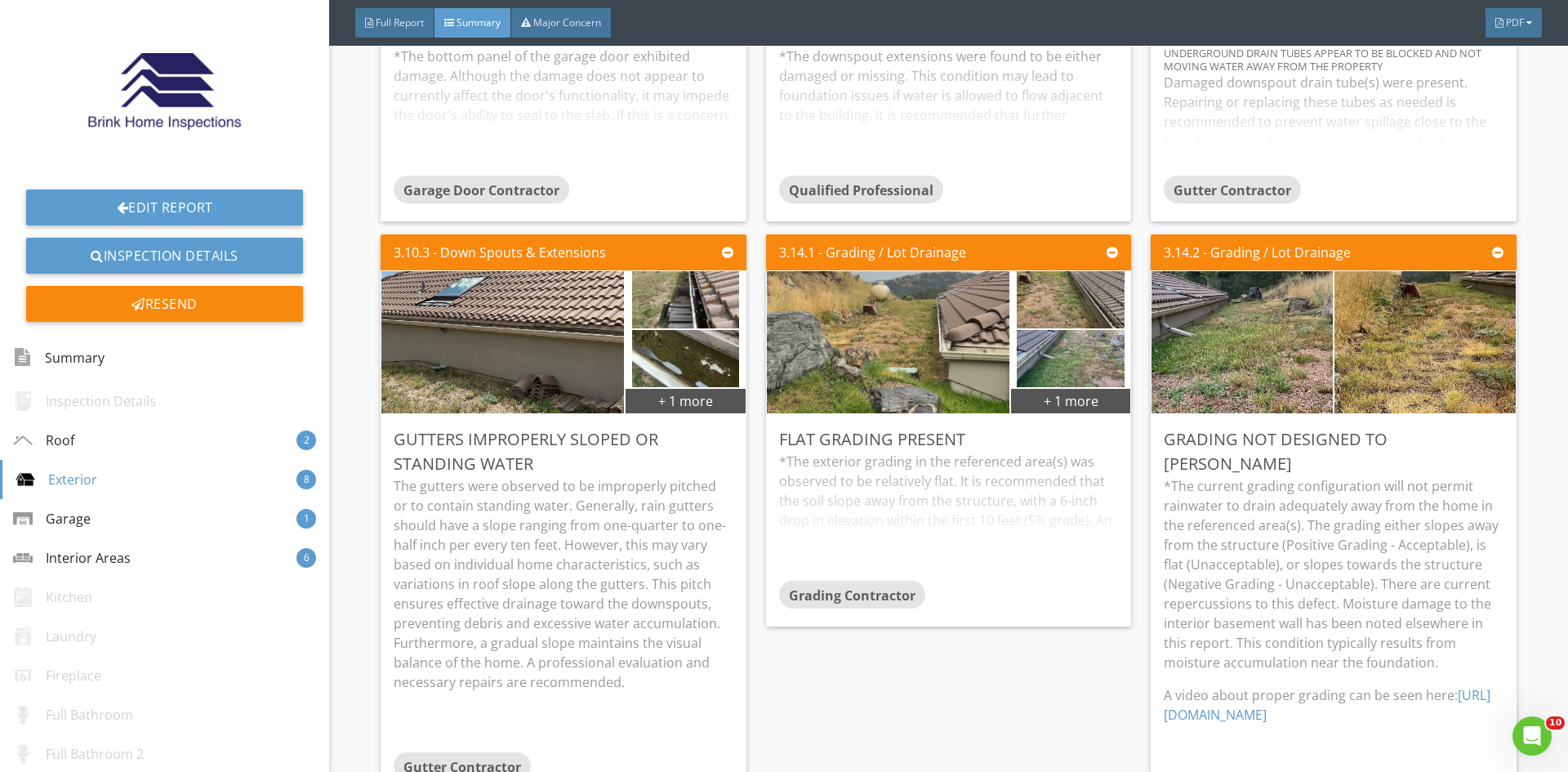
scroll to position [1225, 0]
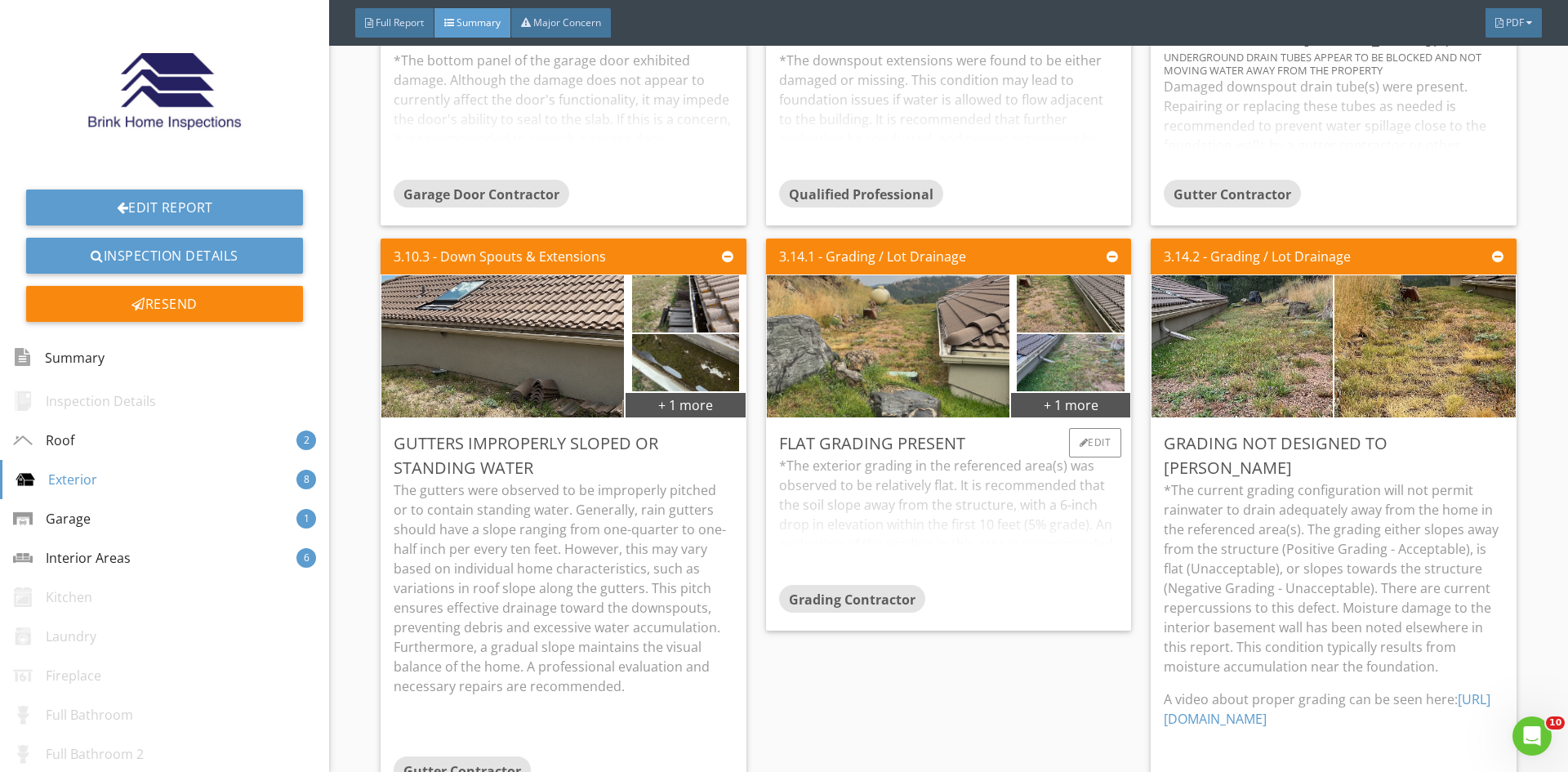
click at [989, 508] on div "*The exterior grading in the referenced area(s) was observed to be relatively f…" at bounding box center [949, 520] width 339 height 129
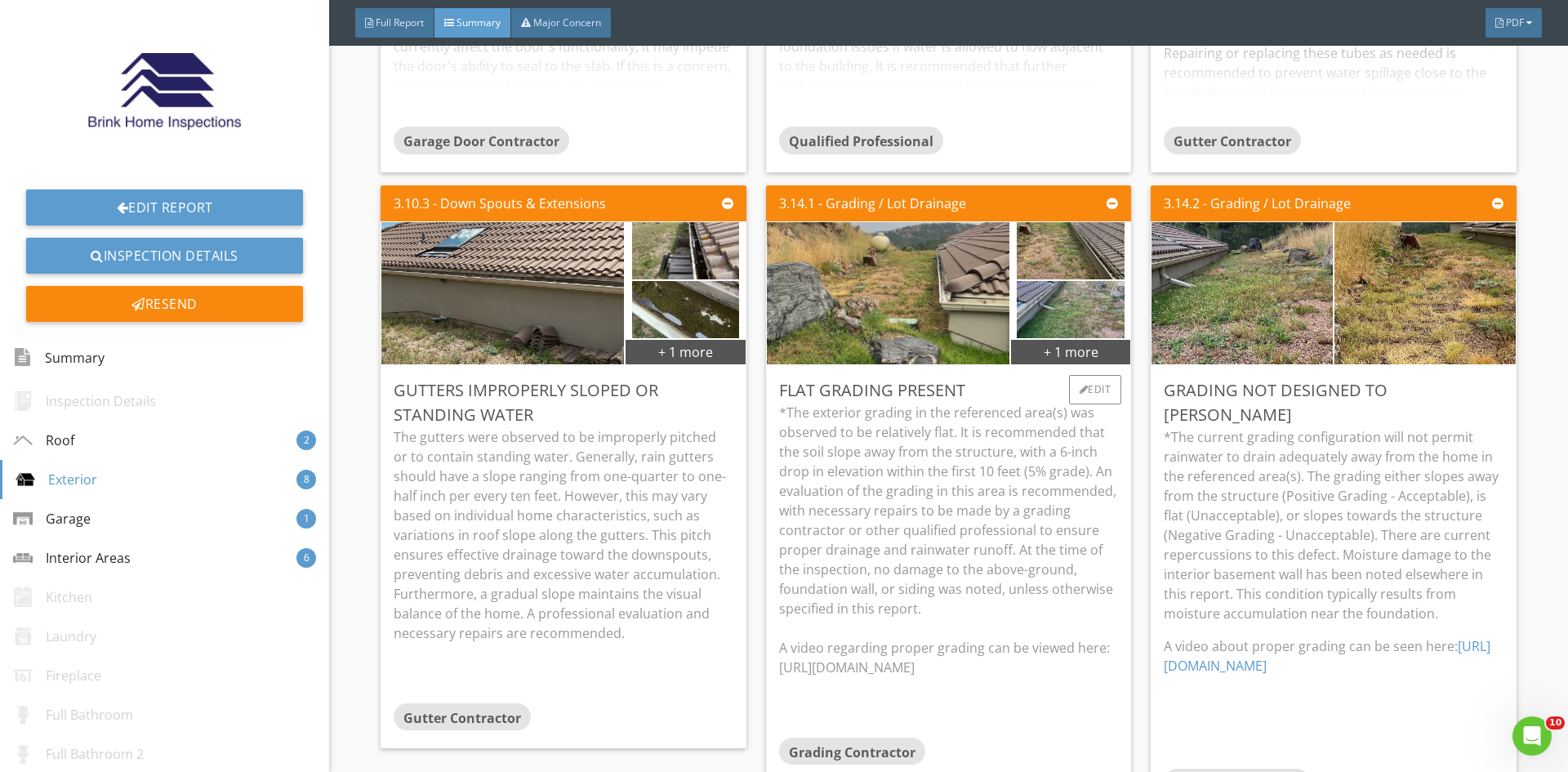
scroll to position [1307, 0]
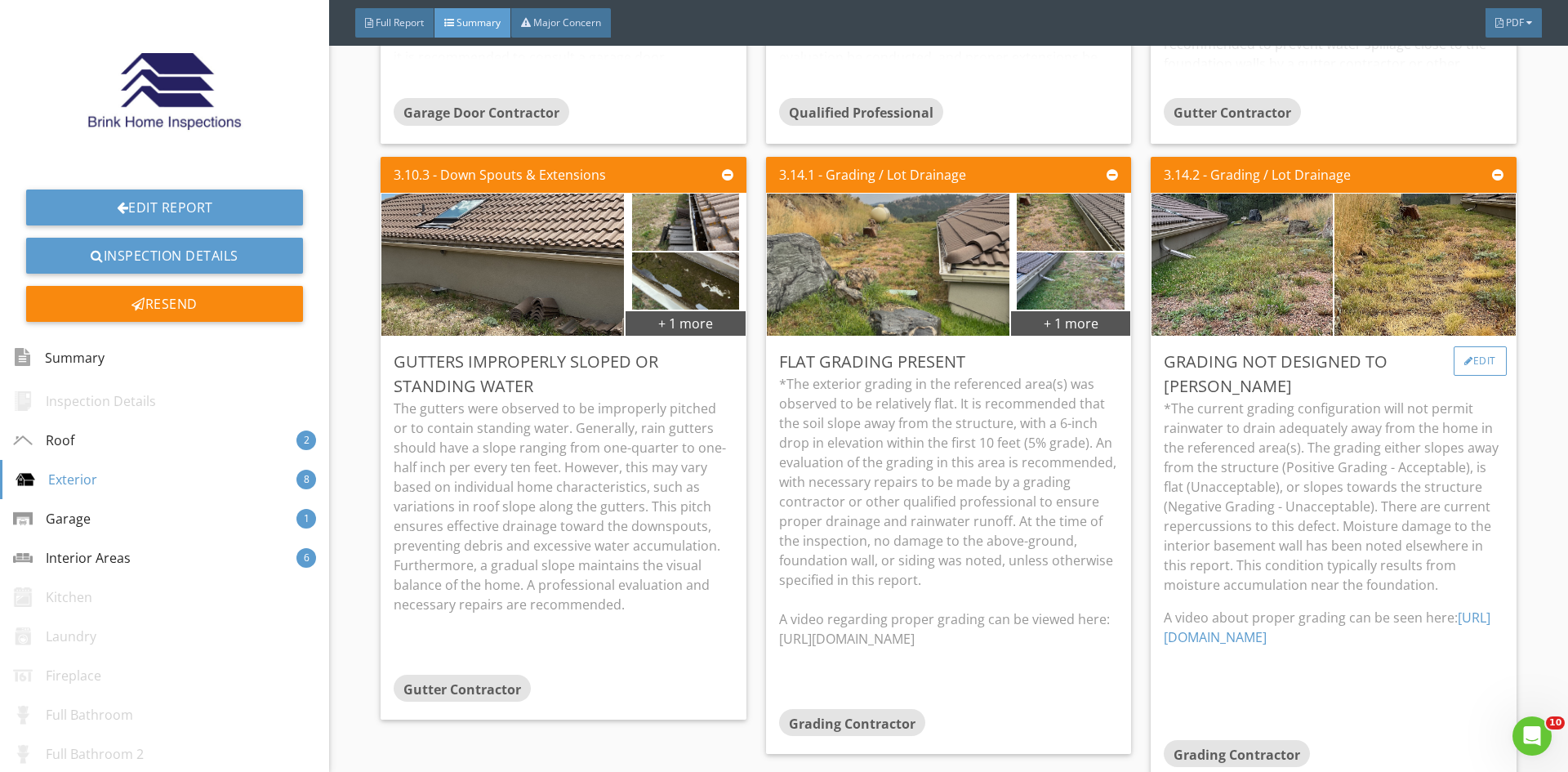
click at [1468, 347] on div "Edit" at bounding box center [1480, 361] width 53 height 30
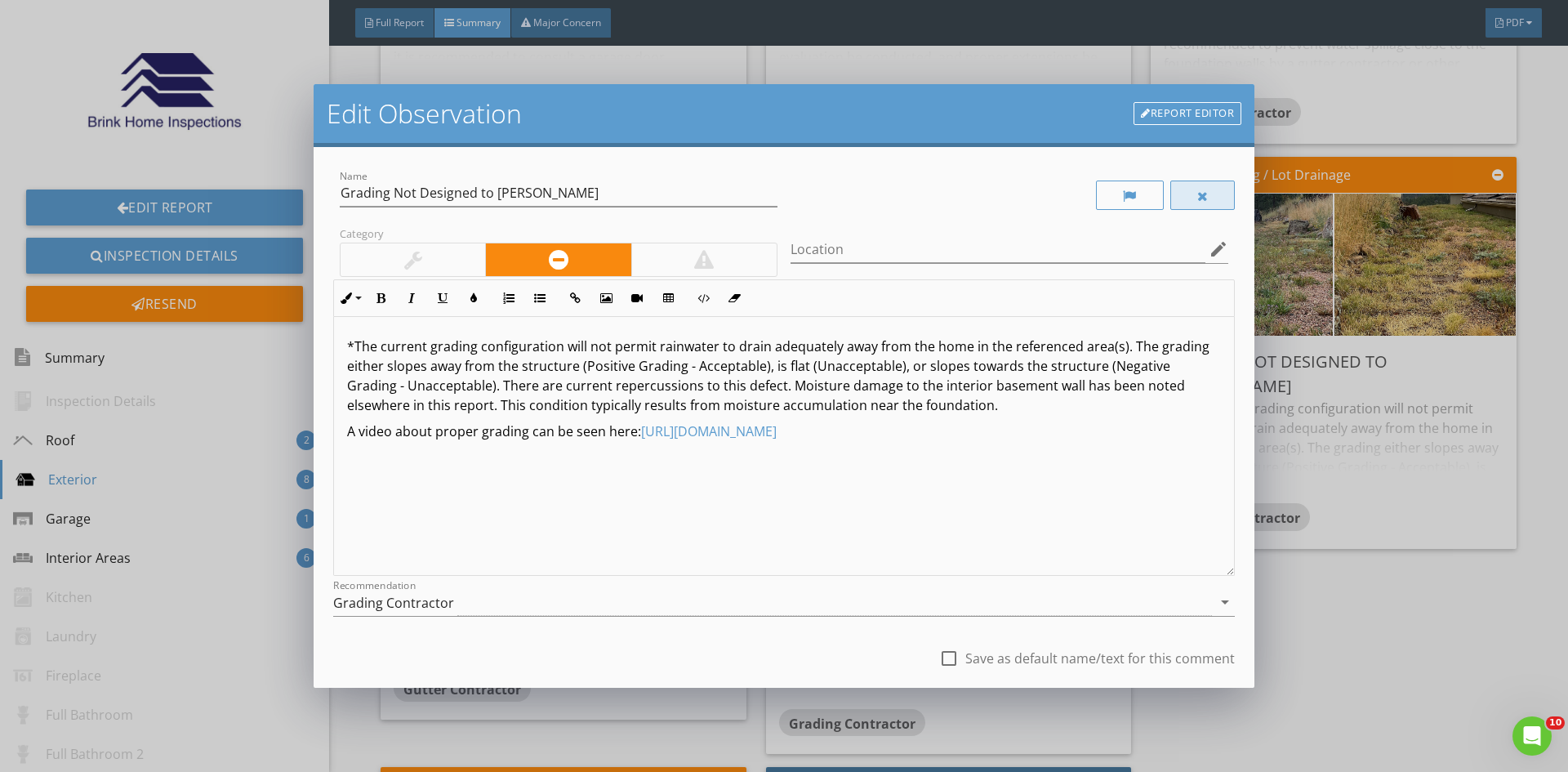
click at [1196, 198] on div at bounding box center [1203, 195] width 65 height 30
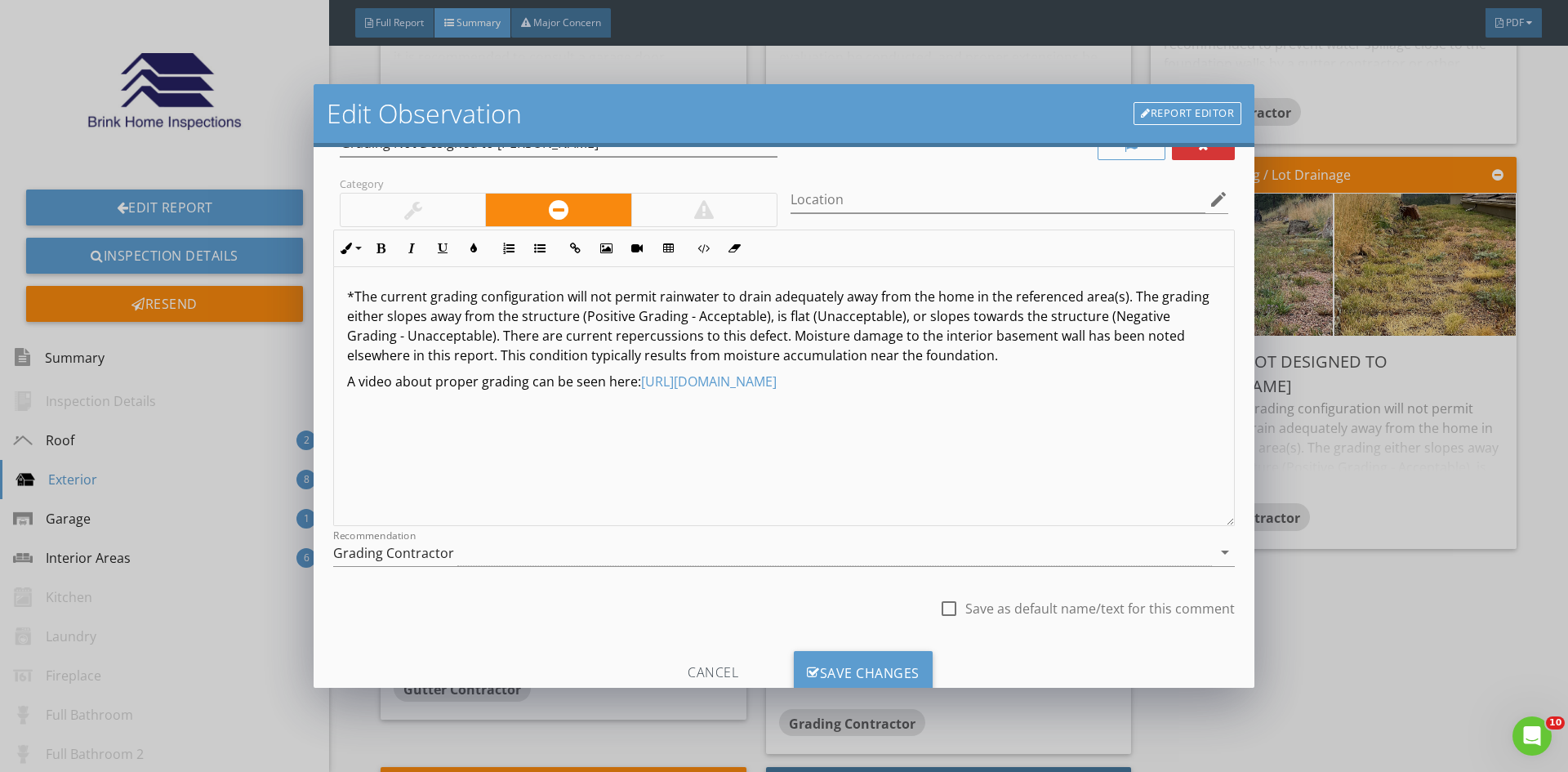
scroll to position [102, 0]
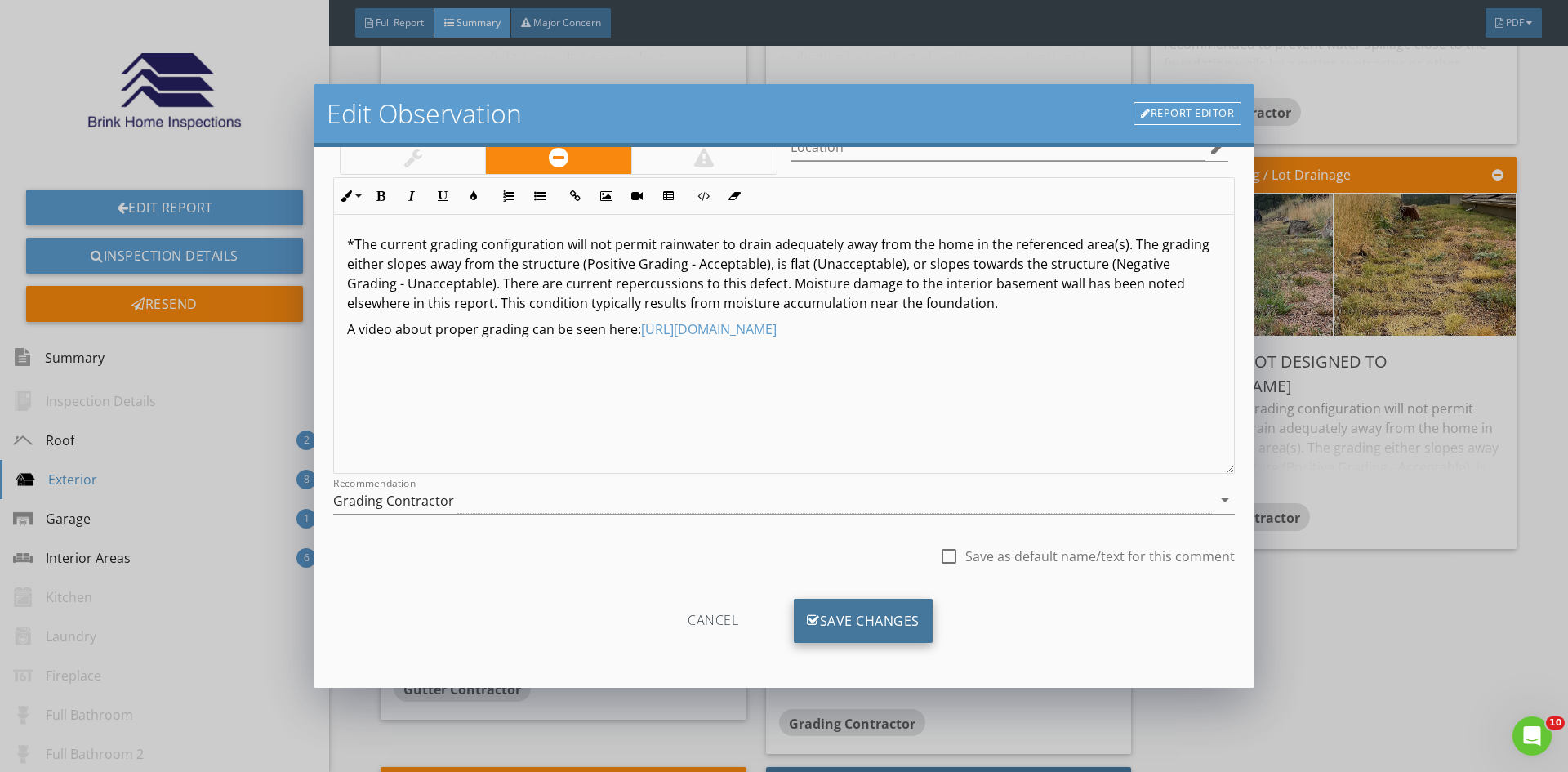
click at [868, 613] on div "Save Changes" at bounding box center [863, 621] width 139 height 44
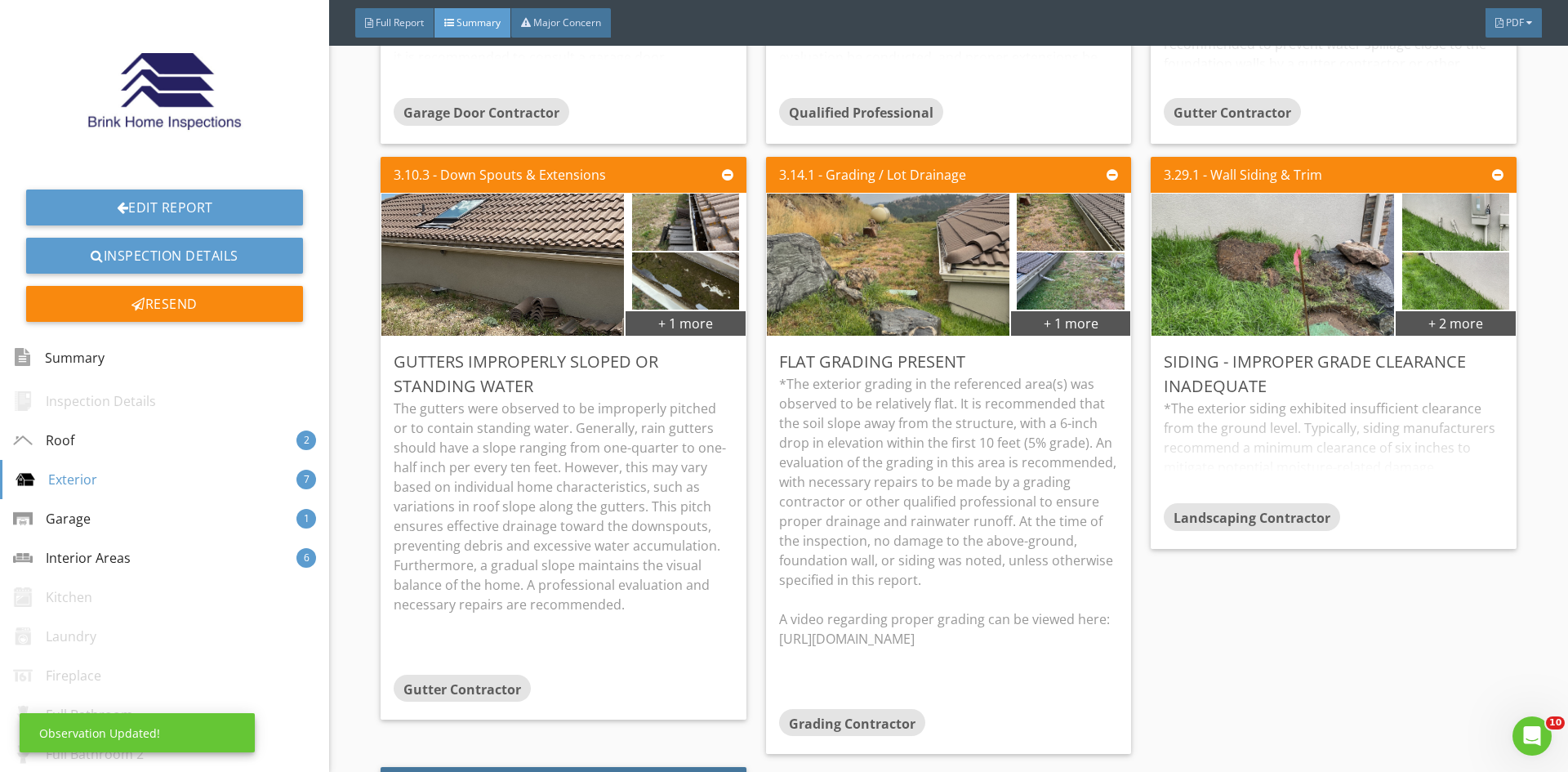
scroll to position [0, 0]
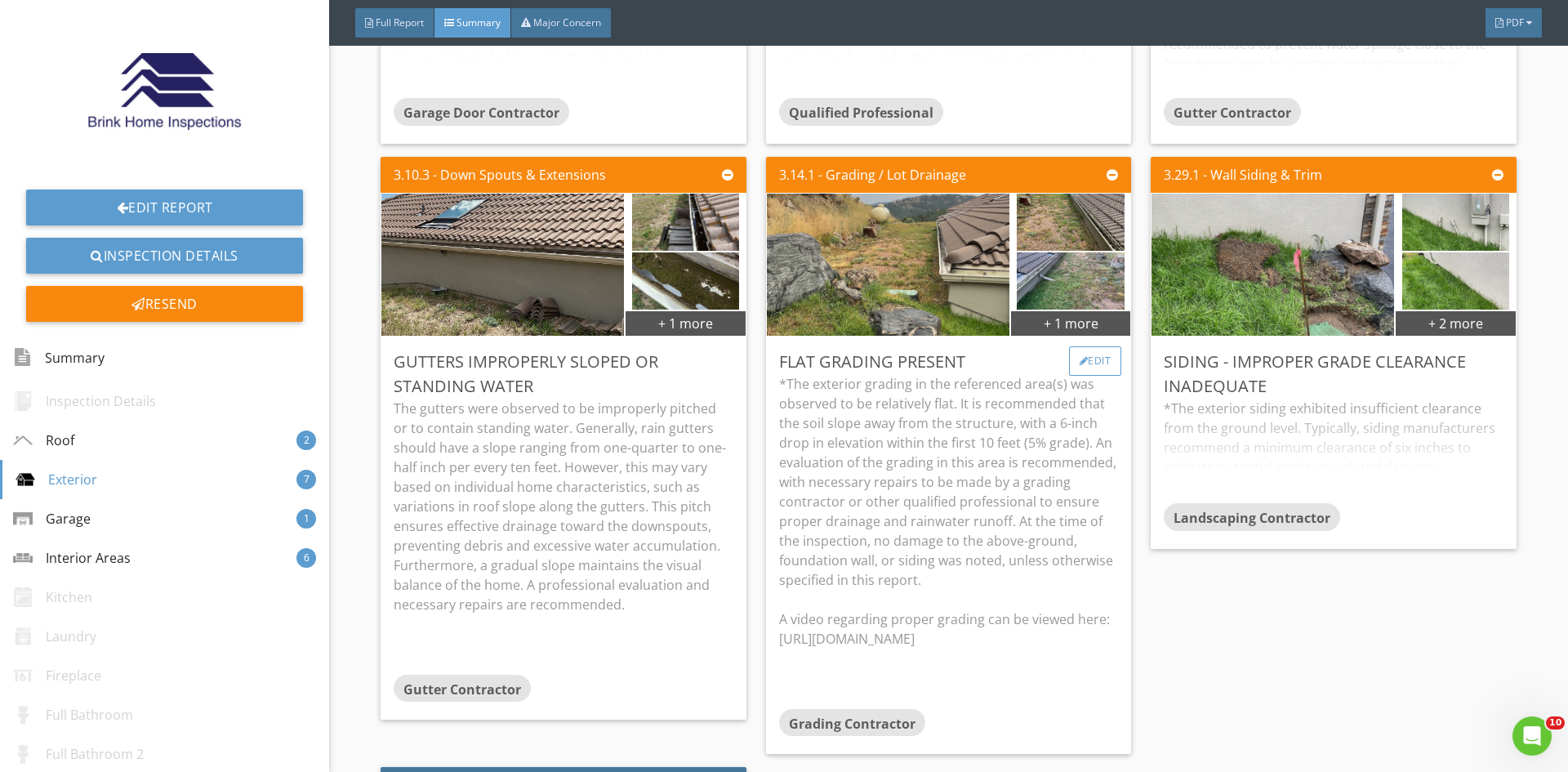
click at [1112, 356] on div "Edit" at bounding box center [1095, 361] width 53 height 30
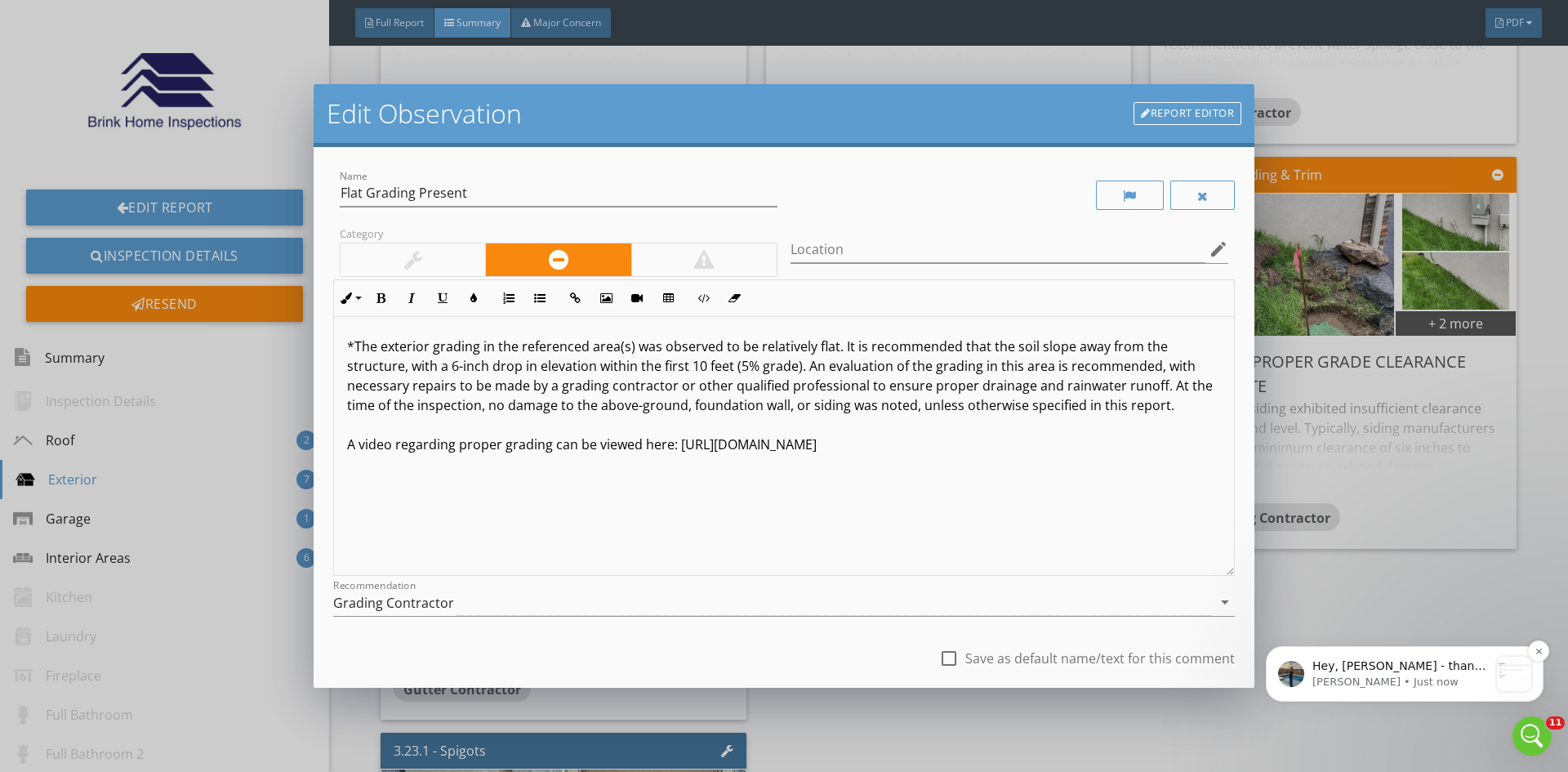
click at [1408, 675] on p "Lydia • Just now" at bounding box center [1400, 681] width 176 height 14
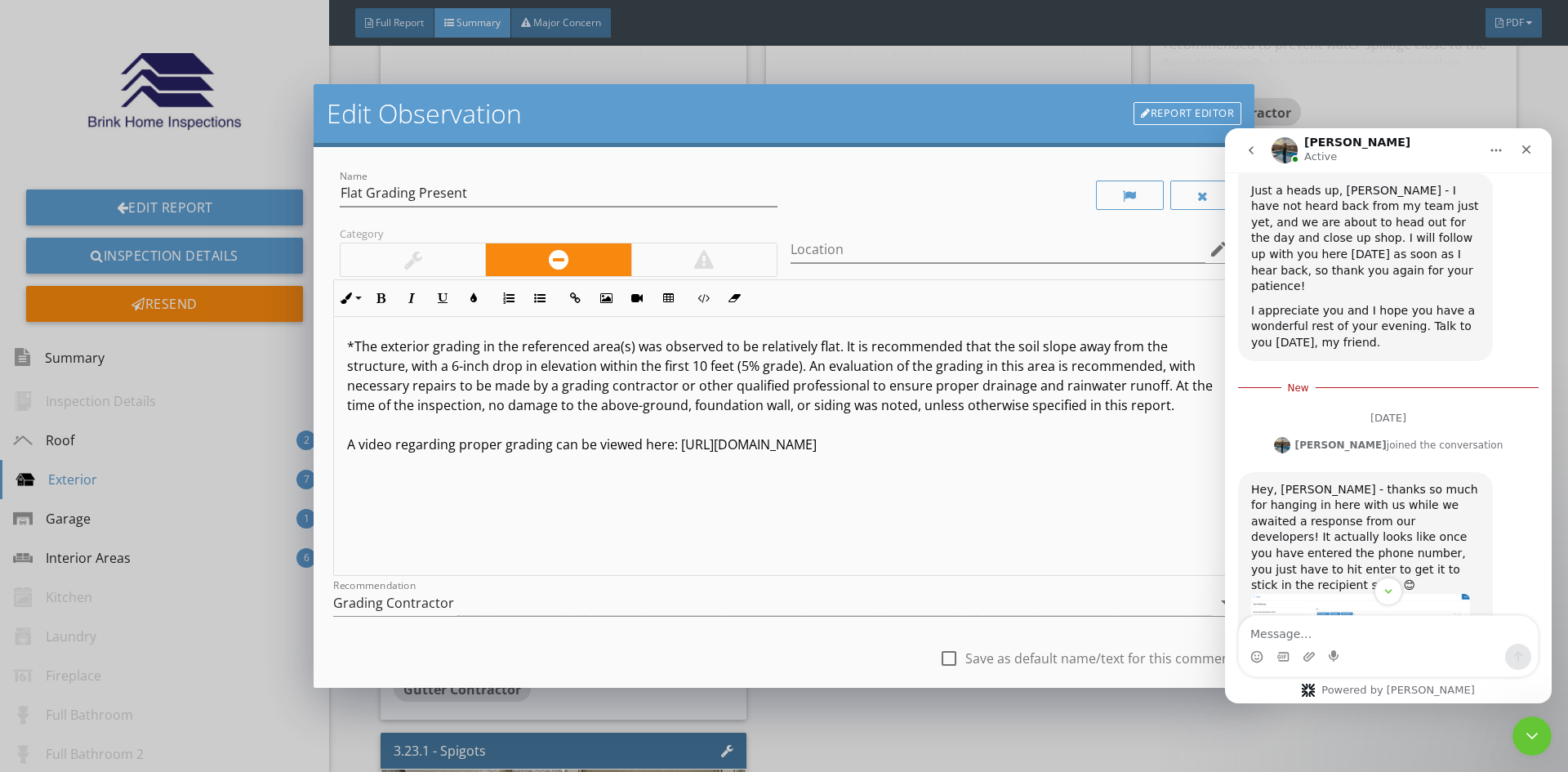
scroll to position [4272, 0]
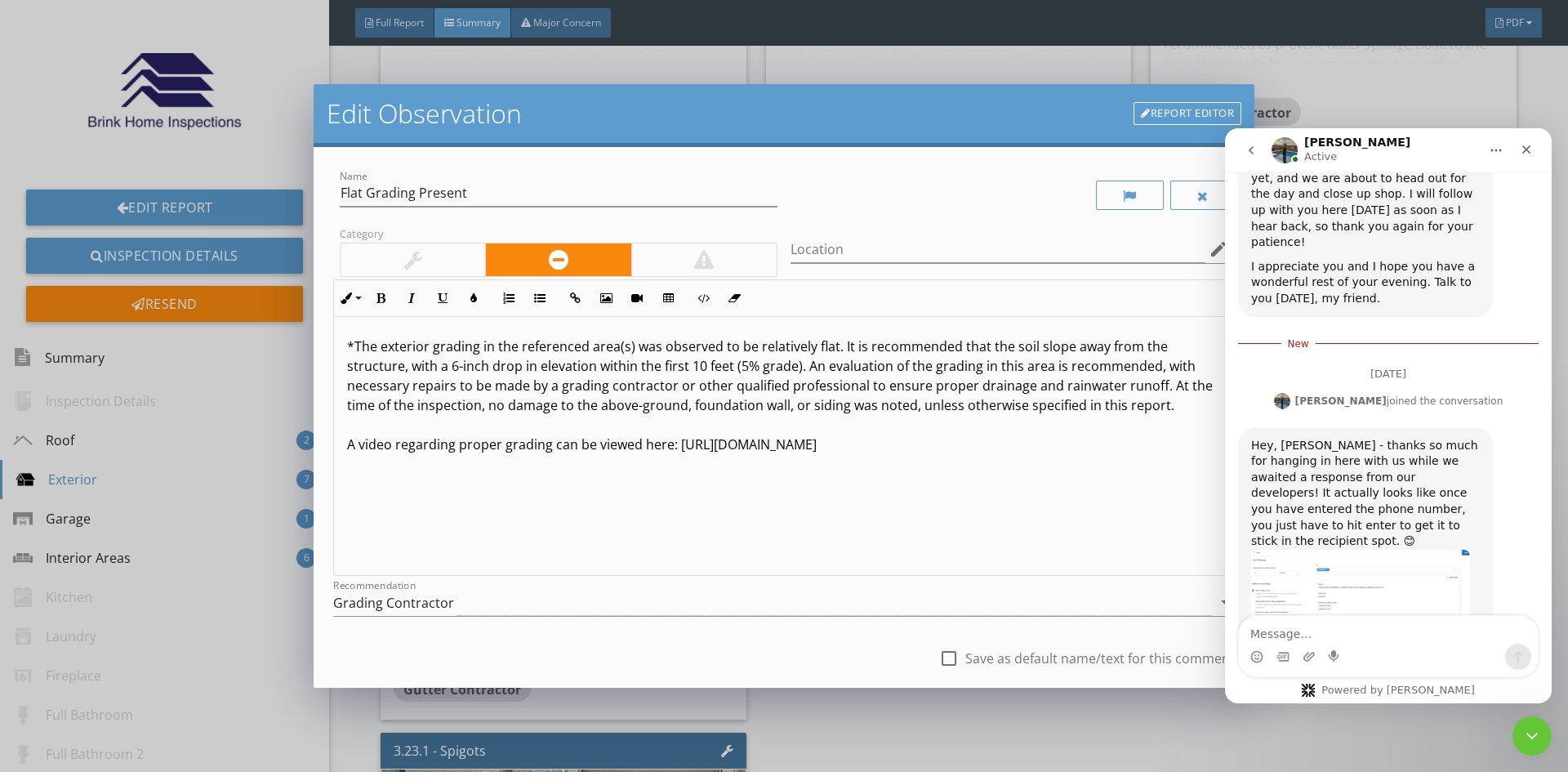
click at [1344, 634] on textarea "Message…" at bounding box center [1388, 629] width 299 height 28
type textarea "thank you"
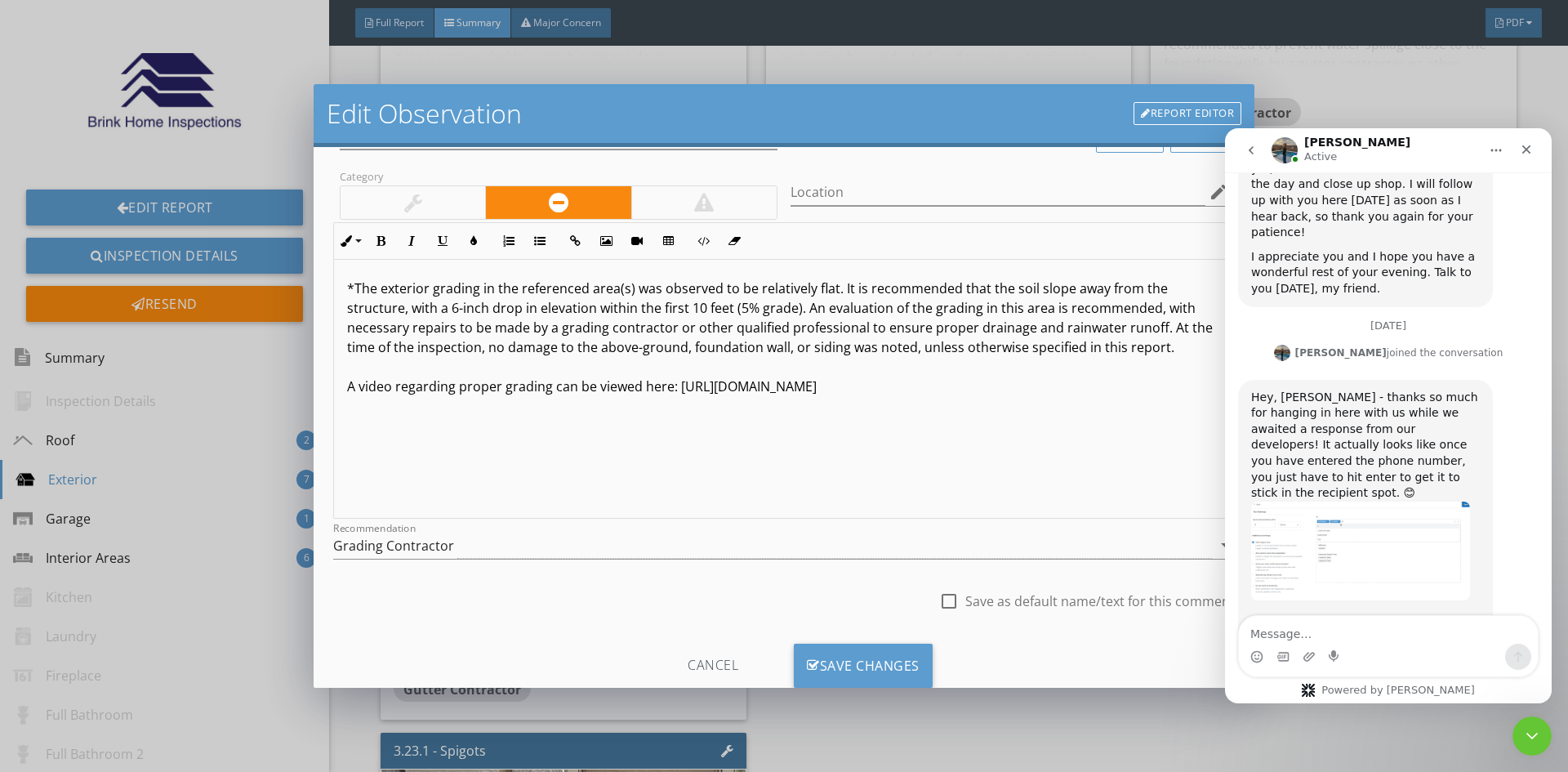
scroll to position [102, 0]
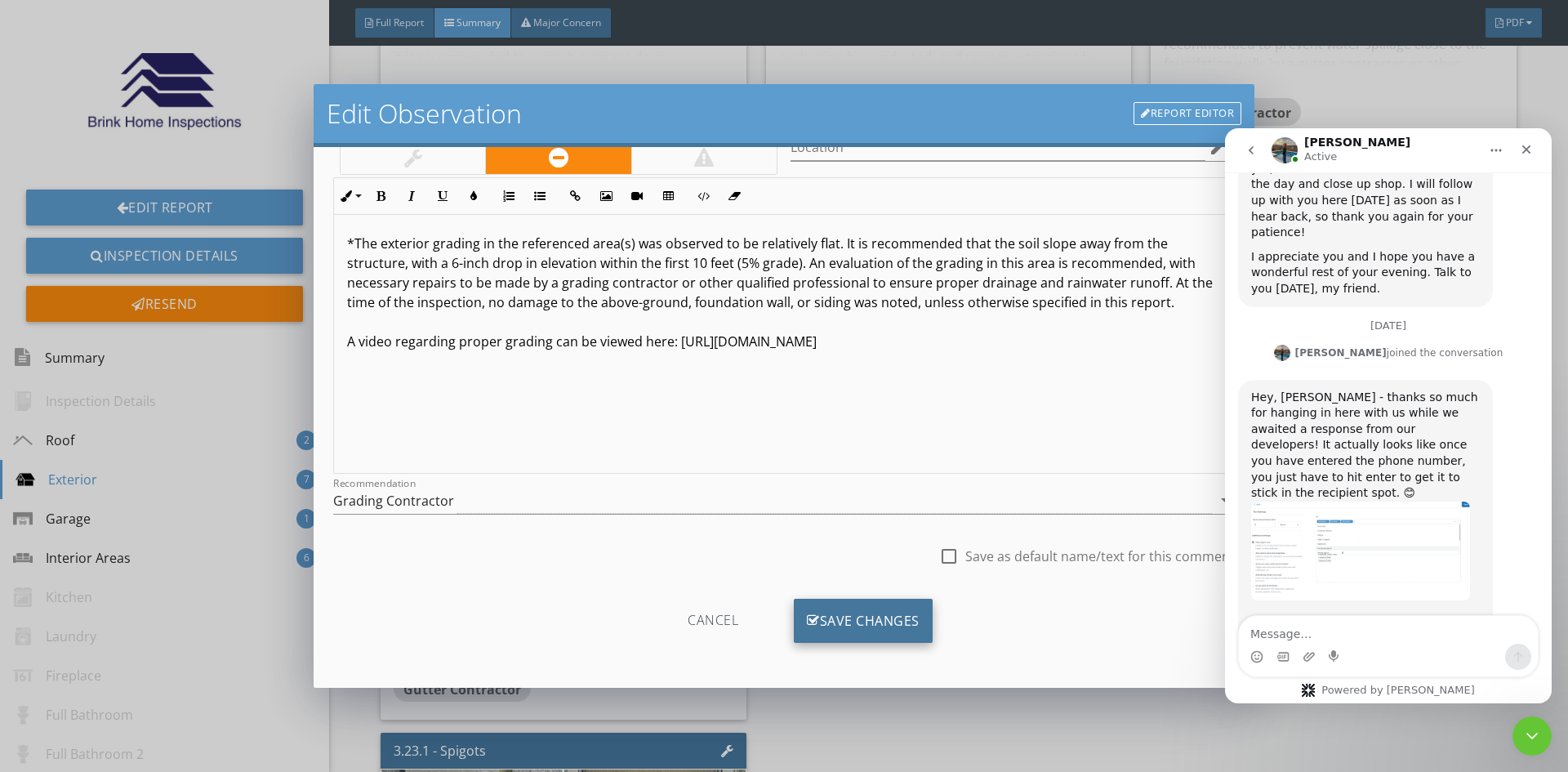
click at [862, 608] on div "Save Changes" at bounding box center [863, 621] width 139 height 44
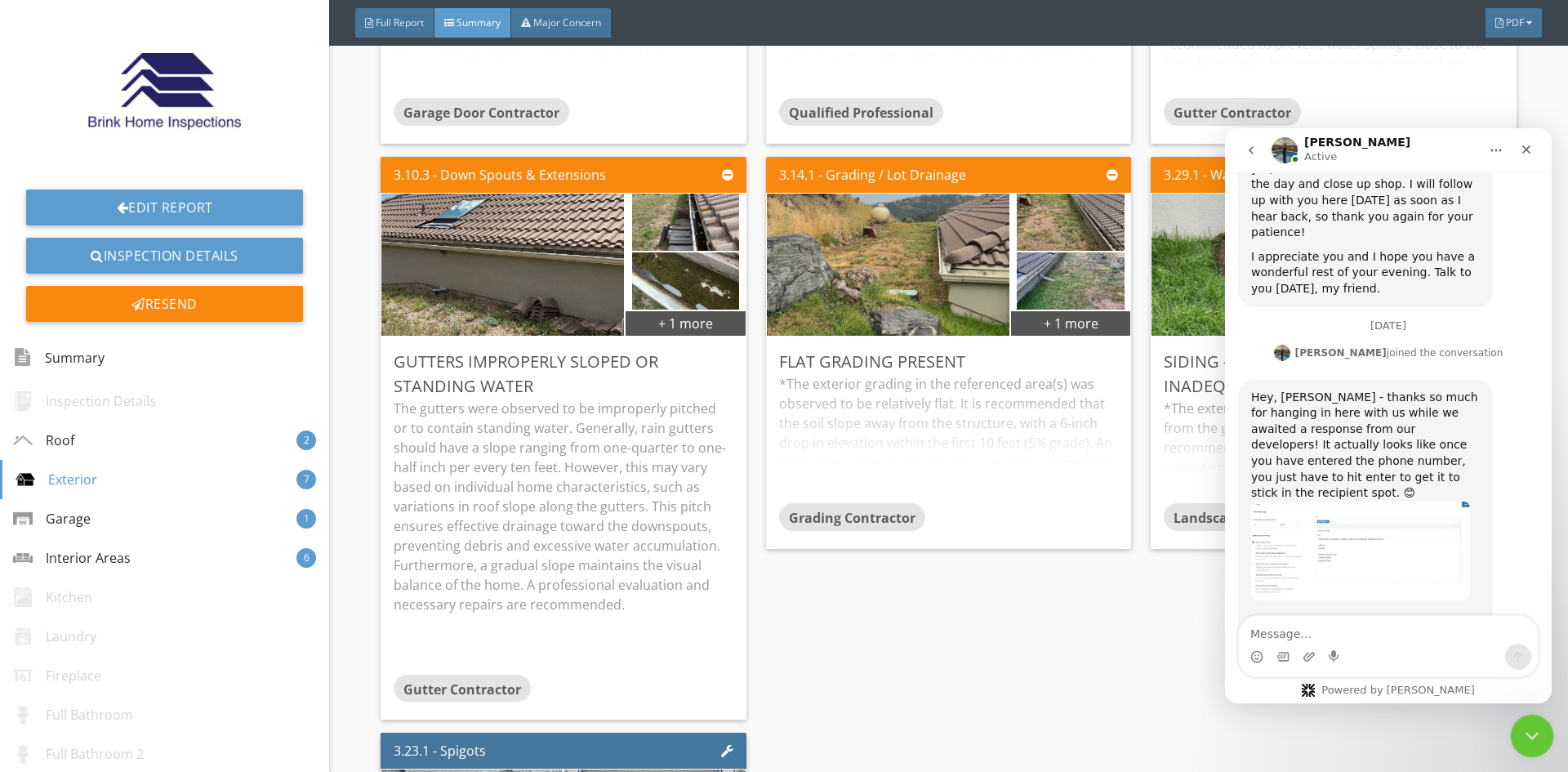
click at [1535, 736] on icon "Close Intercom Messenger" at bounding box center [1529, 733] width 20 height 20
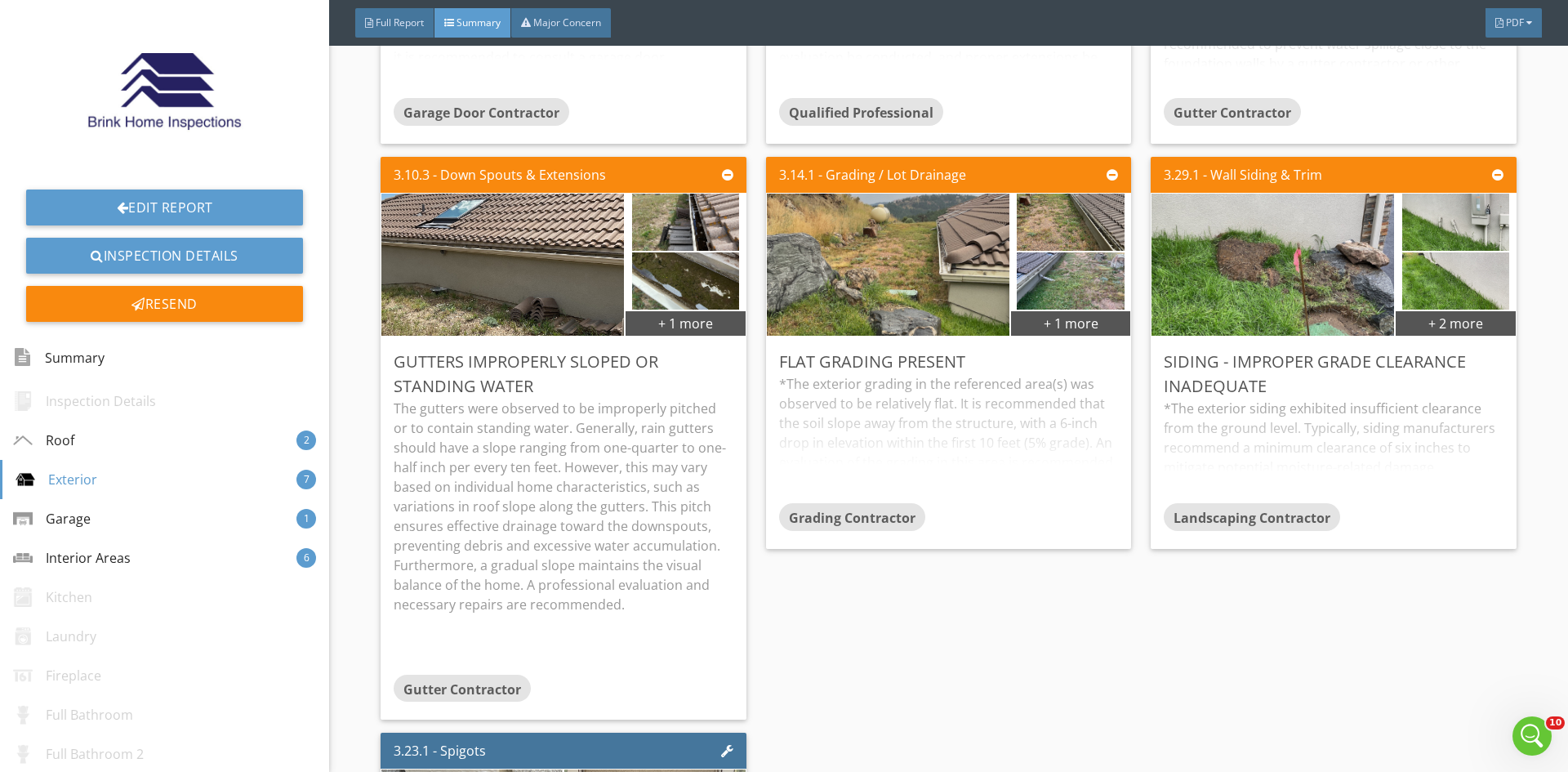
scroll to position [4282, 0]
click at [1370, 428] on div "*The exterior siding exhibited insufficient clearance from the ground level. Ty…" at bounding box center [1333, 450] width 339 height 104
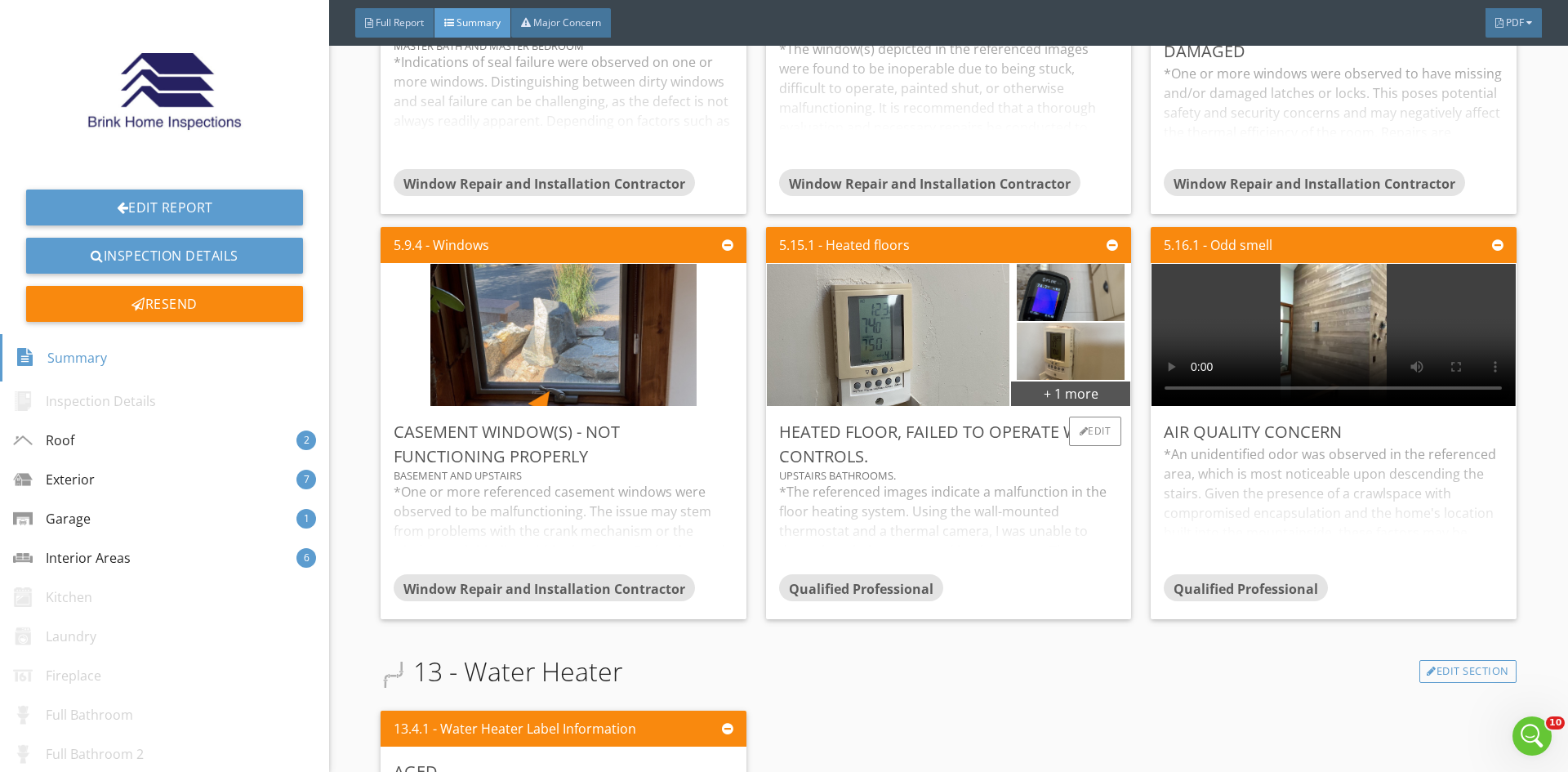
scroll to position [3186, 0]
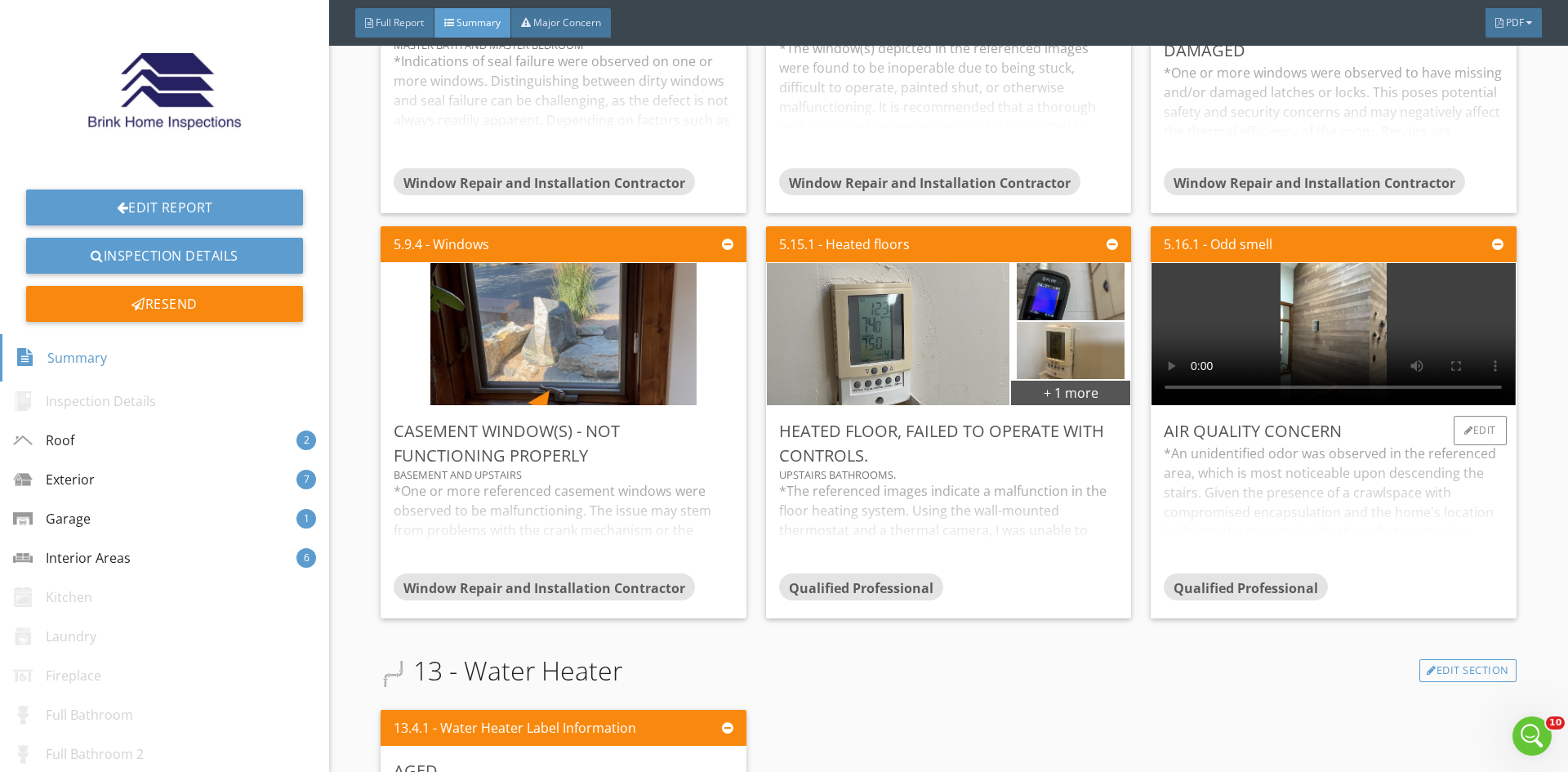
click at [1278, 464] on div "*An unidentified odor was observed in the referenced area, which is most notice…" at bounding box center [1333, 508] width 339 height 129
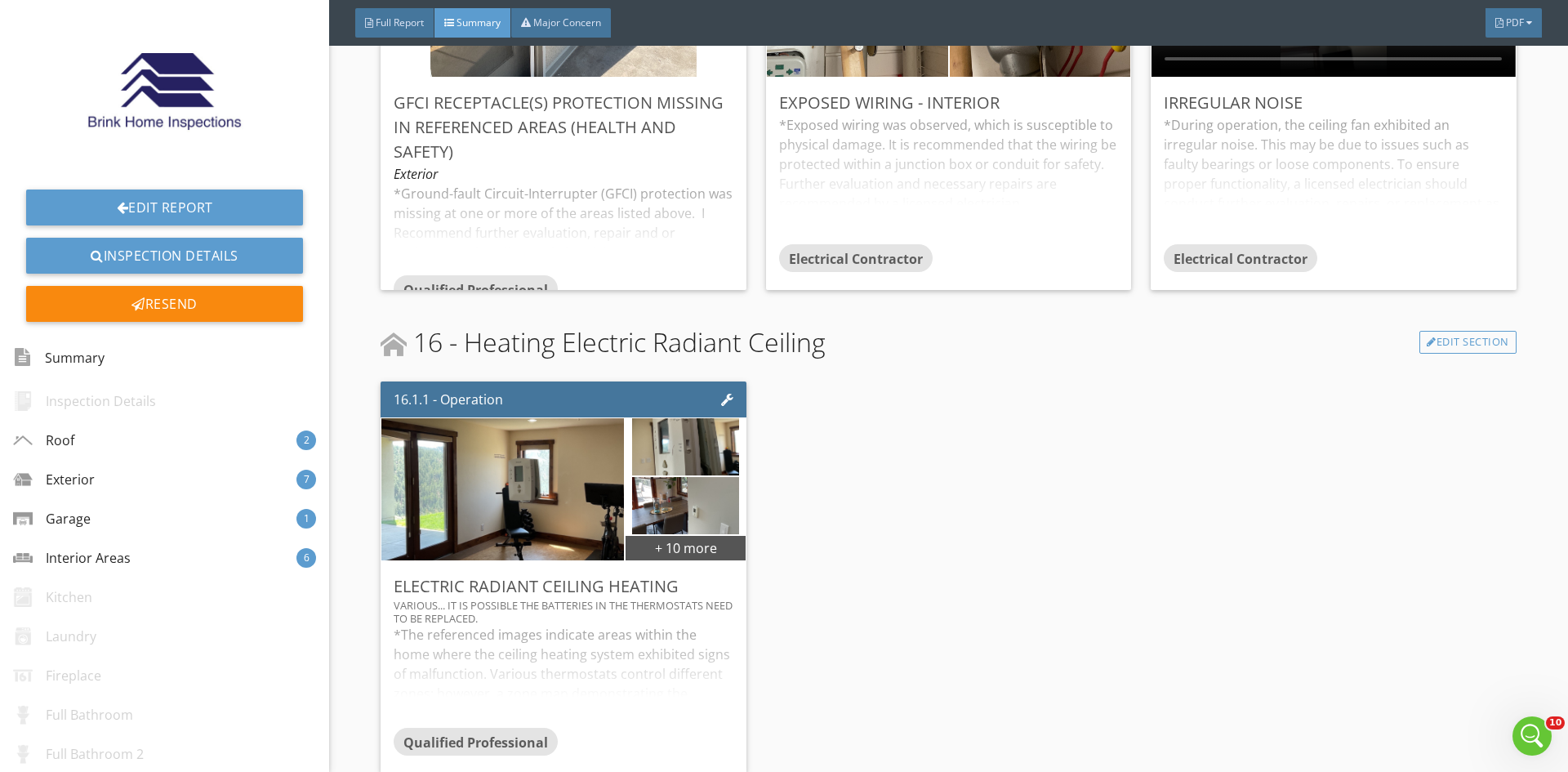
scroll to position [4656, 0]
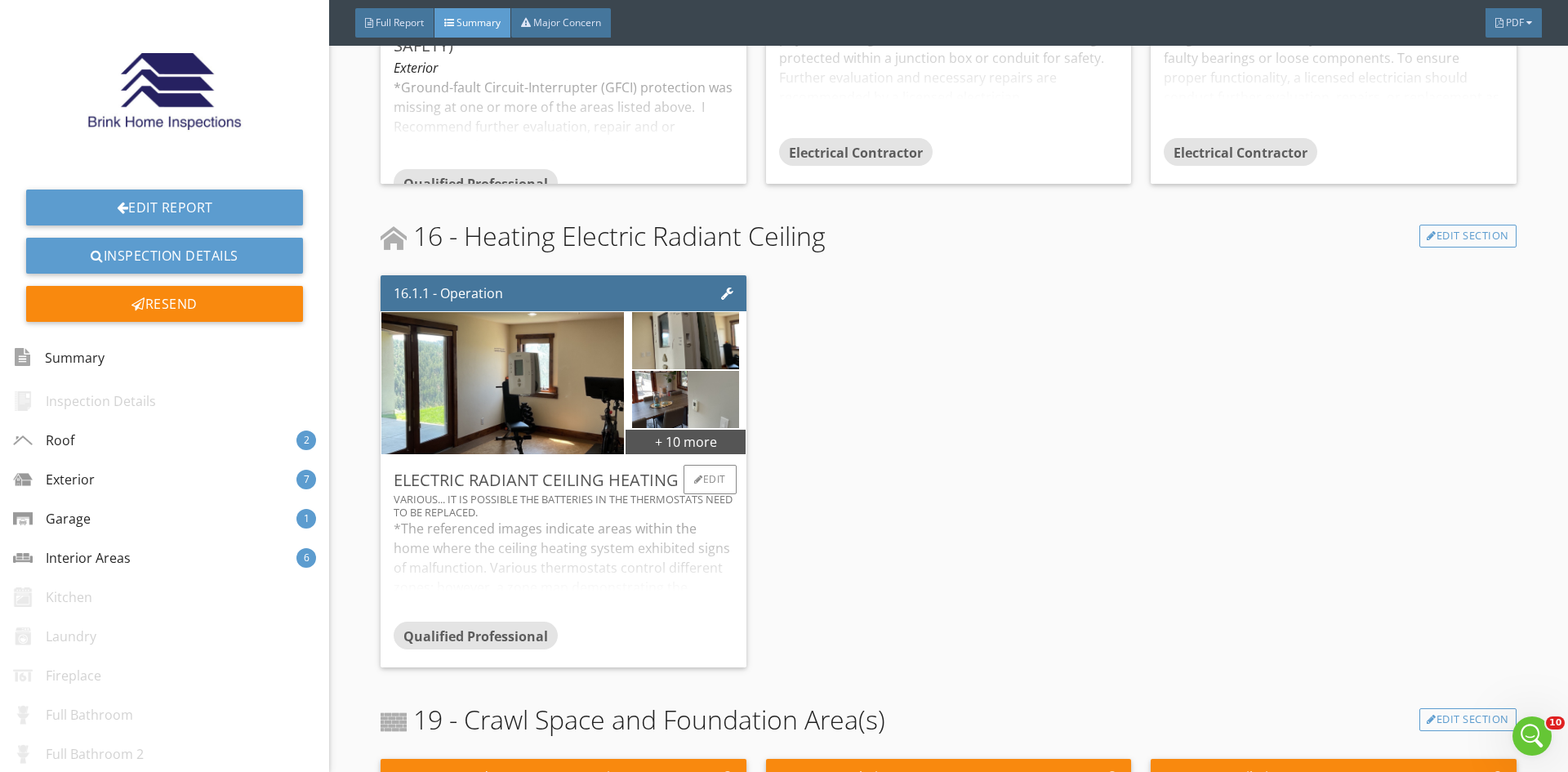
click at [667, 520] on div "*The referenced images indicate areas within the home where the ceiling heating…" at bounding box center [563, 569] width 339 height 103
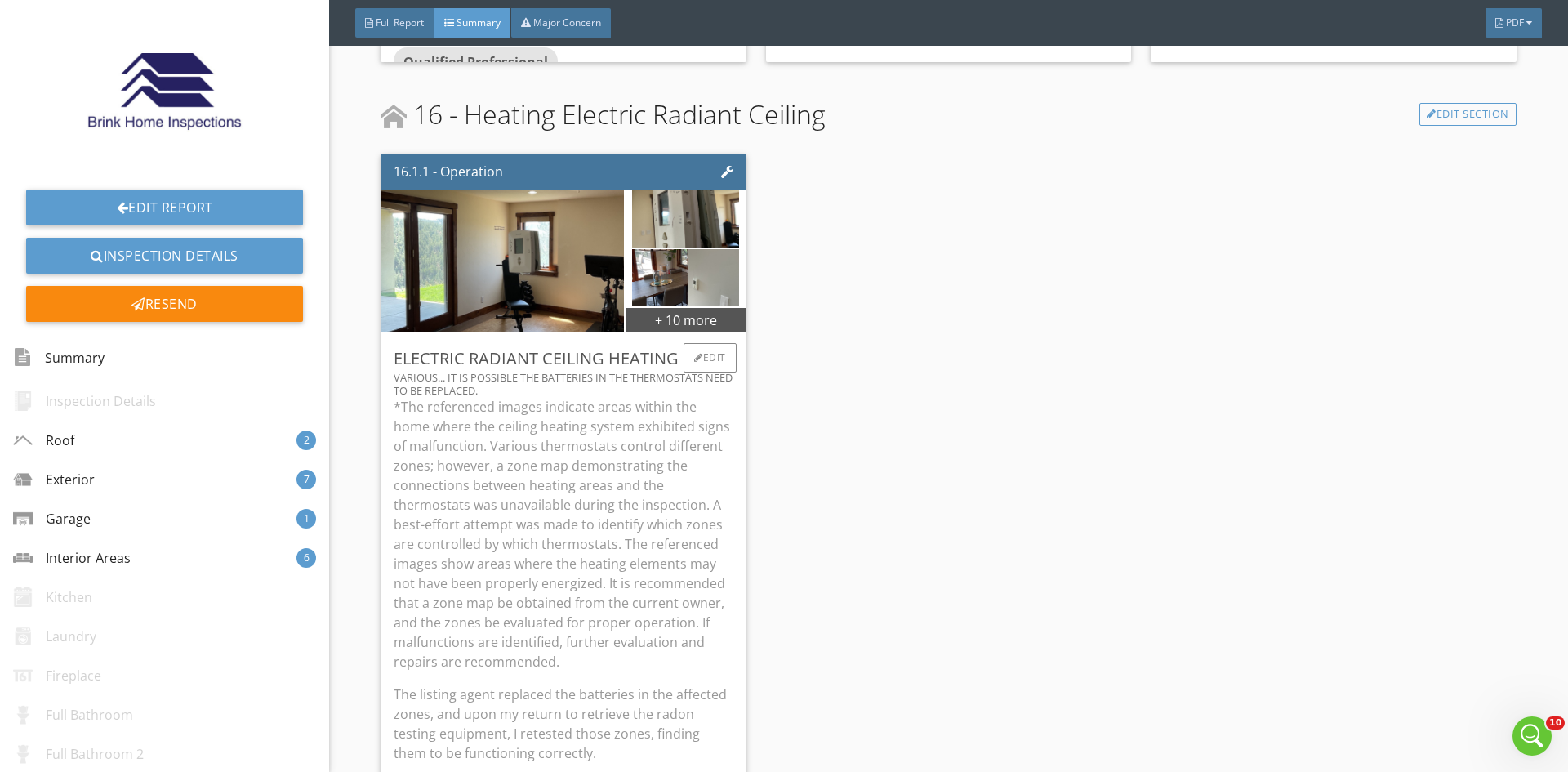
scroll to position [4738, 0]
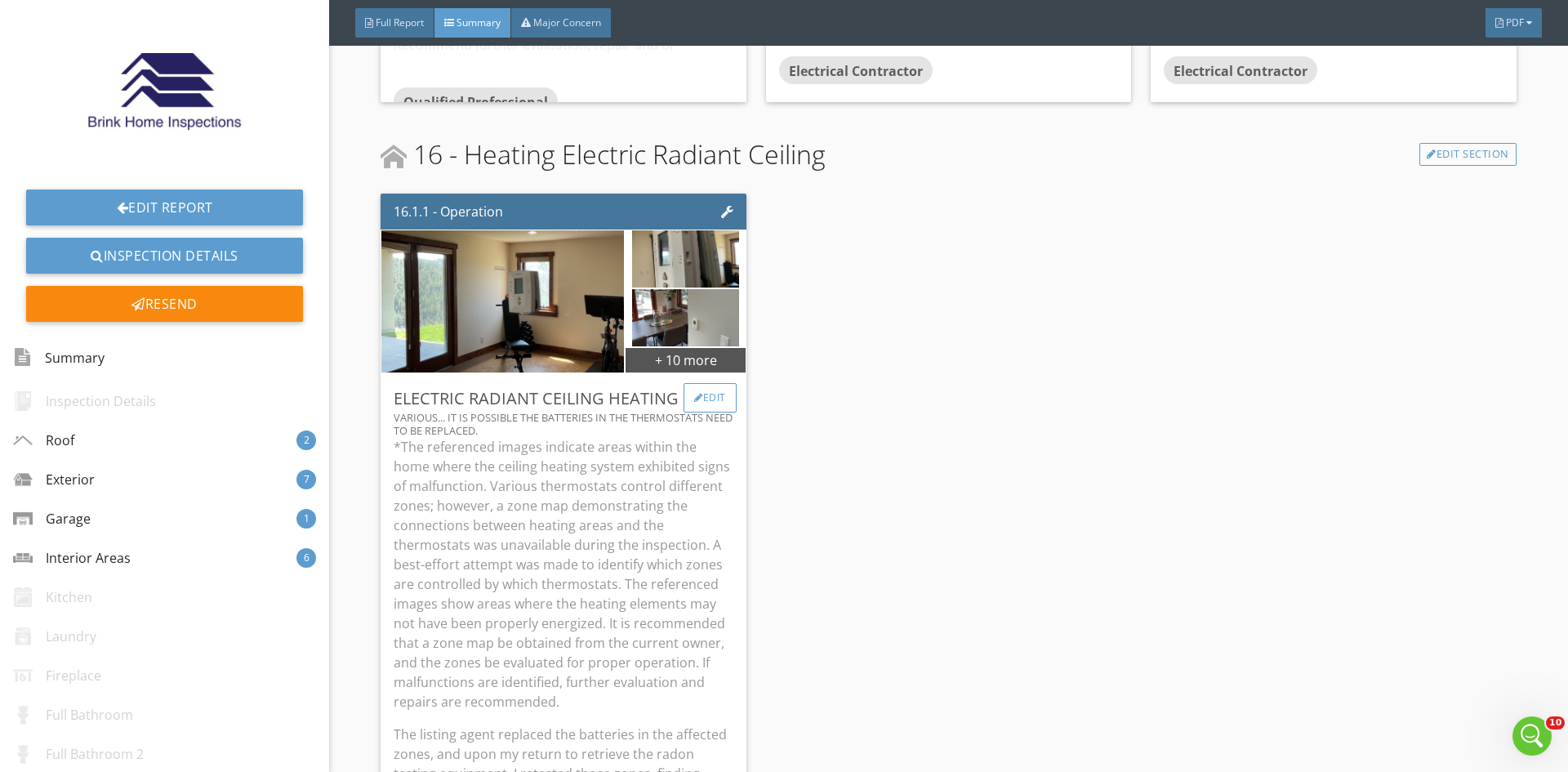
click at [717, 408] on div "Edit" at bounding box center [710, 398] width 53 height 30
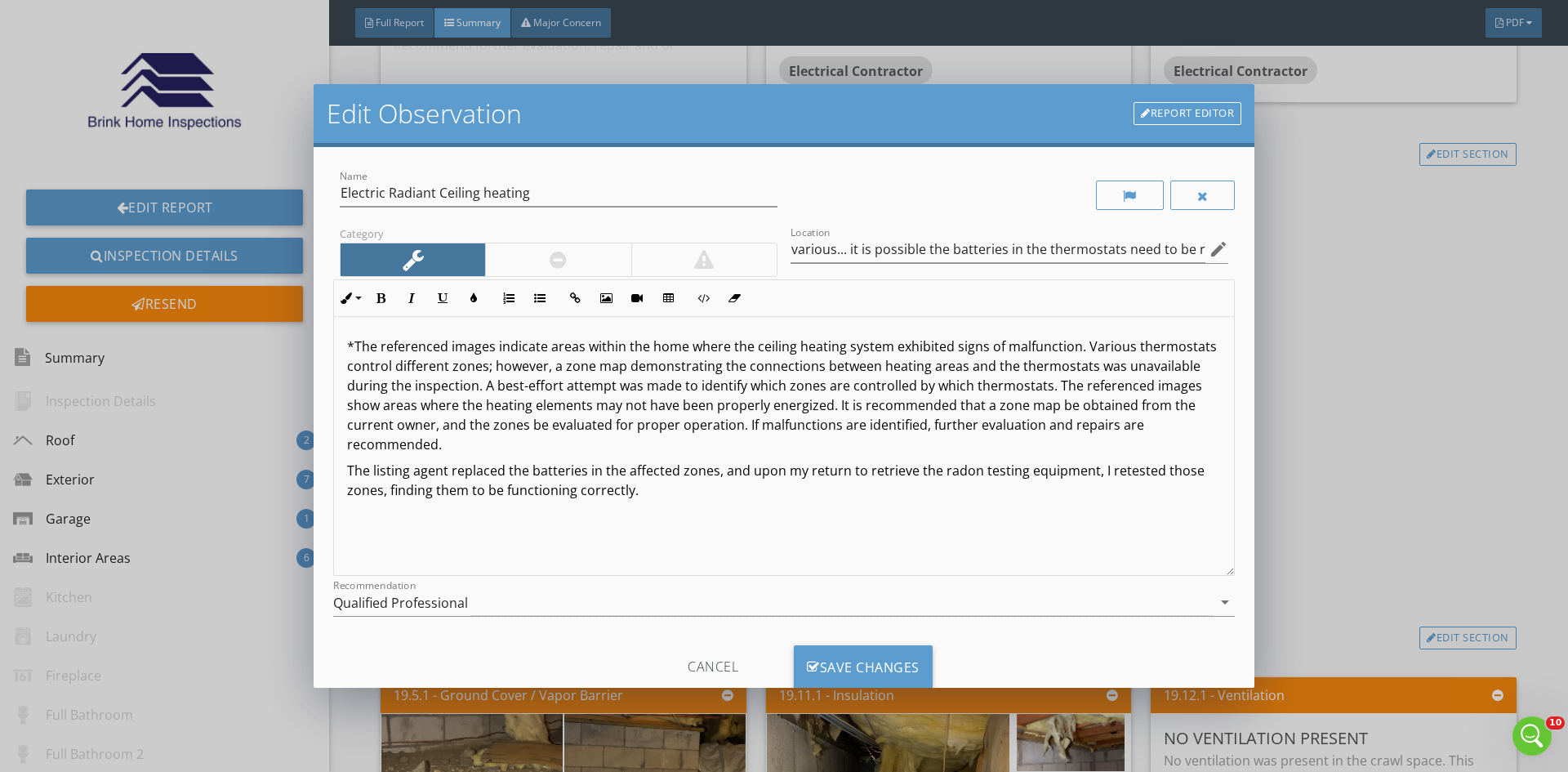
scroll to position [1, 0]
drag, startPoint x: 636, startPoint y: 500, endPoint x: 328, endPoint y: 468, distance: 309.7
click at [328, 469] on div "Name Electric Radiant Ceiling heating Category Location various... it is possib…" at bounding box center [784, 417] width 940 height 540
click at [414, 297] on icon "button" at bounding box center [411, 298] width 11 height 11
click at [386, 304] on button "Bold" at bounding box center [380, 298] width 31 height 31
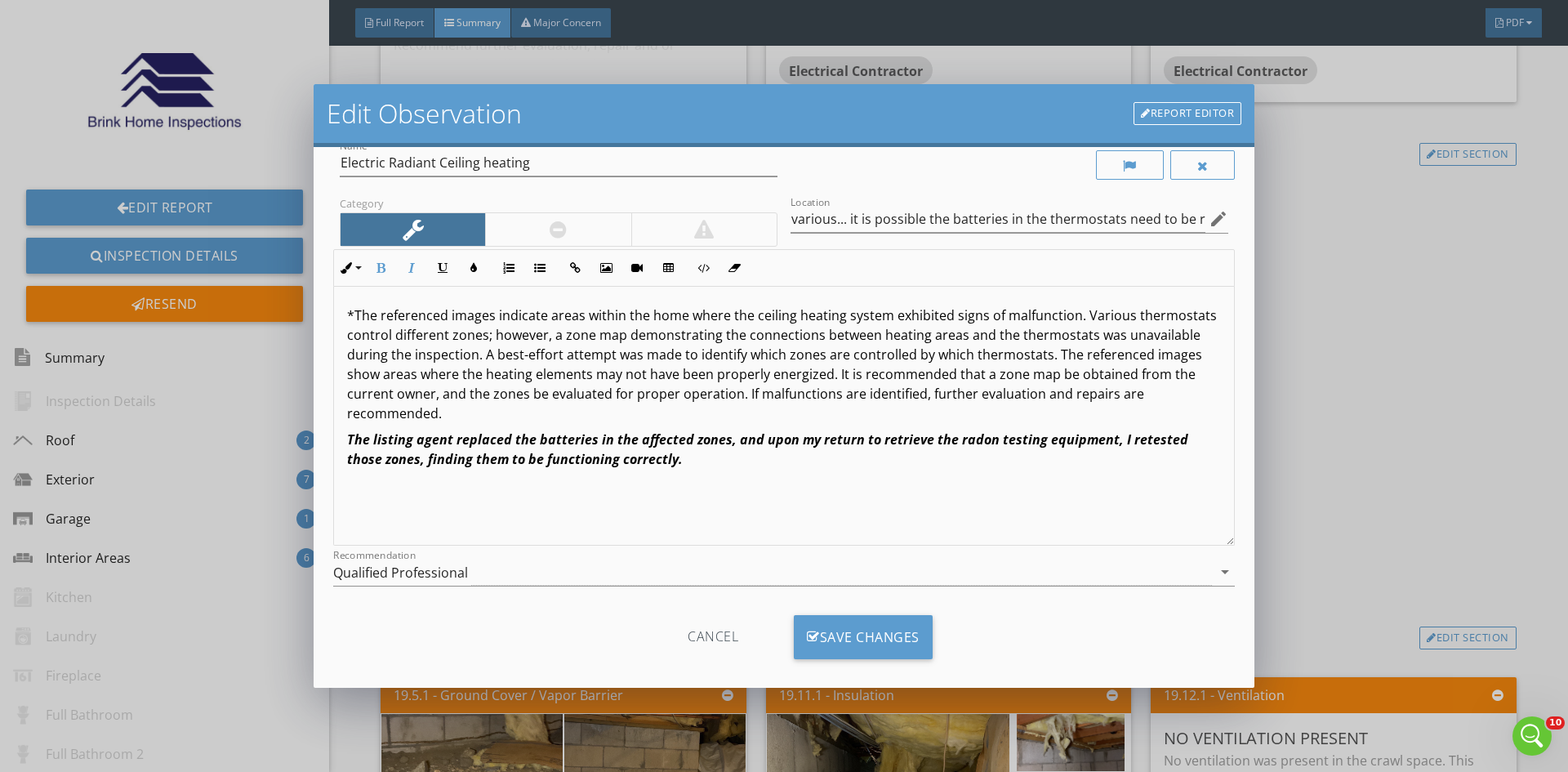
scroll to position [47, 0]
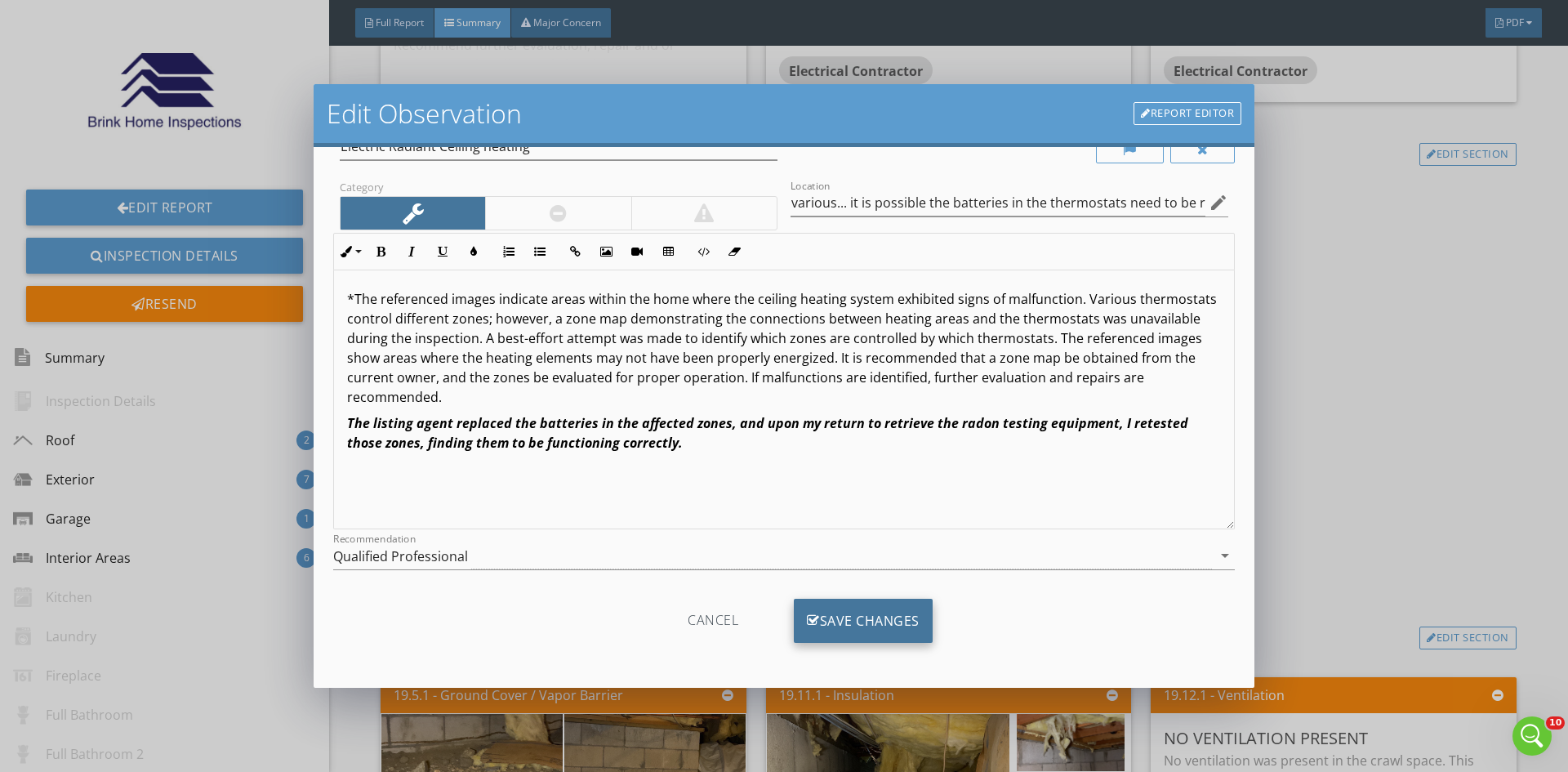
click at [834, 608] on div "Save Changes" at bounding box center [863, 621] width 139 height 44
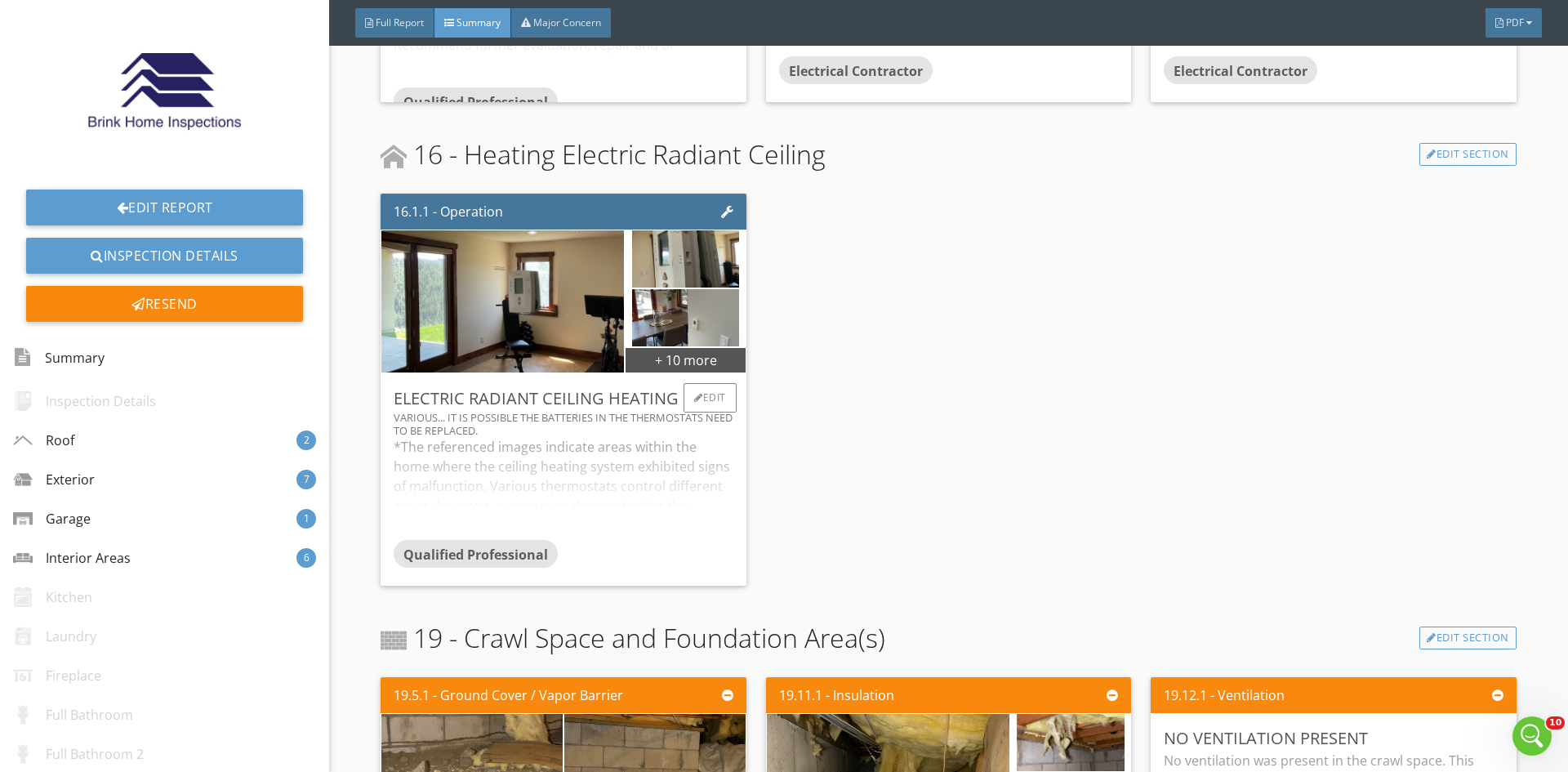
click at [588, 452] on div "*The referenced images indicate areas within the home where the ceiling heating…" at bounding box center [563, 488] width 339 height 103
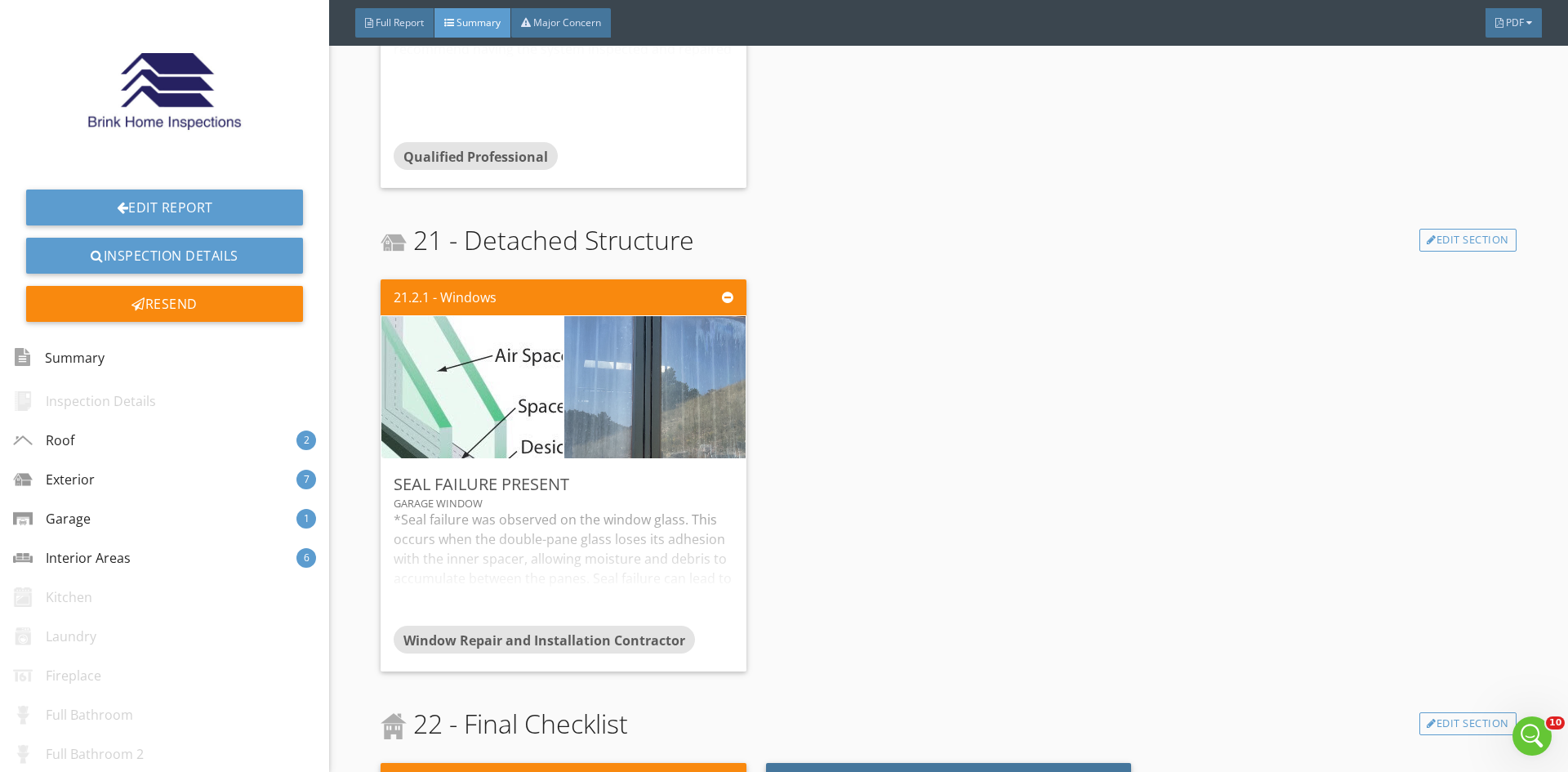
scroll to position [6453, 0]
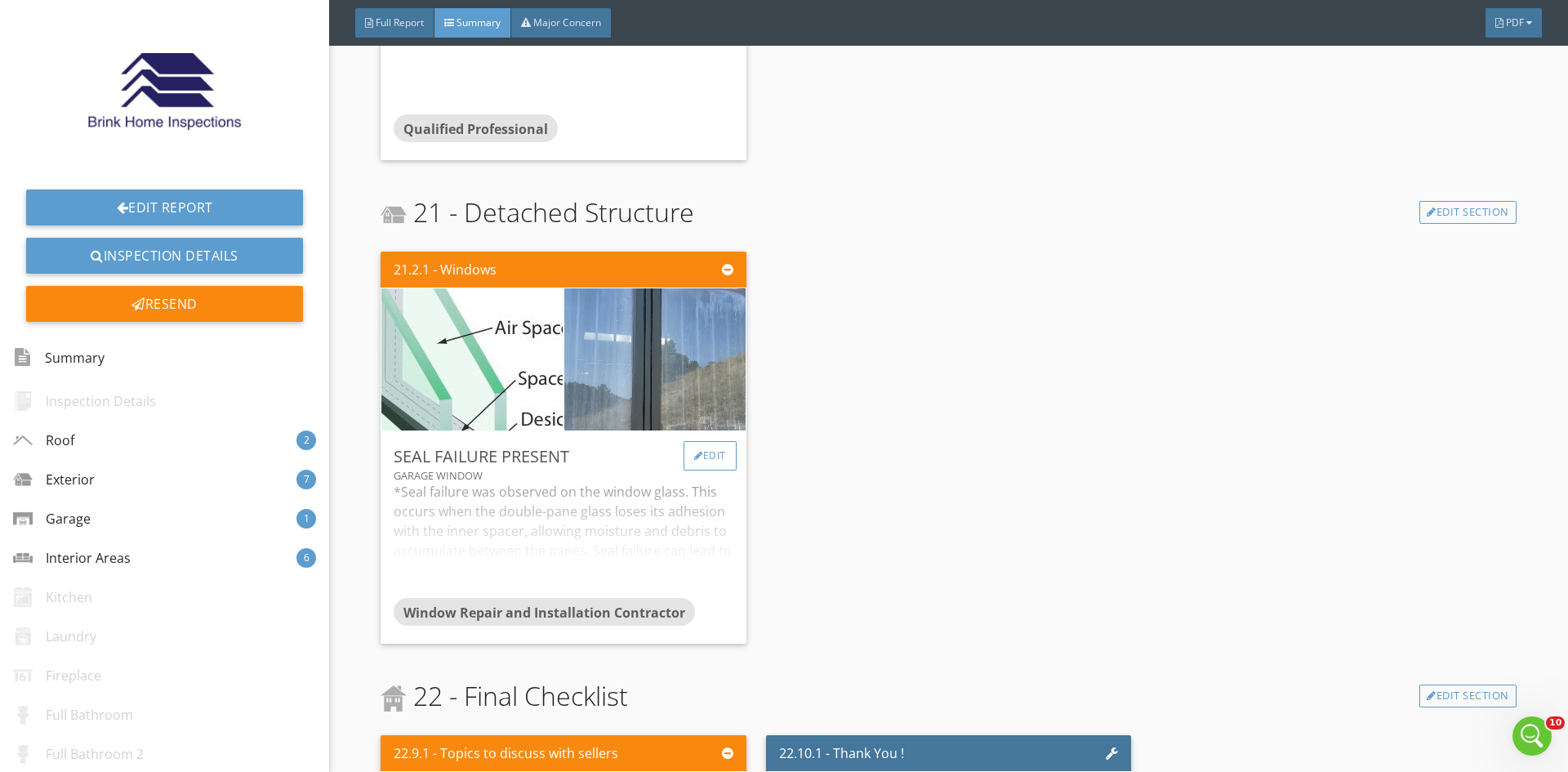
click at [702, 452] on div "Edit" at bounding box center [710, 456] width 53 height 30
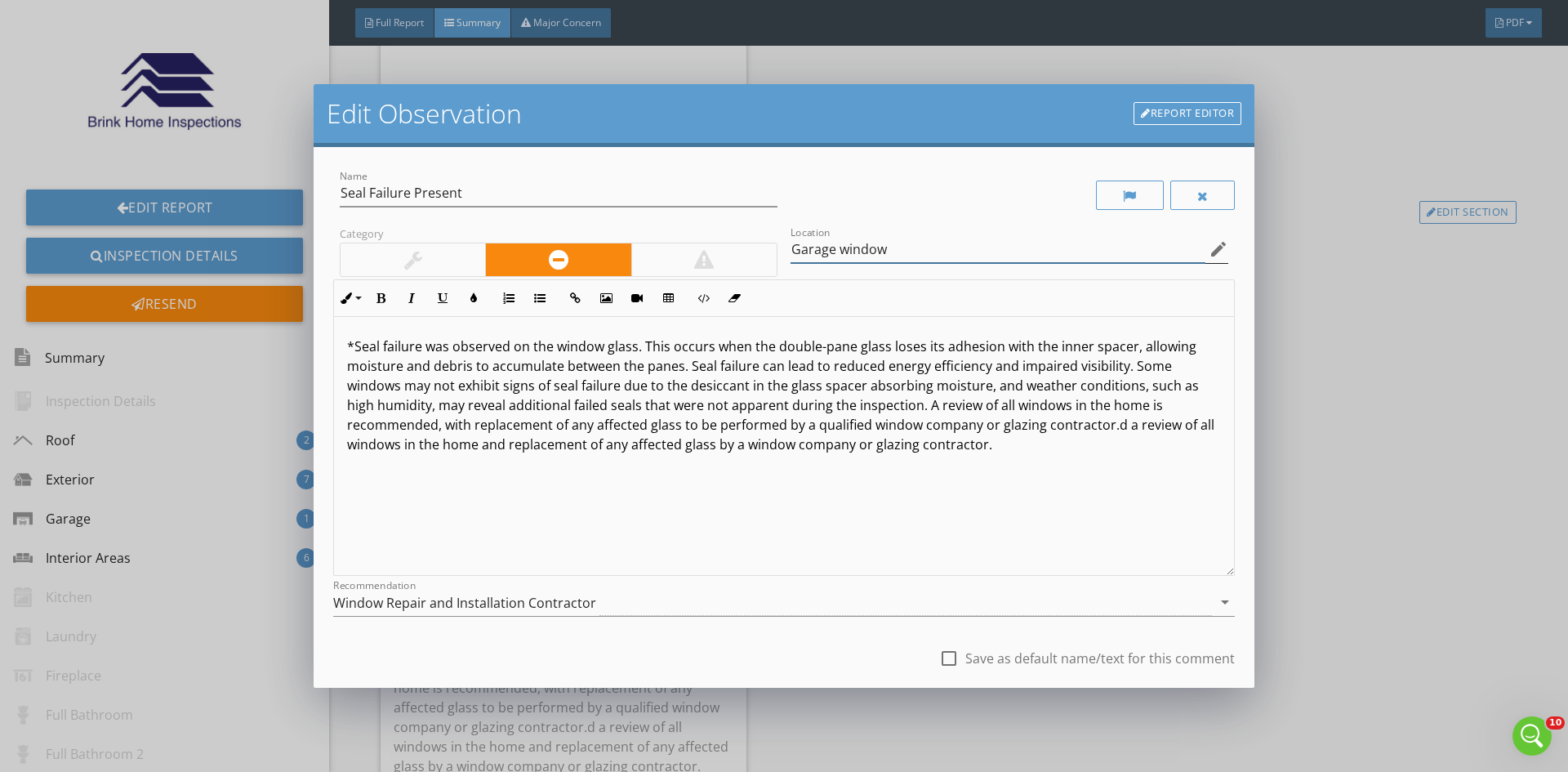
click at [910, 254] on input "Garage window" at bounding box center [997, 249] width 415 height 27
type input "G"
type input "Barn Window"
click at [941, 651] on div at bounding box center [948, 658] width 28 height 28
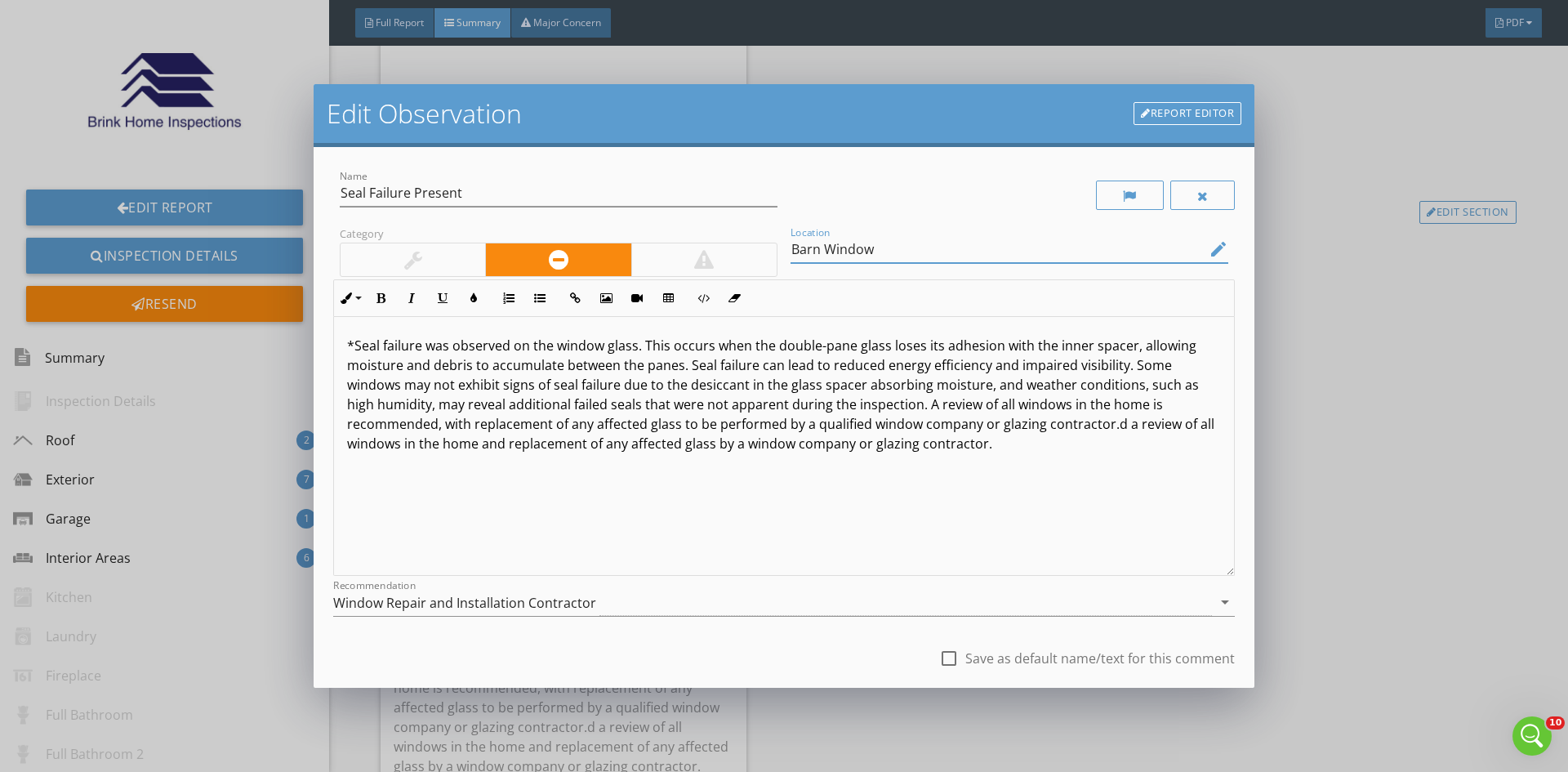
checkbox input "true"
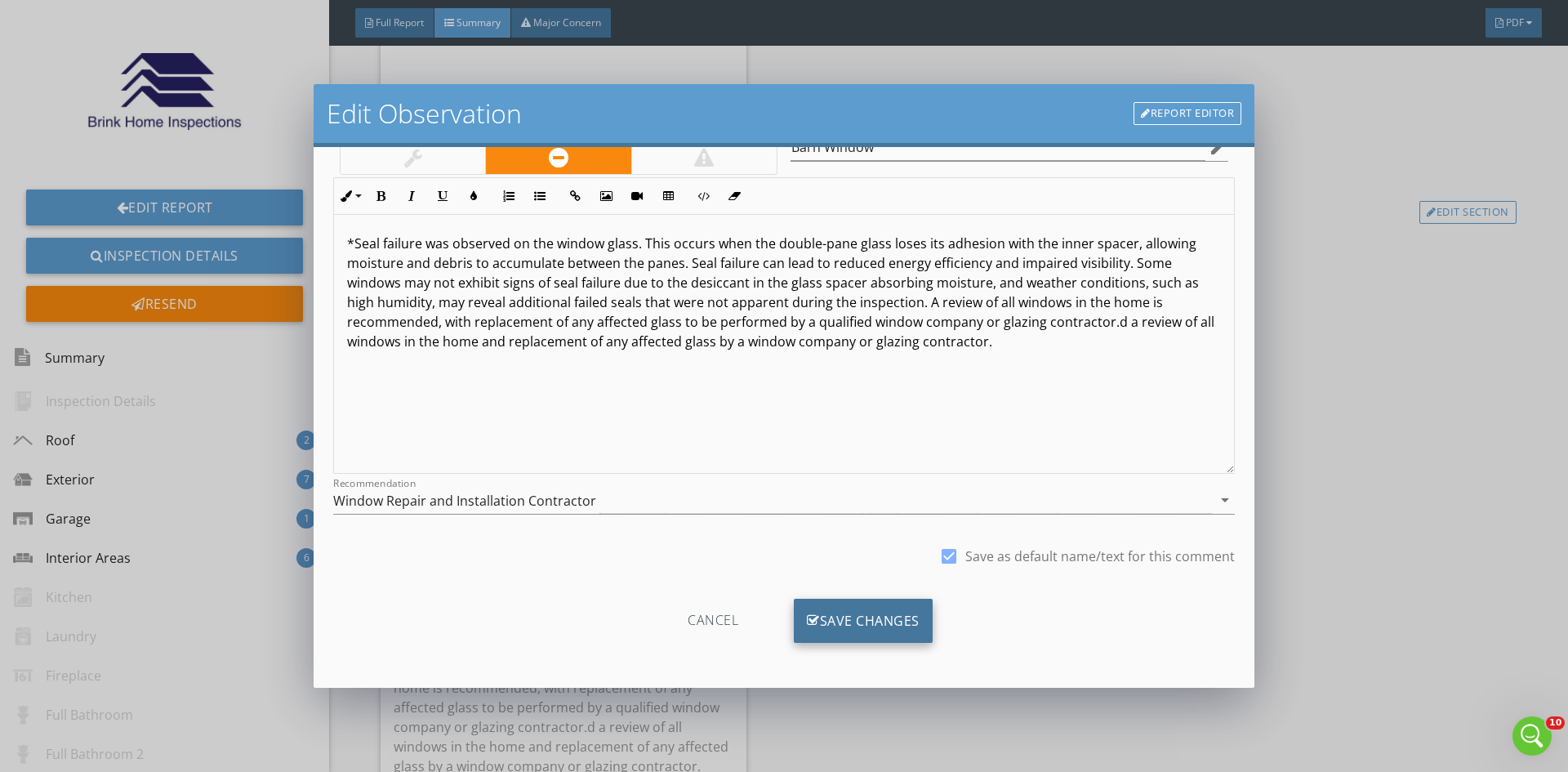
click at [857, 627] on div "Save Changes" at bounding box center [863, 621] width 139 height 44
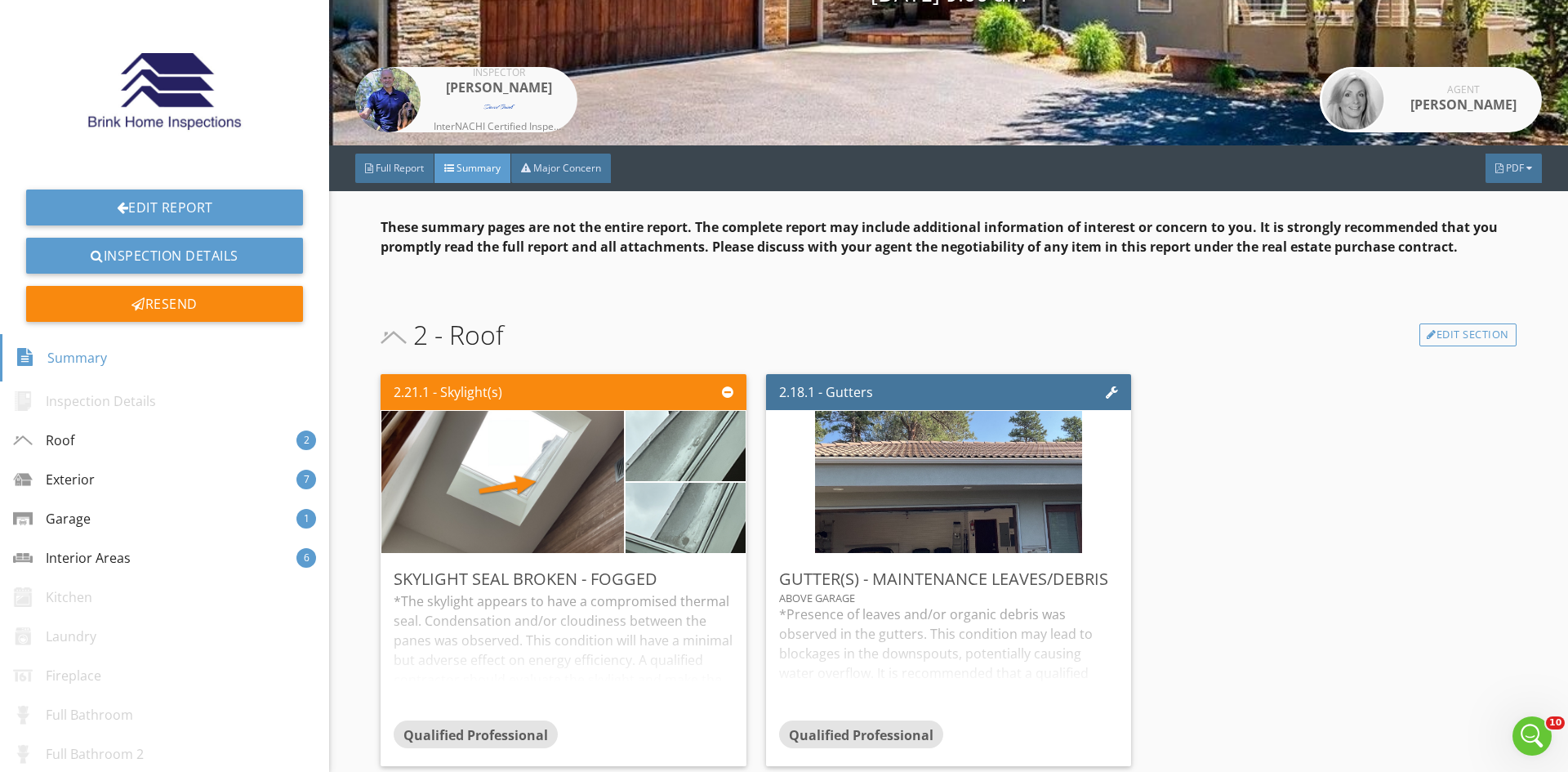
scroll to position [0, 0]
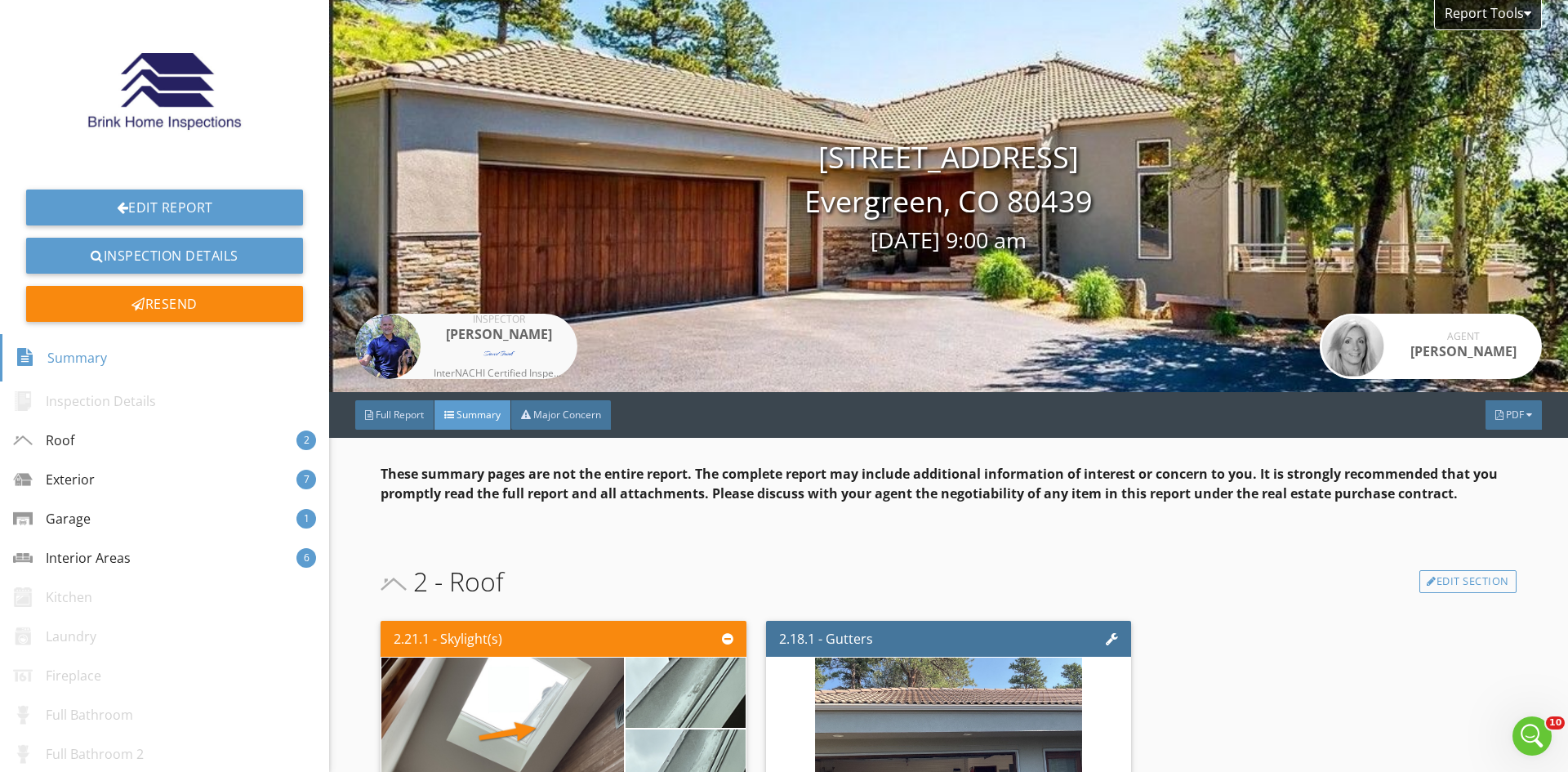
click at [1385, 357] on div "Agent Michelle Sullivan" at bounding box center [1463, 346] width 157 height 30
click at [1422, 340] on div "Agent" at bounding box center [1463, 337] width 131 height 10
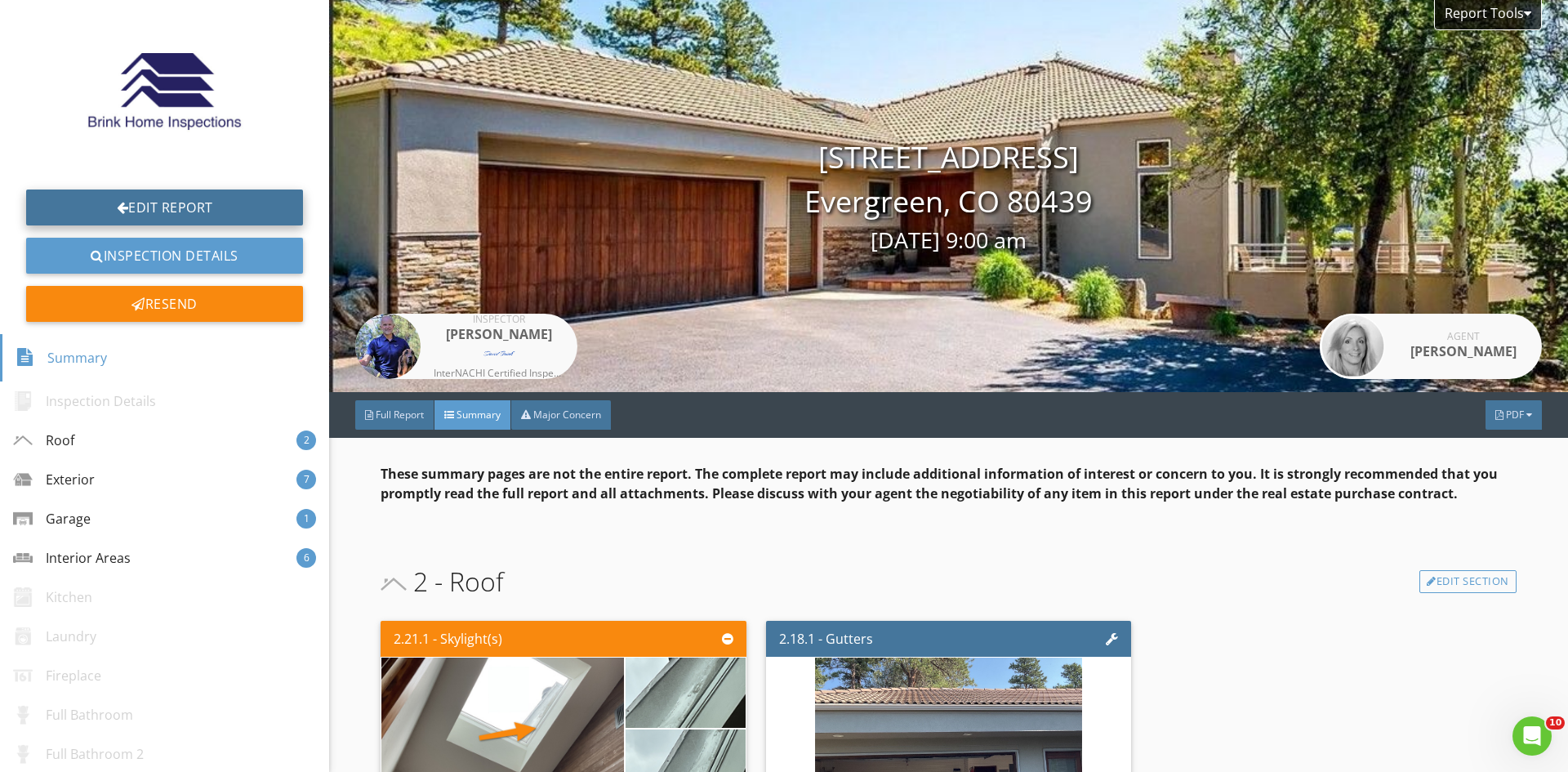
drag, startPoint x: 154, startPoint y: 198, endPoint x: 148, endPoint y: 208, distance: 11.7
click at [154, 198] on link "Edit Report" at bounding box center [165, 207] width 276 height 36
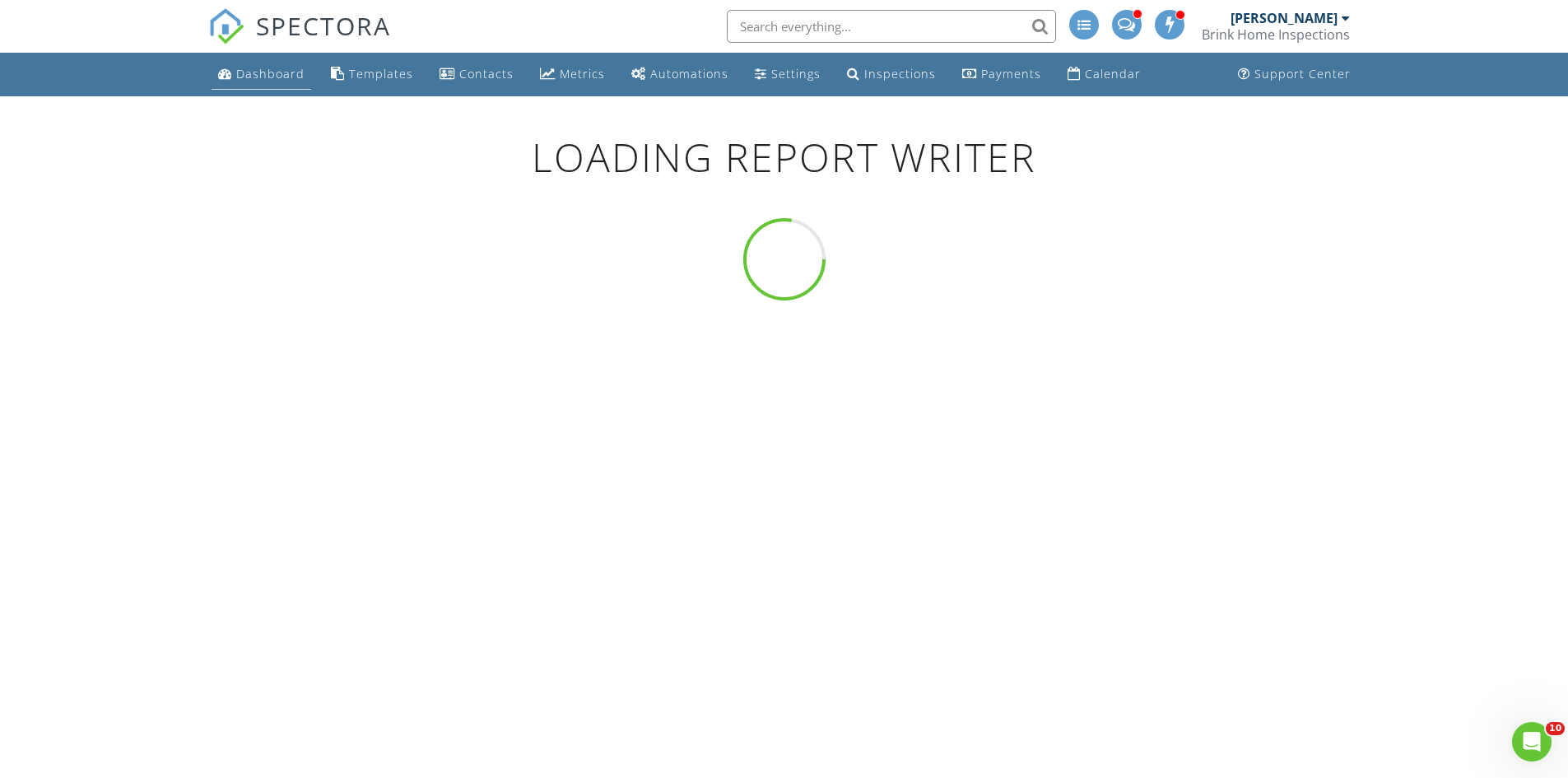
click at [269, 72] on div "Dashboard" at bounding box center [270, 74] width 68 height 15
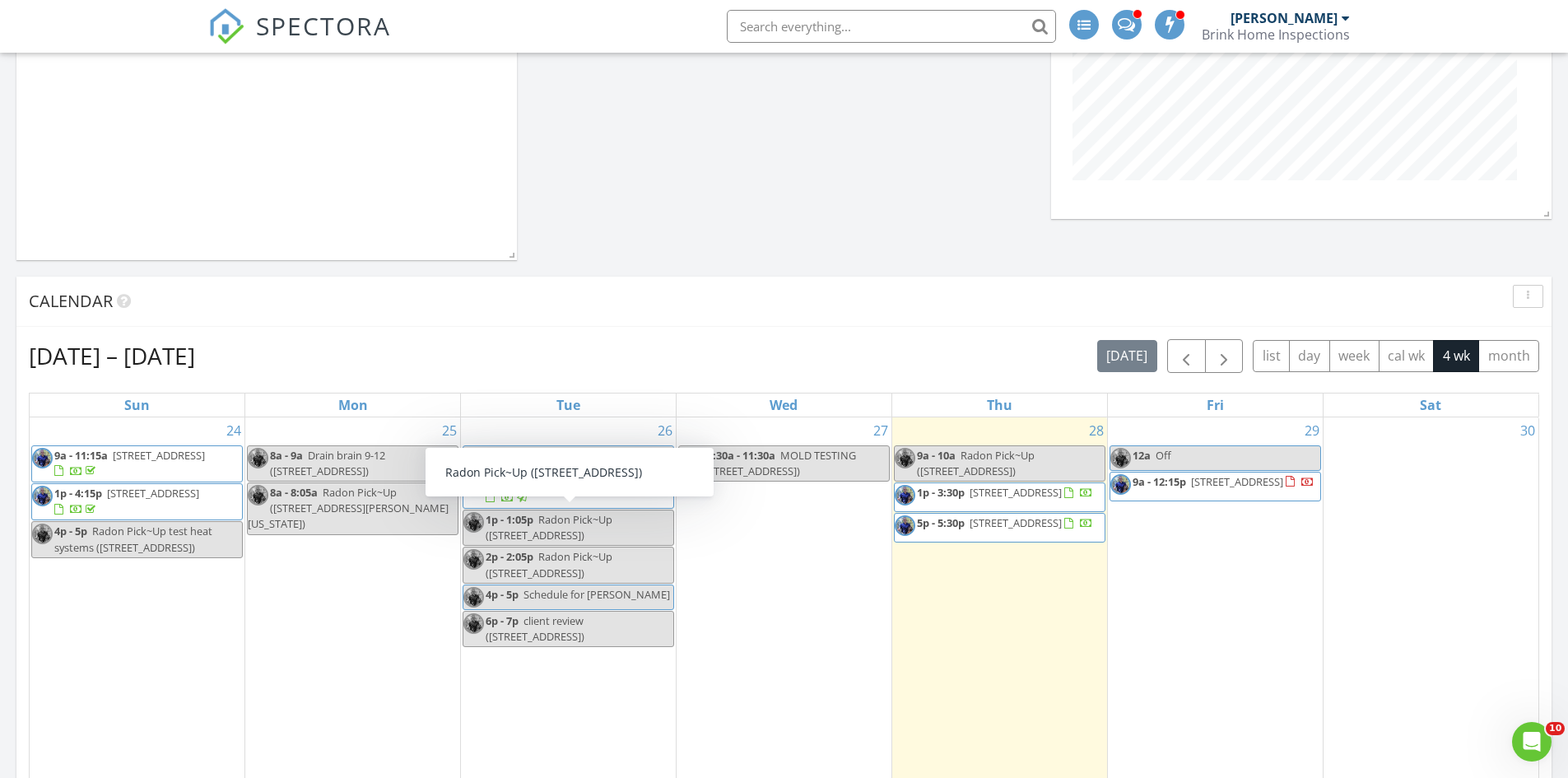
scroll to position [776, 0]
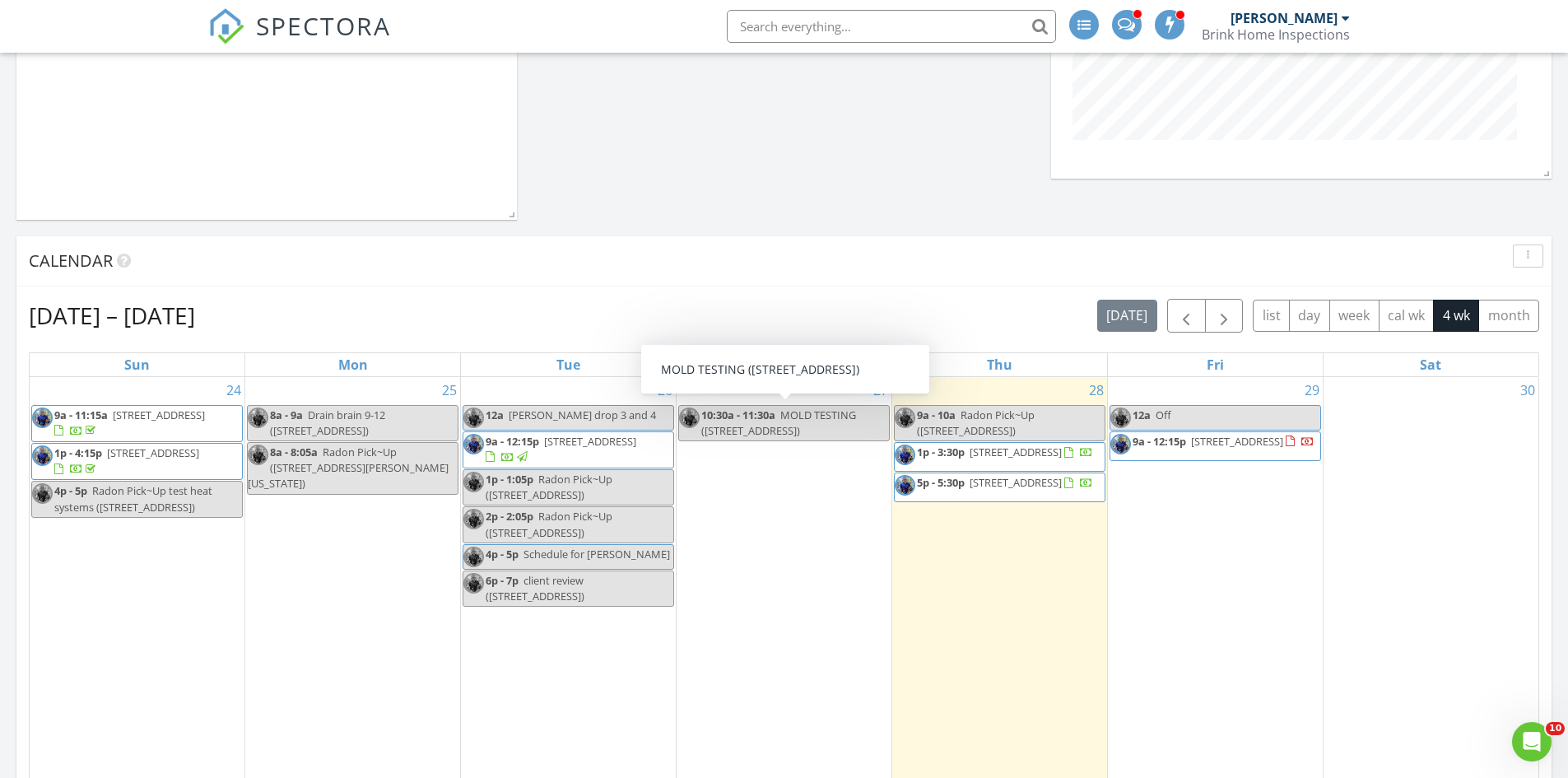
click at [789, 411] on span "MOLD TESTING (33448 Alta Vista Dr, Evergreen)" at bounding box center [778, 423] width 155 height 31
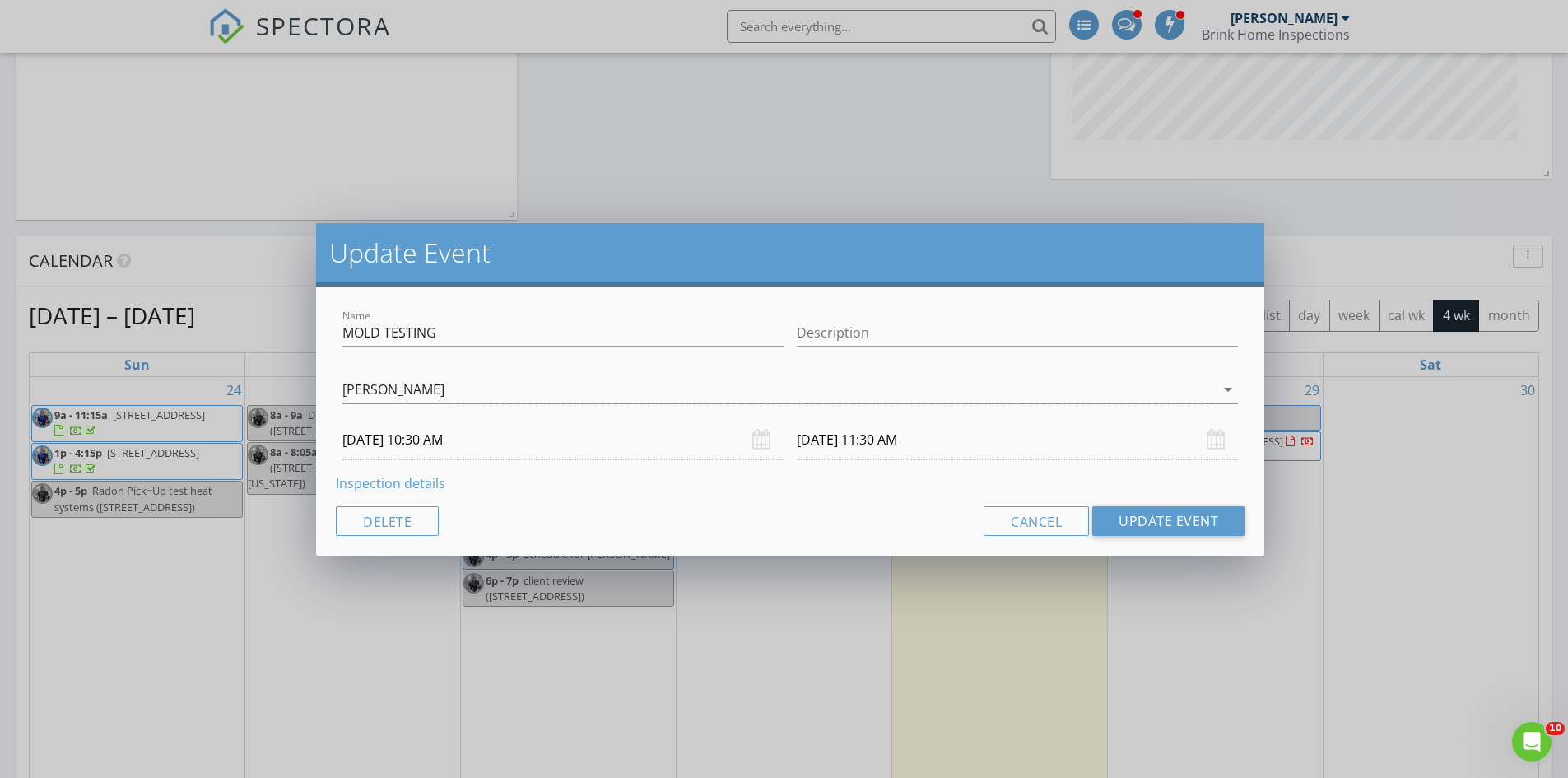
drag, startPoint x: 363, startPoint y: 476, endPoint x: 380, endPoint y: 477, distance: 17.0
click at [364, 476] on link "Inspection details" at bounding box center [391, 483] width 109 height 18
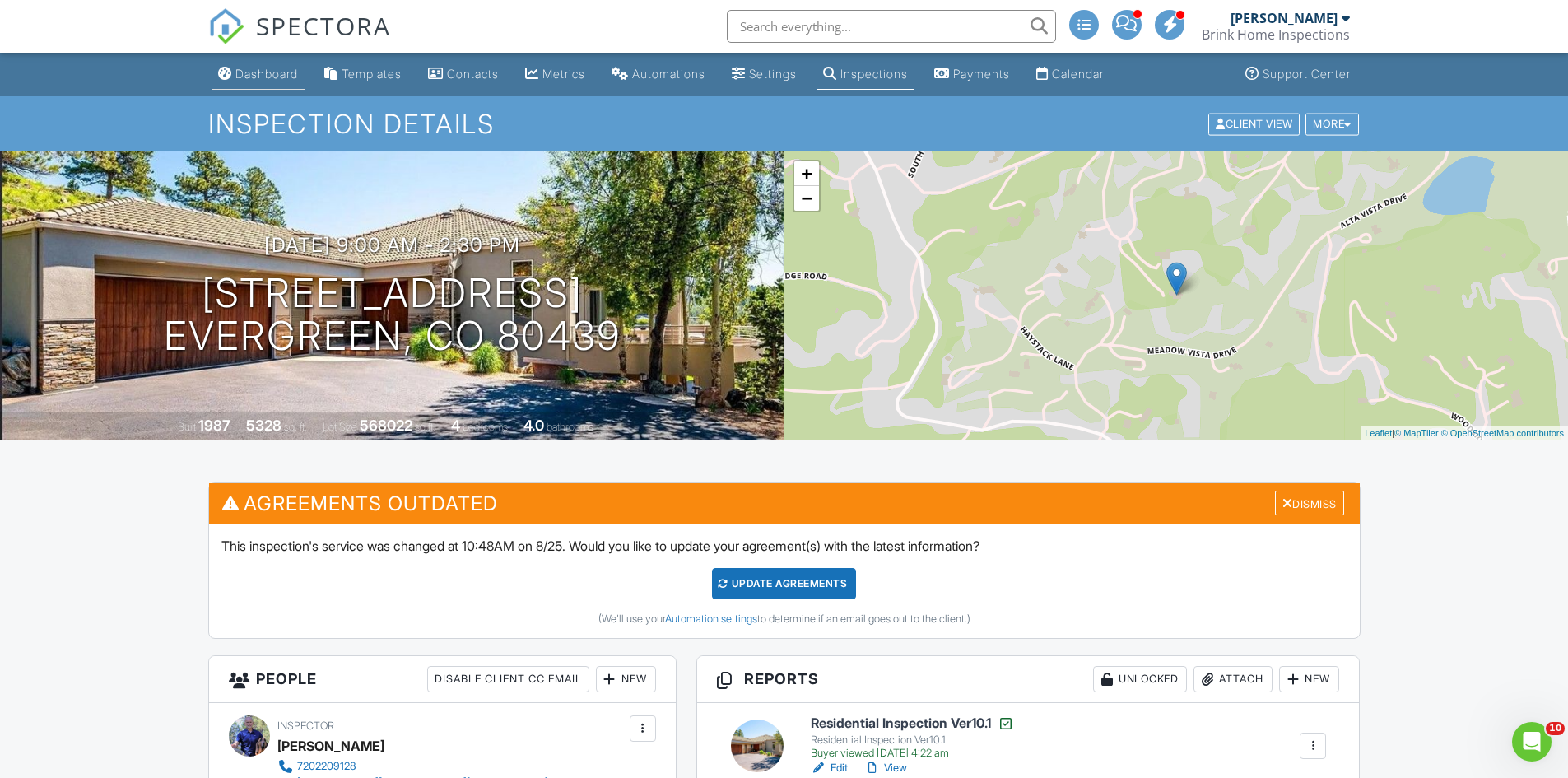
click at [273, 68] on div "Dashboard" at bounding box center [266, 74] width 62 height 14
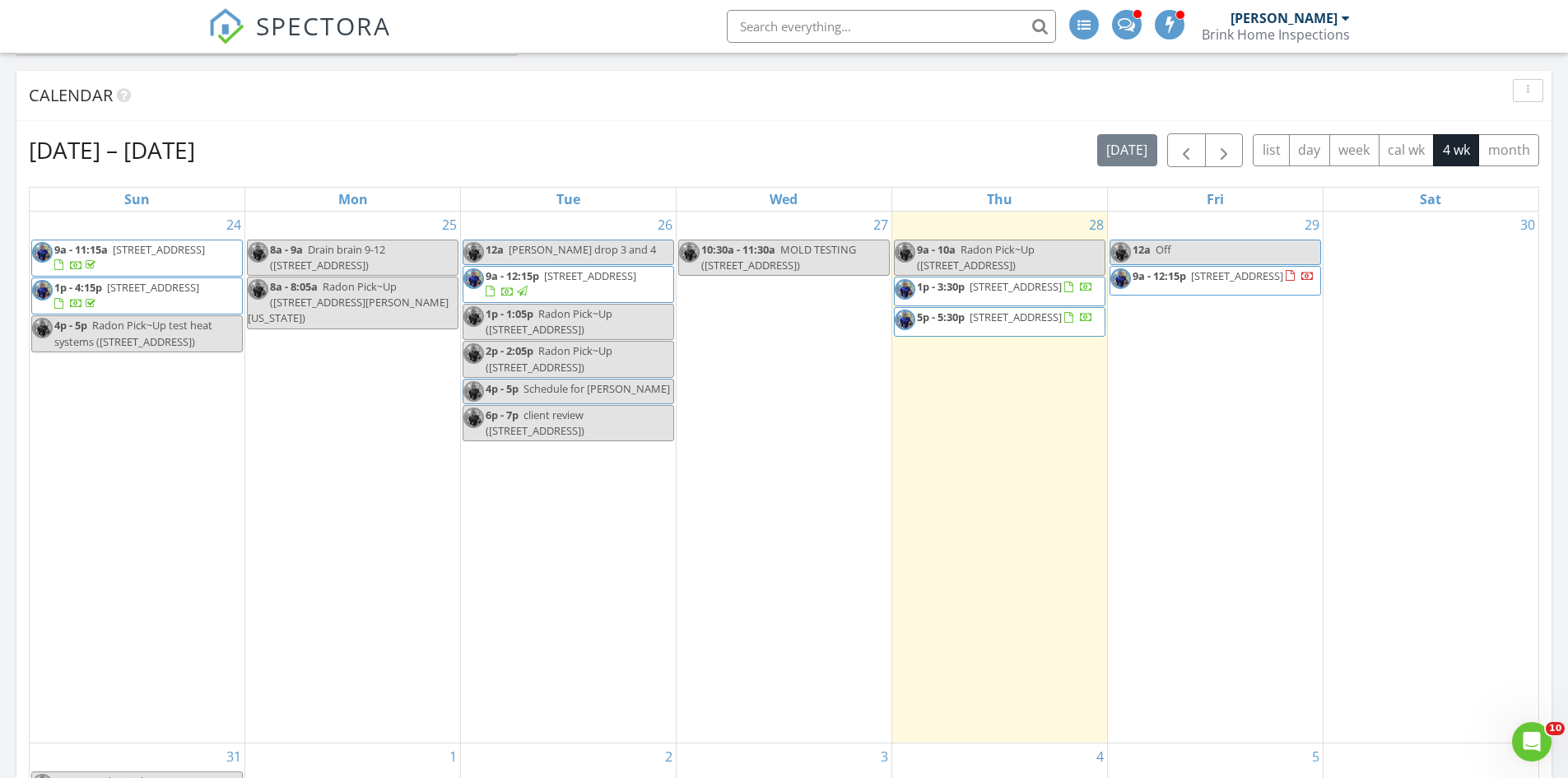
scroll to position [835, 0]
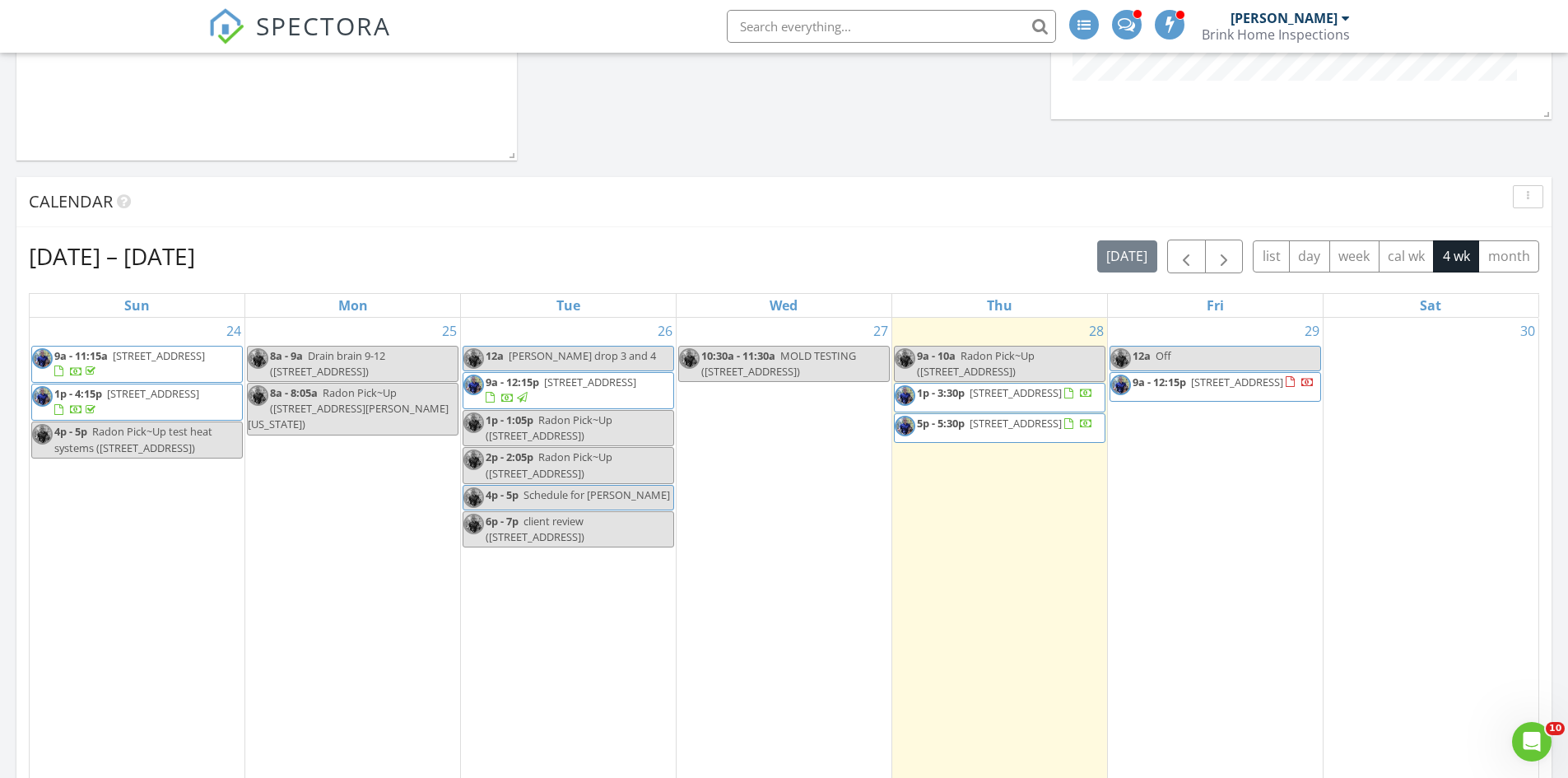
click at [969, 388] on link "1p - 3:30p 20971 E 60th Ave, Aurora 80019" at bounding box center [1005, 392] width 176 height 15
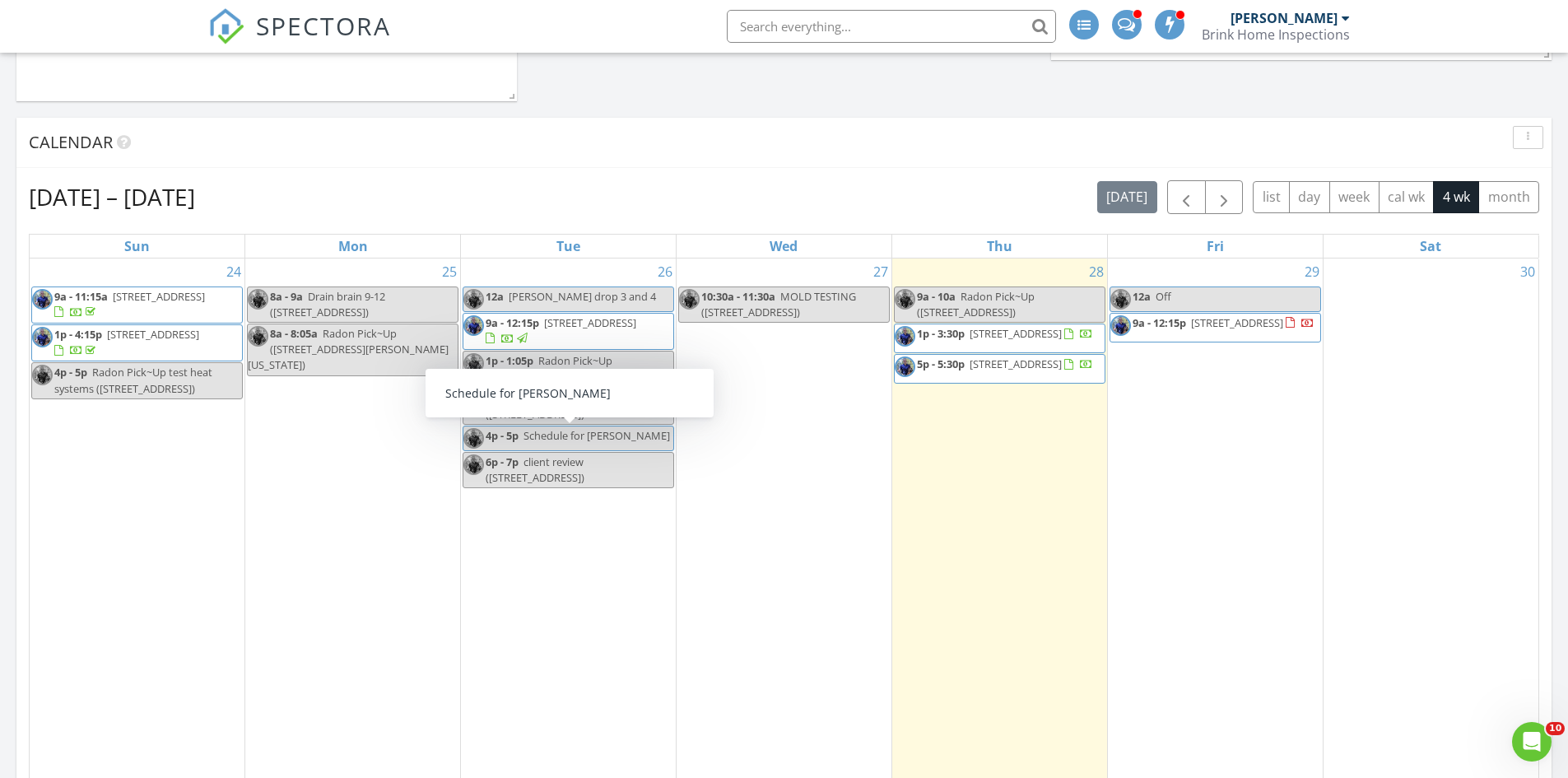
scroll to position [835, 0]
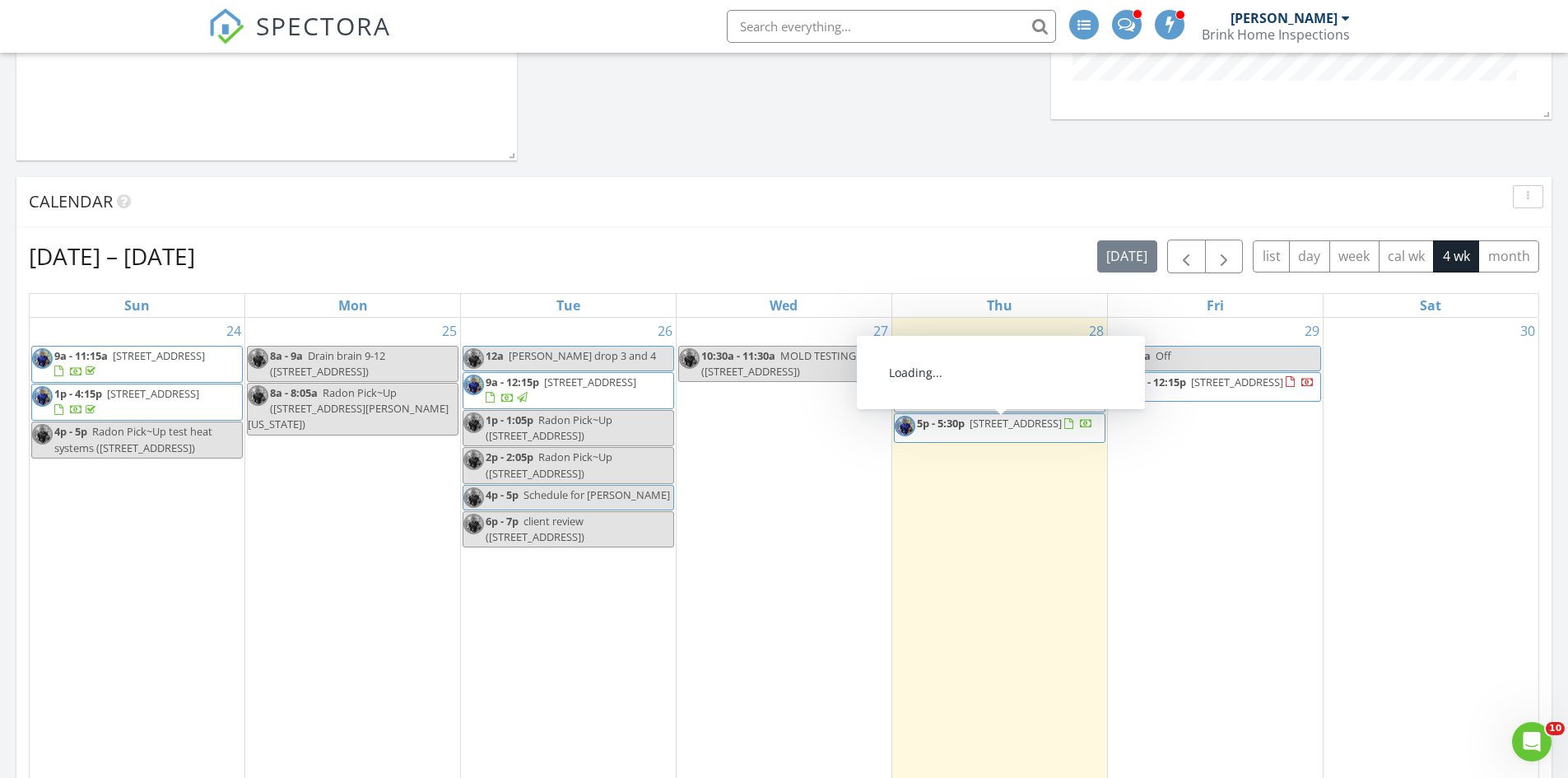
click at [1004, 427] on span "[STREET_ADDRESS]" at bounding box center [1016, 422] width 92 height 15
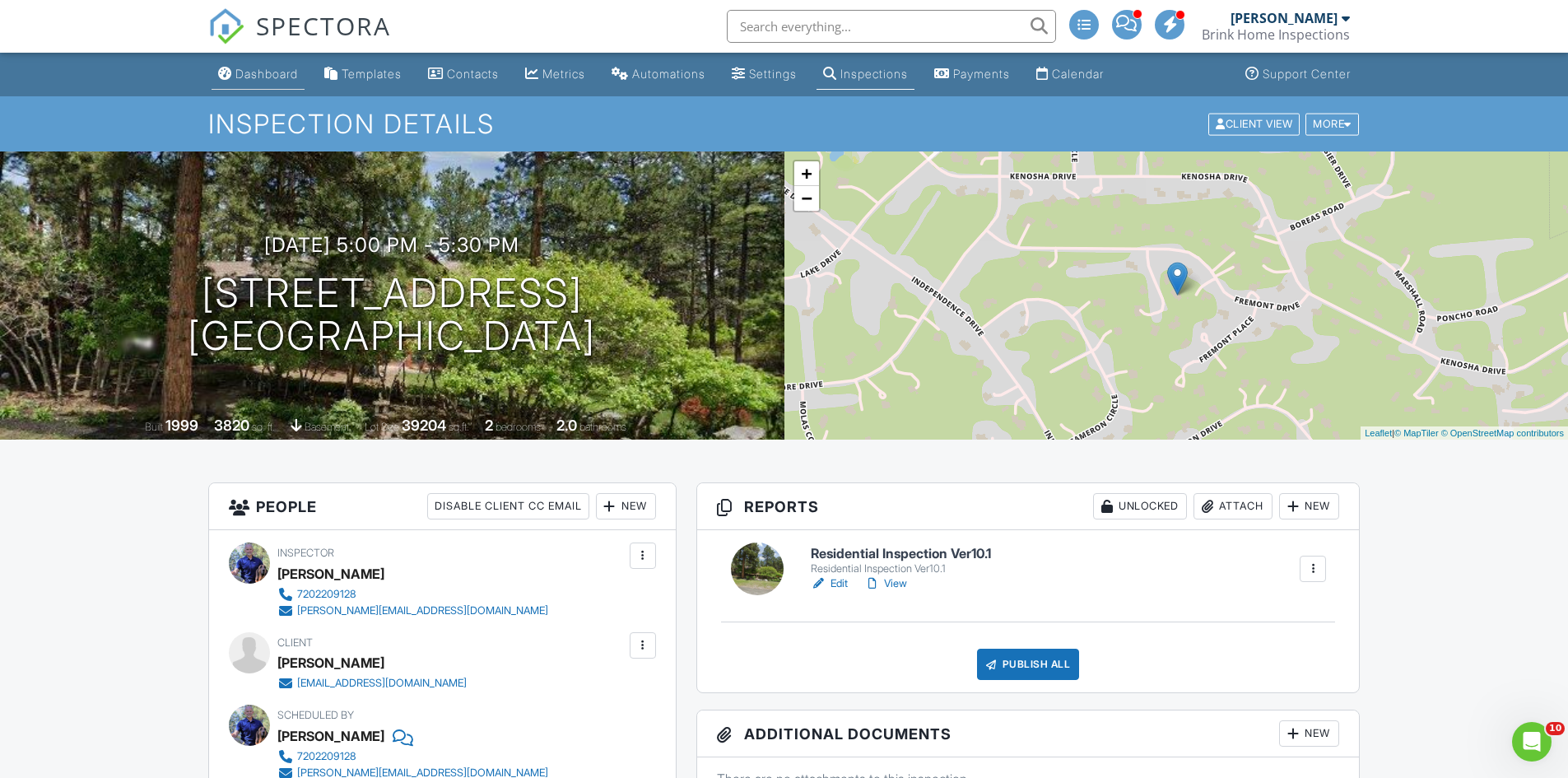
click at [266, 78] on div "Dashboard" at bounding box center [266, 74] width 62 height 14
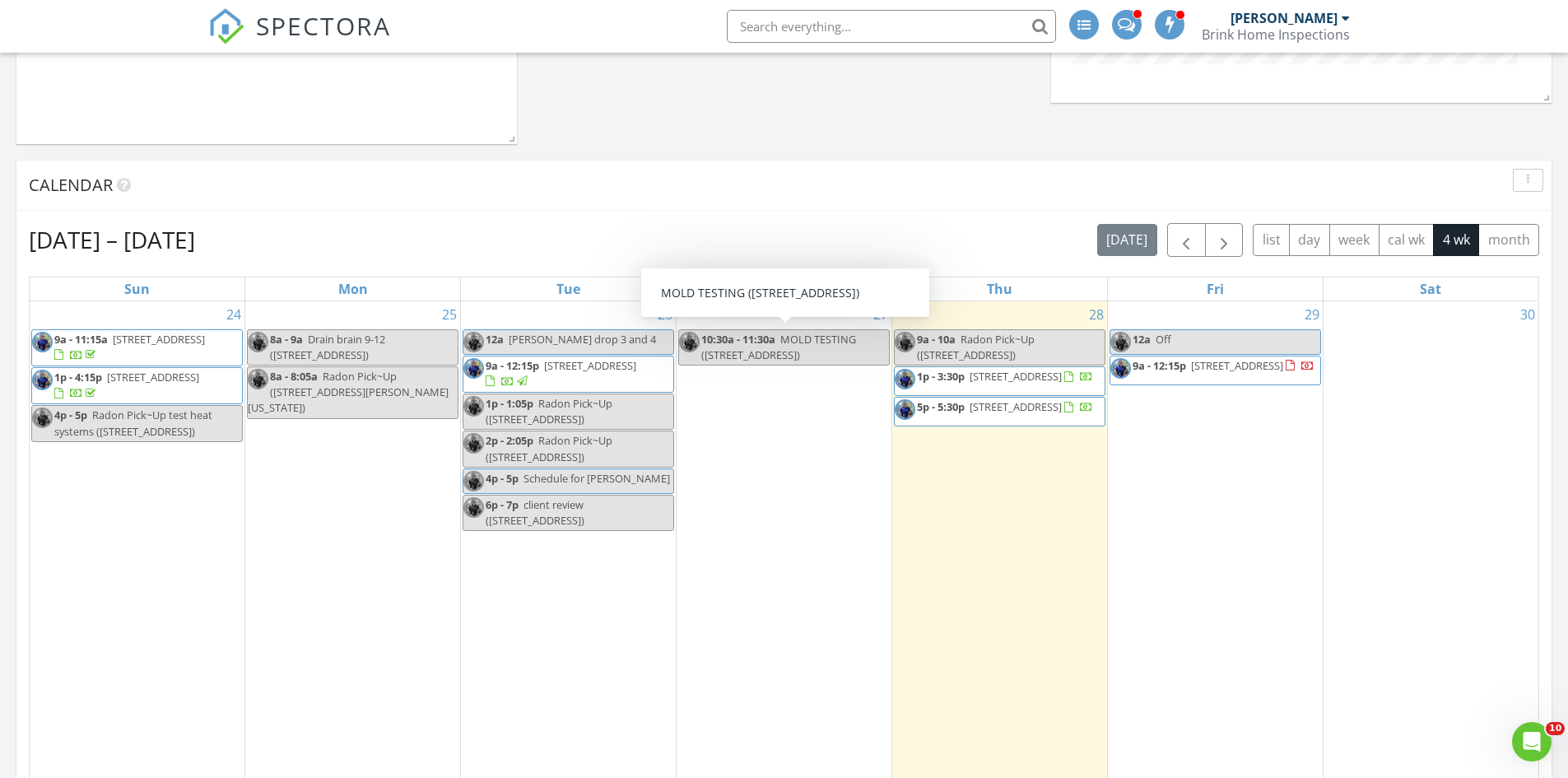
scroll to position [905, 0]
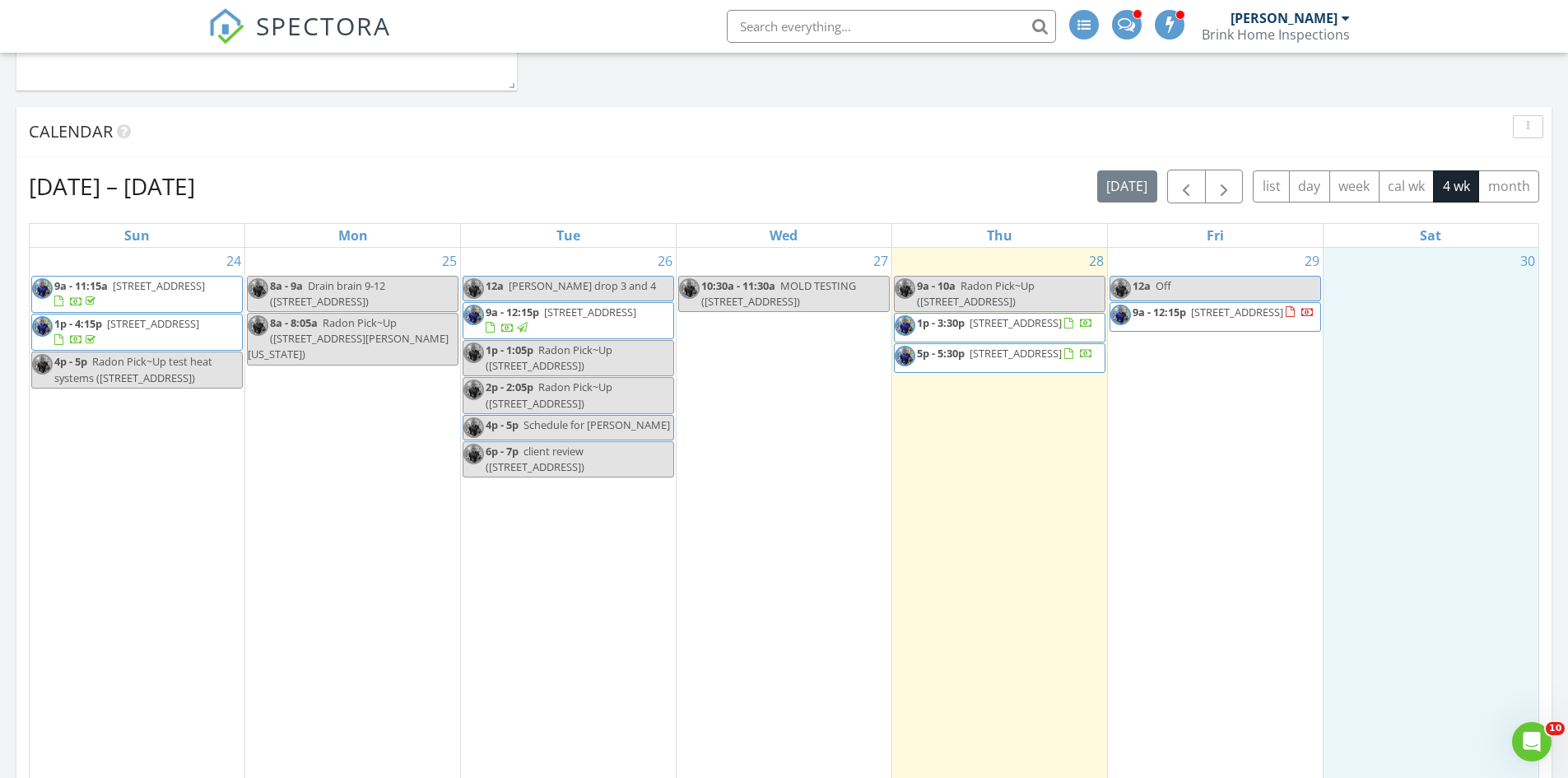
click at [1329, 572] on div "30" at bounding box center [1430, 513] width 215 height 531
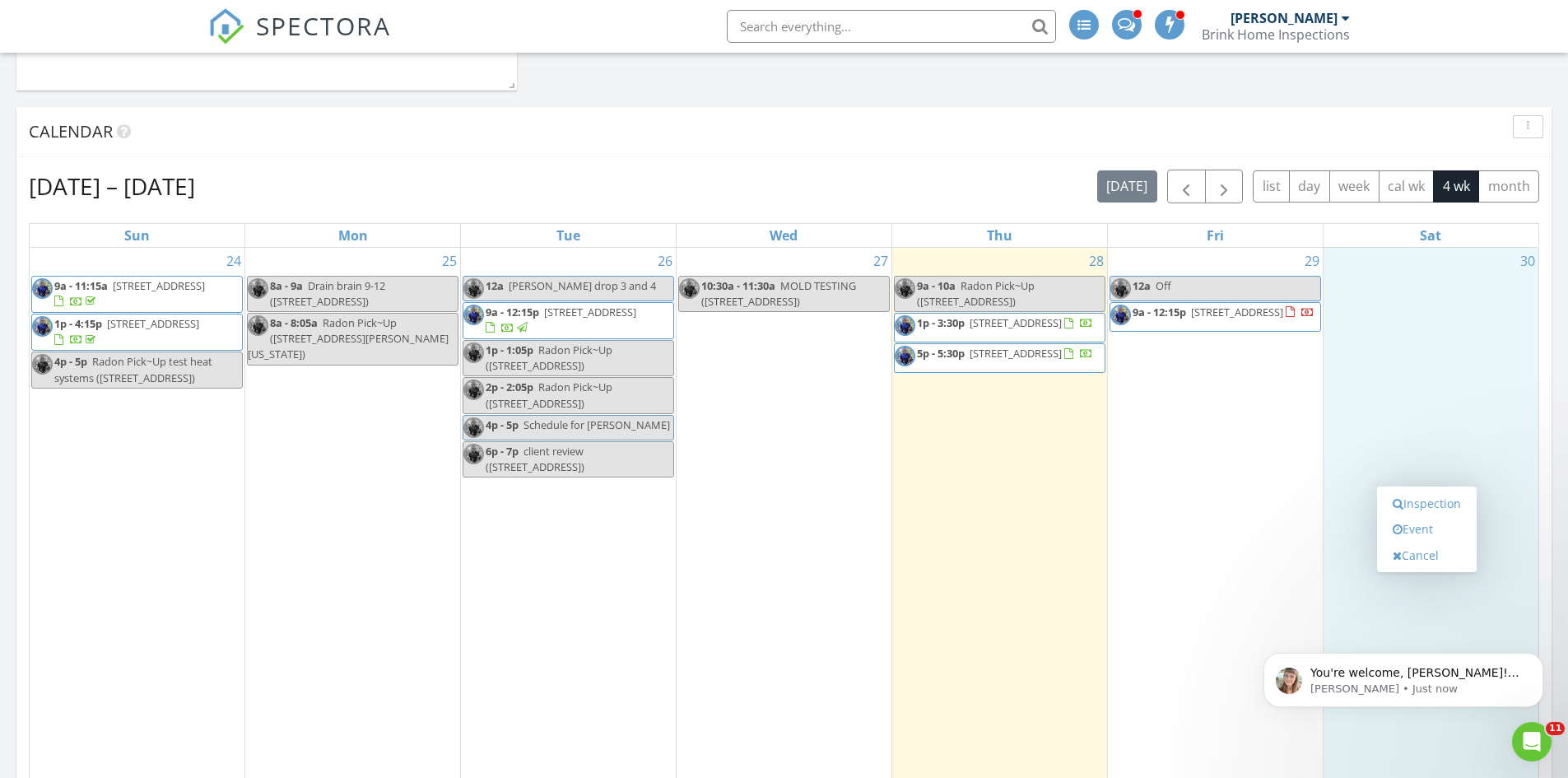
scroll to position [0, 0]
